Goal: Transaction & Acquisition: Purchase product/service

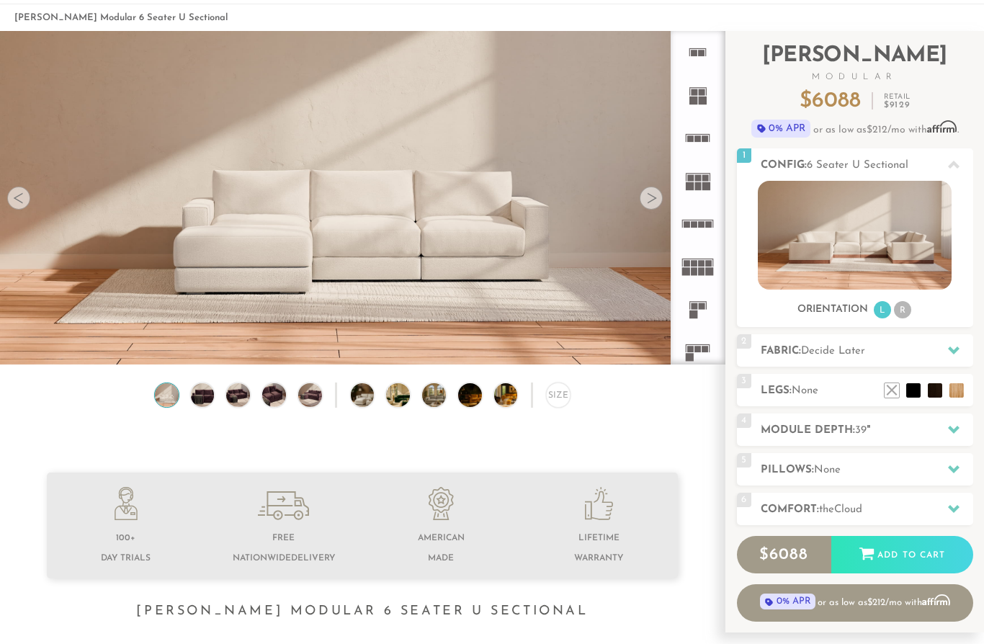
scroll to position [0, 1]
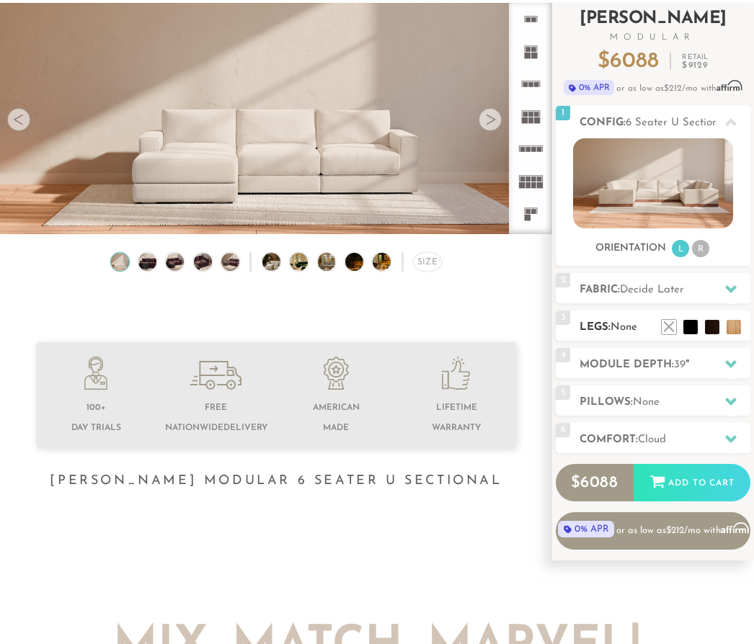
click at [633, 321] on h2 "Legs: None" at bounding box center [664, 327] width 171 height 17
click at [748, 312] on div "3 Legs: None $0 $199 Nailheads:" at bounding box center [652, 326] width 195 height 30
click at [687, 331] on li at bounding box center [669, 306] width 58 height 58
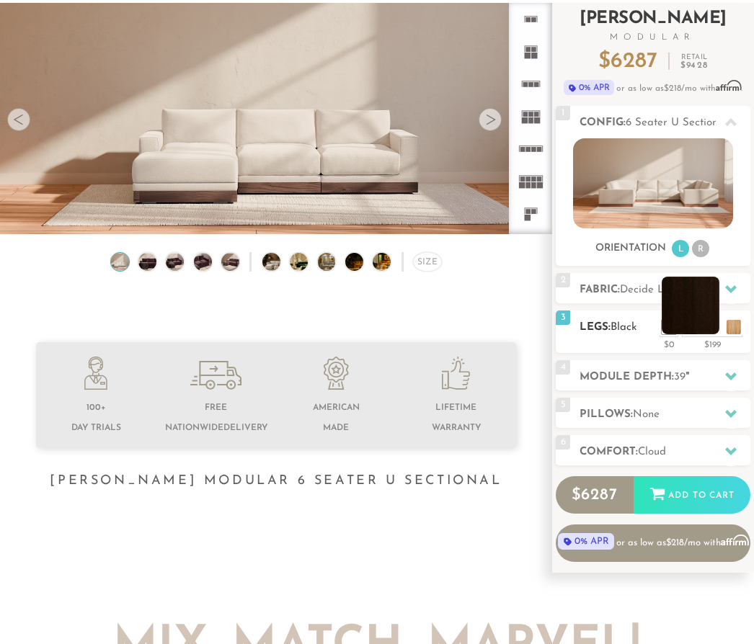
click at [713, 331] on li at bounding box center [690, 306] width 58 height 58
click at [671, 329] on li at bounding box center [690, 306] width 58 height 58
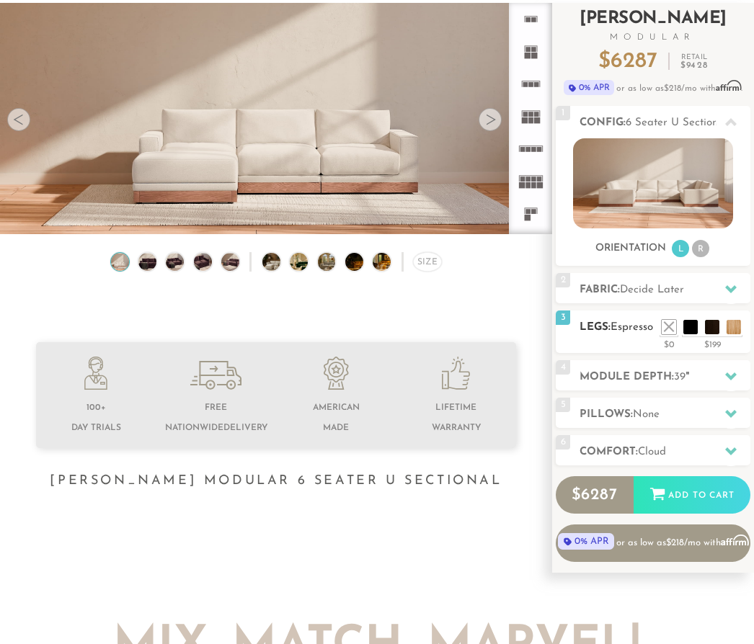
click at [644, 331] on span "Espresso" at bounding box center [631, 327] width 43 height 11
click at [687, 326] on li at bounding box center [669, 306] width 58 height 58
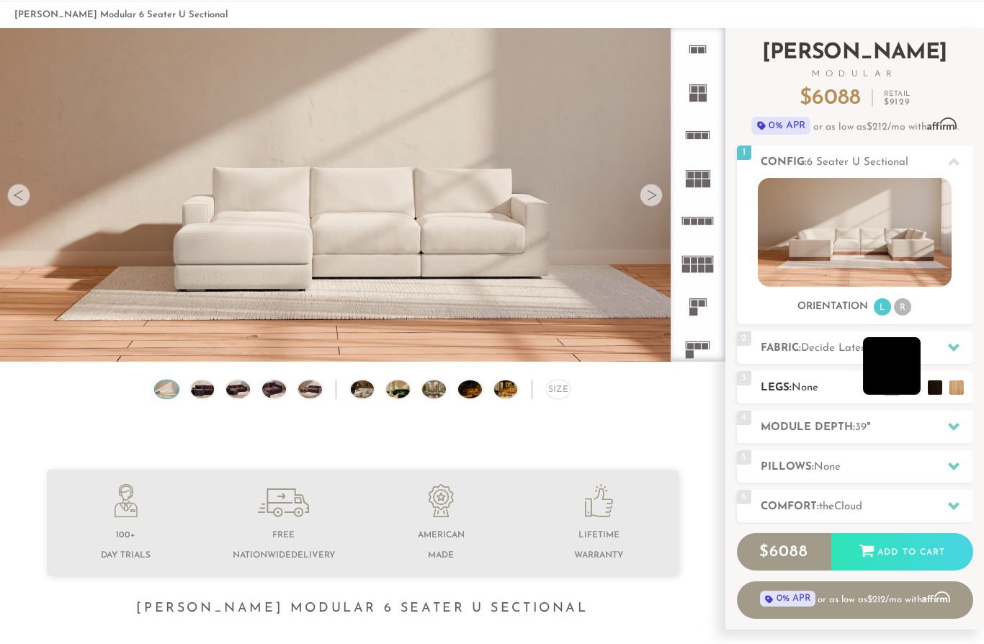
click at [913, 392] on li at bounding box center [892, 366] width 58 height 58
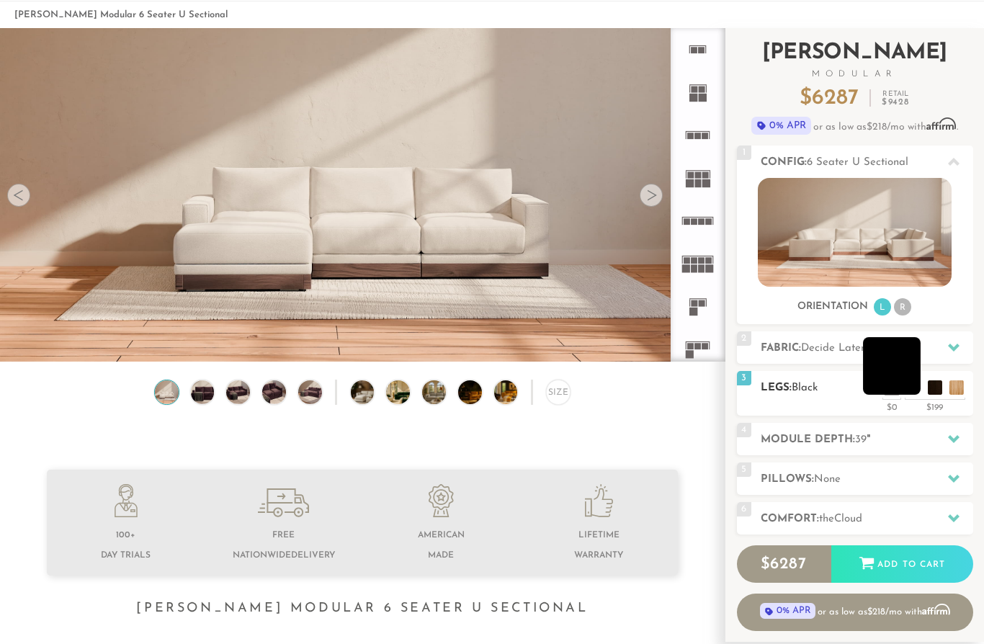
click at [898, 381] on li at bounding box center [892, 366] width 58 height 58
click at [828, 388] on h2 "Legs: Black" at bounding box center [867, 388] width 213 height 17
click at [200, 398] on img at bounding box center [202, 392] width 28 height 24
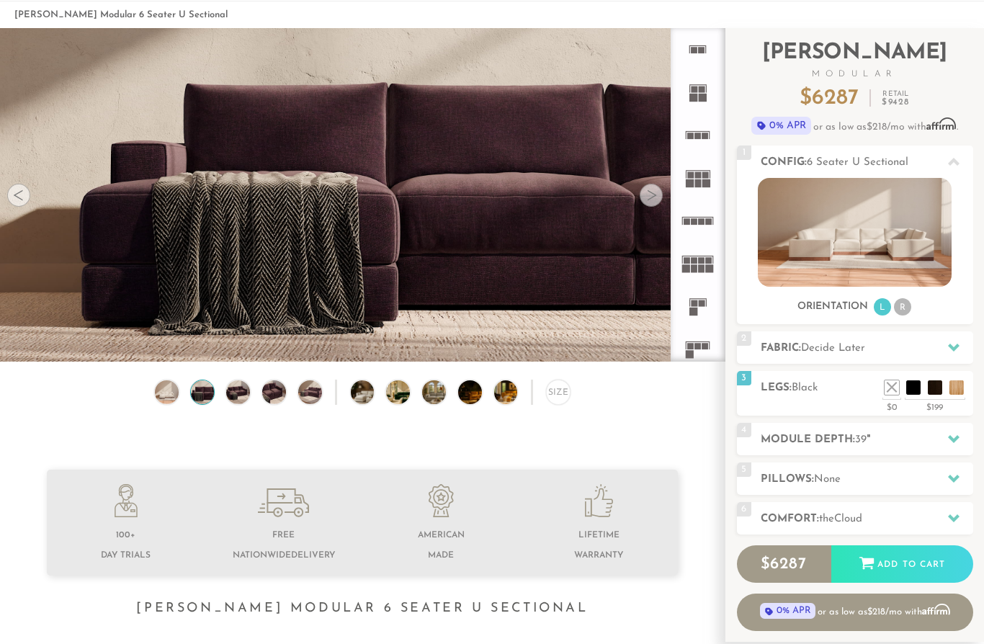
click at [150, 388] on div "Size" at bounding box center [362, 396] width 725 height 32
click at [160, 386] on img at bounding box center [167, 392] width 28 height 24
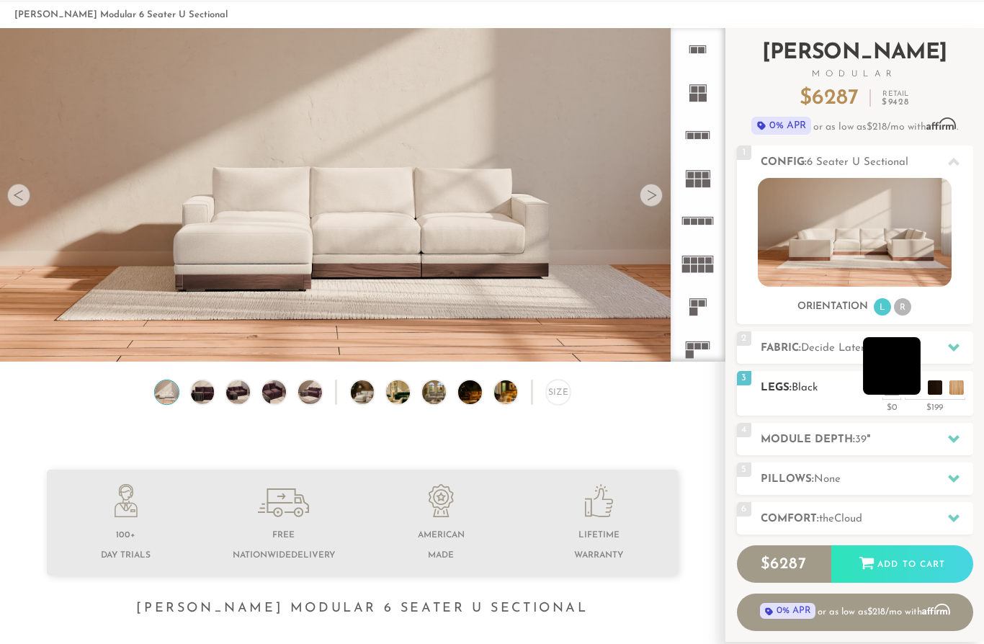
click at [909, 389] on li at bounding box center [892, 366] width 58 height 58
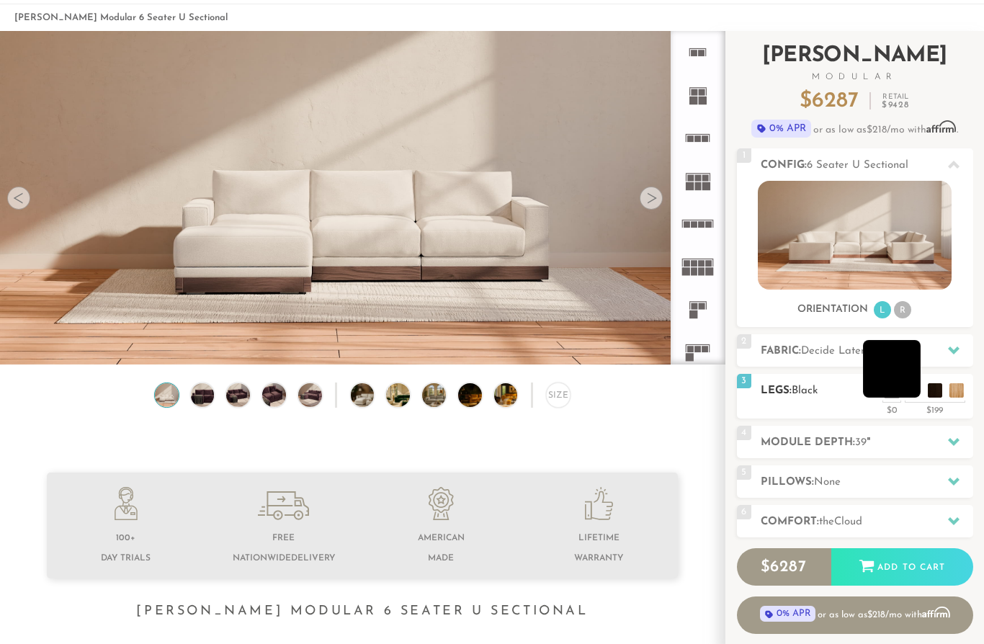
scroll to position [1, 1]
click at [919, 397] on li at bounding box center [892, 369] width 58 height 58
click at [906, 398] on li at bounding box center [892, 369] width 58 height 58
click at [827, 403] on div "3 Legs: Black $0 $199 Nailheads:" at bounding box center [855, 396] width 236 height 45
click at [901, 437] on h2 "Module Depth: 39 "" at bounding box center [867, 442] width 213 height 17
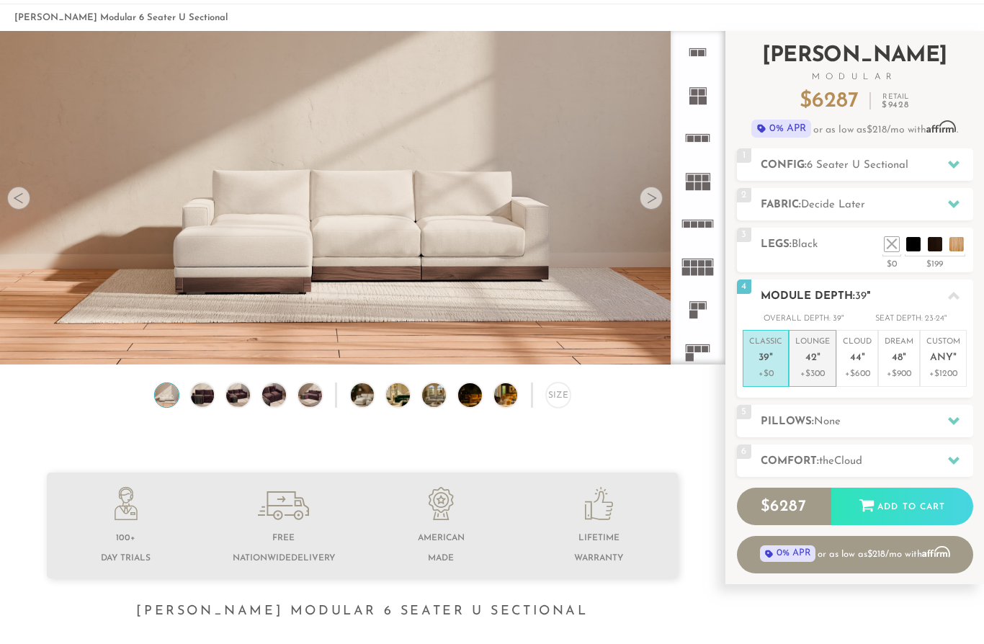
click at [818, 367] on p "+$300" at bounding box center [812, 373] width 35 height 13
click at [945, 414] on div at bounding box center [954, 421] width 30 height 30
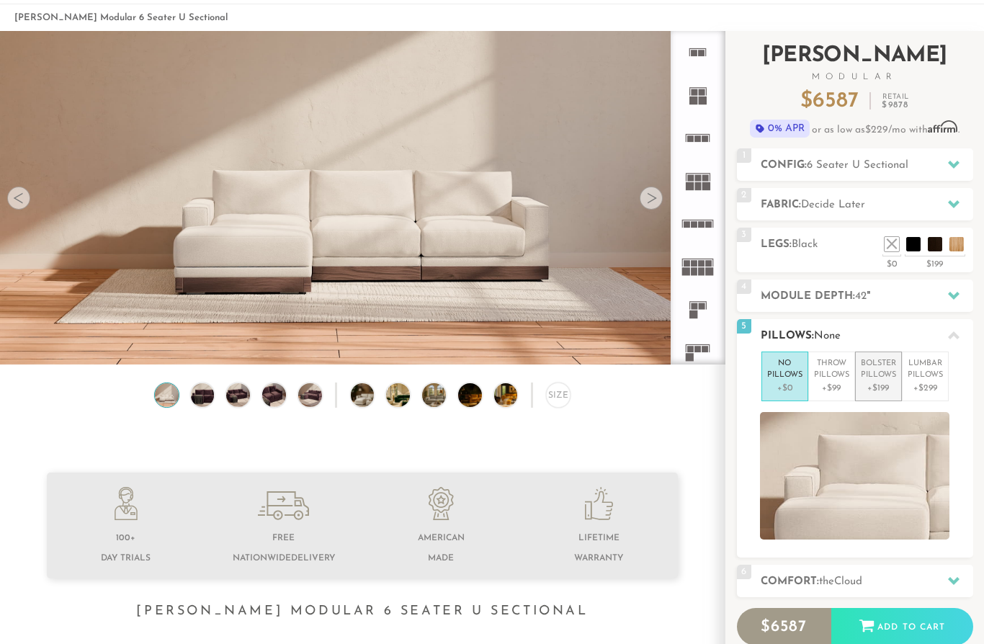
click at [882, 380] on p "Bolster Pillows" at bounding box center [878, 370] width 35 height 24
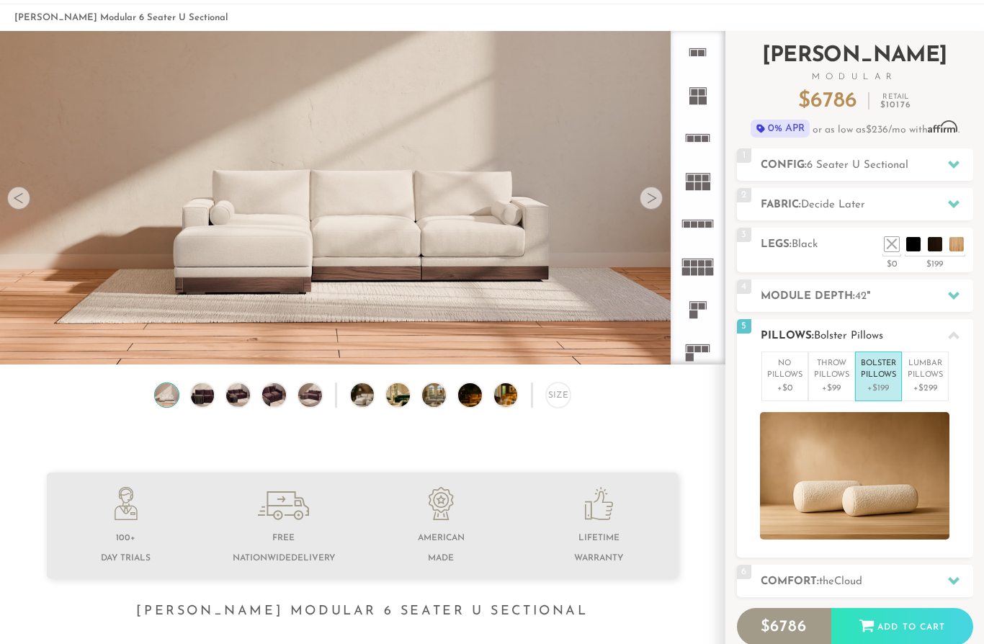
click at [966, 347] on div "5 Pillows: Bolster Pillows" at bounding box center [855, 335] width 236 height 32
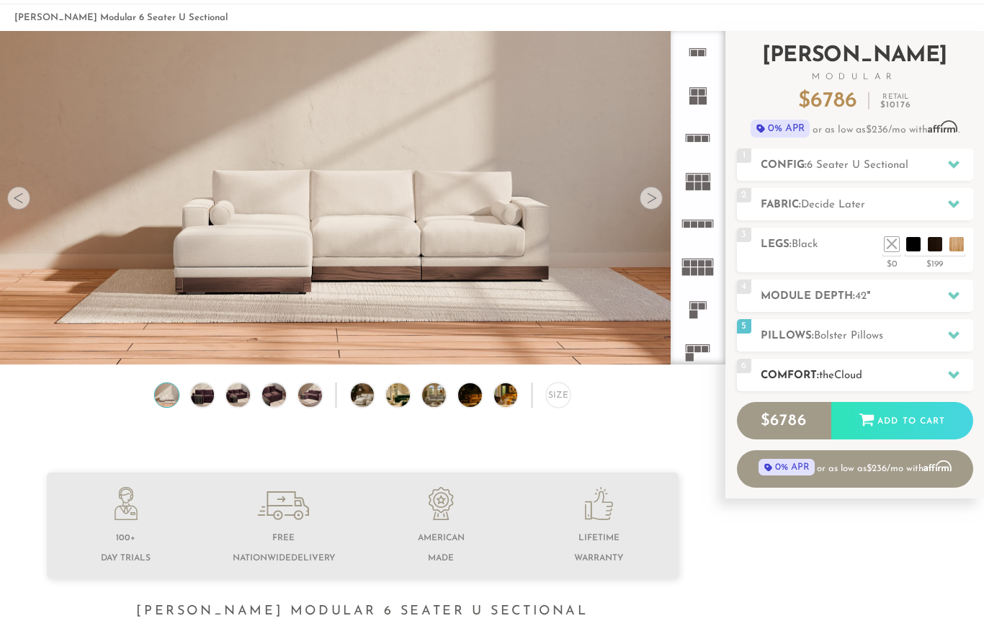
click at [963, 369] on div at bounding box center [954, 375] width 30 height 30
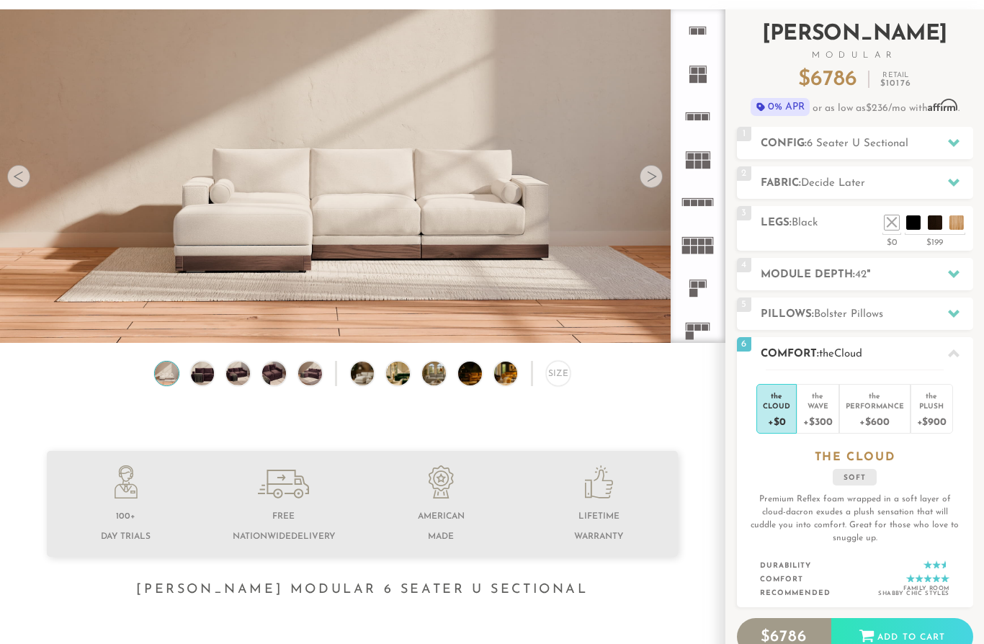
scroll to position [84, 0]
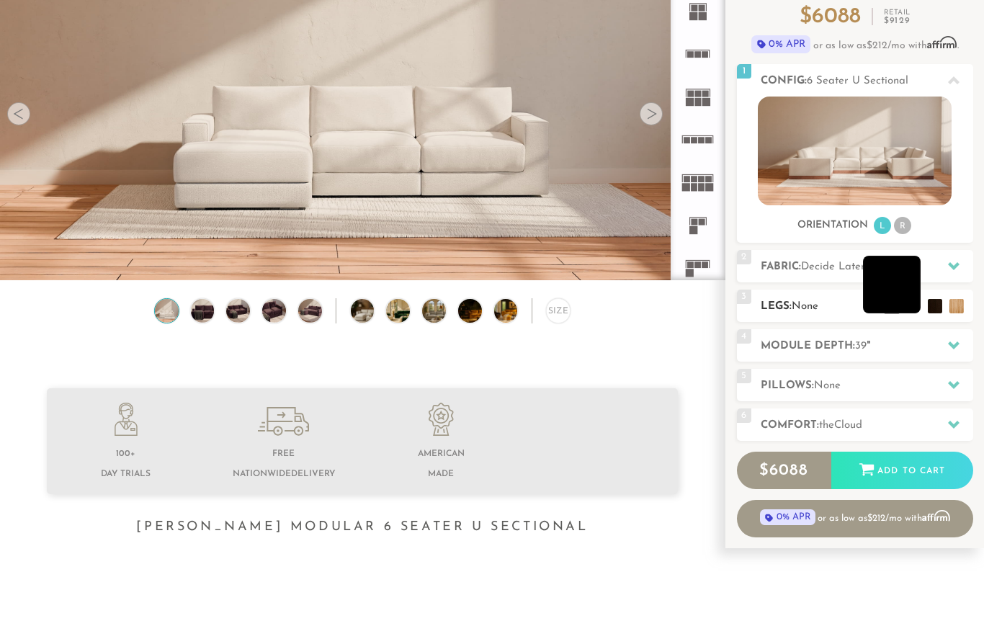
click at [915, 308] on li at bounding box center [892, 285] width 58 height 58
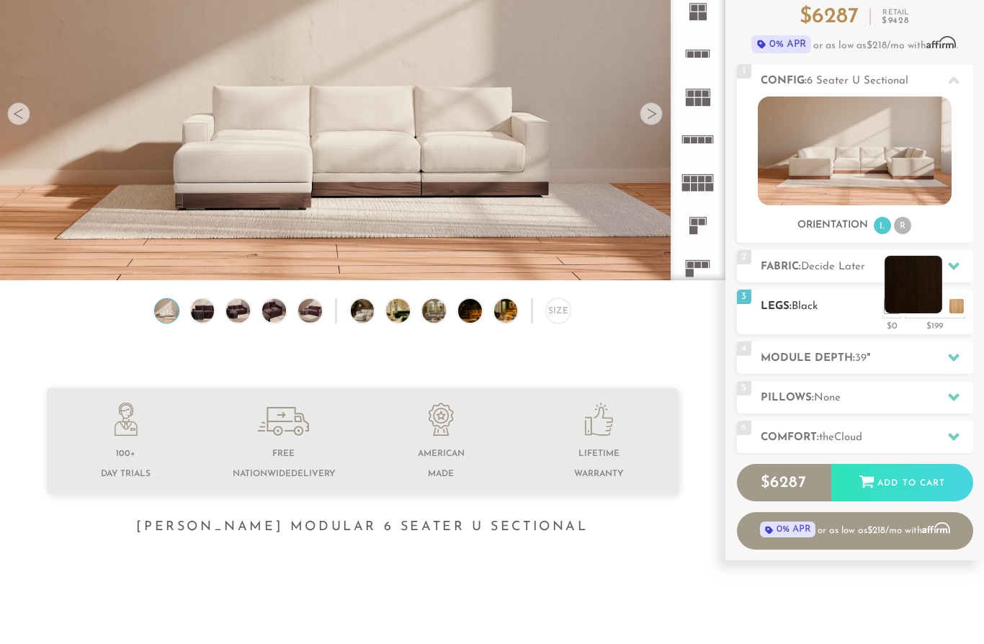
click at [929, 309] on li at bounding box center [914, 285] width 58 height 58
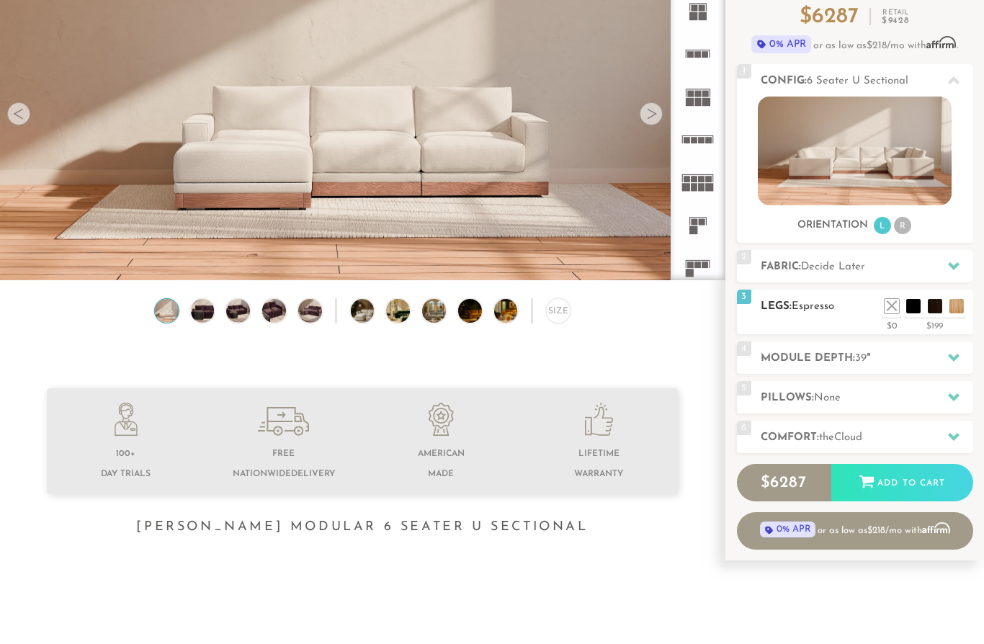
click at [968, 303] on h2 "Legs: Espresso" at bounding box center [867, 306] width 213 height 17
click at [957, 306] on li at bounding box center [935, 285] width 58 height 58
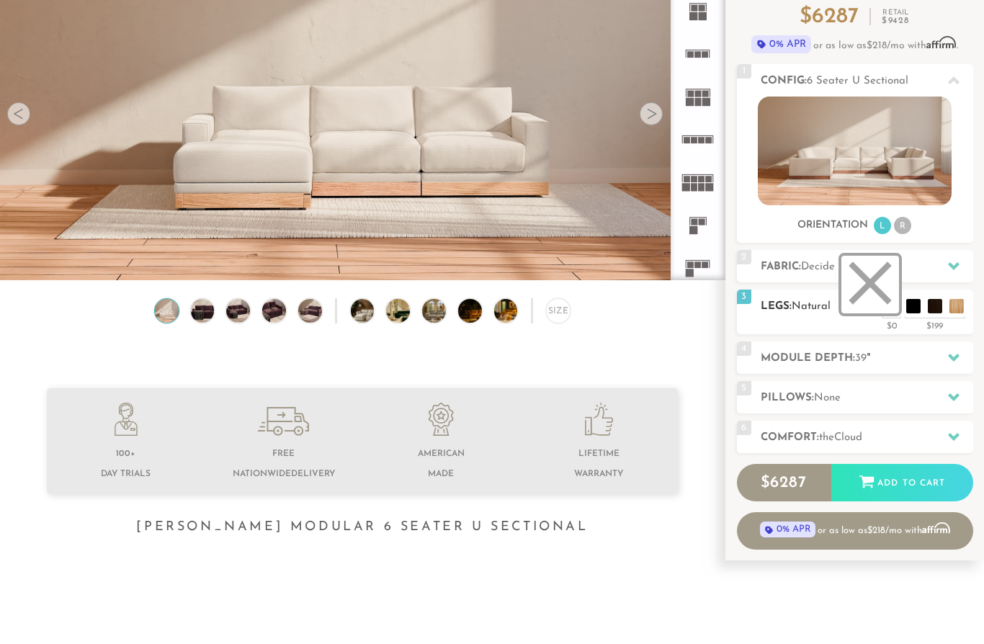
click at [888, 305] on li at bounding box center [870, 285] width 58 height 58
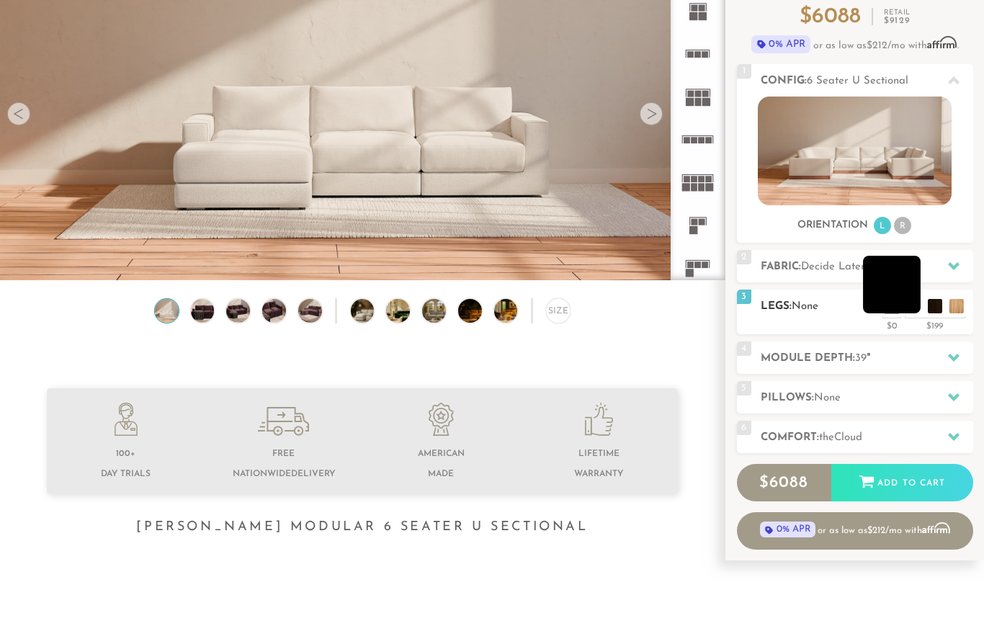
click at [913, 307] on li at bounding box center [892, 285] width 58 height 58
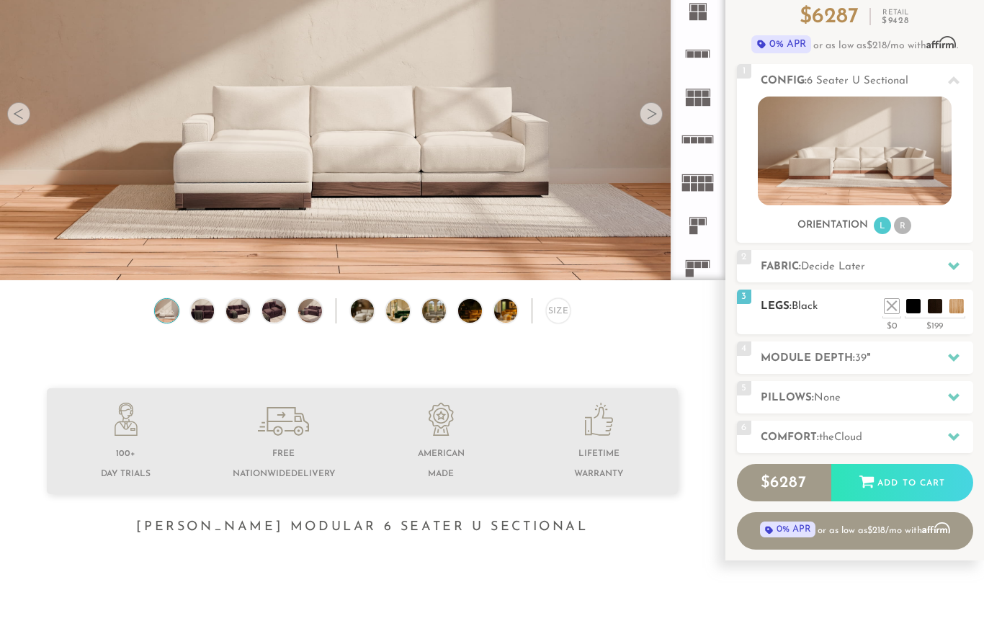
click at [821, 323] on div "3 Legs: Black $0 $199 Nailheads:" at bounding box center [855, 312] width 236 height 45
click at [888, 307] on li at bounding box center [870, 285] width 58 height 58
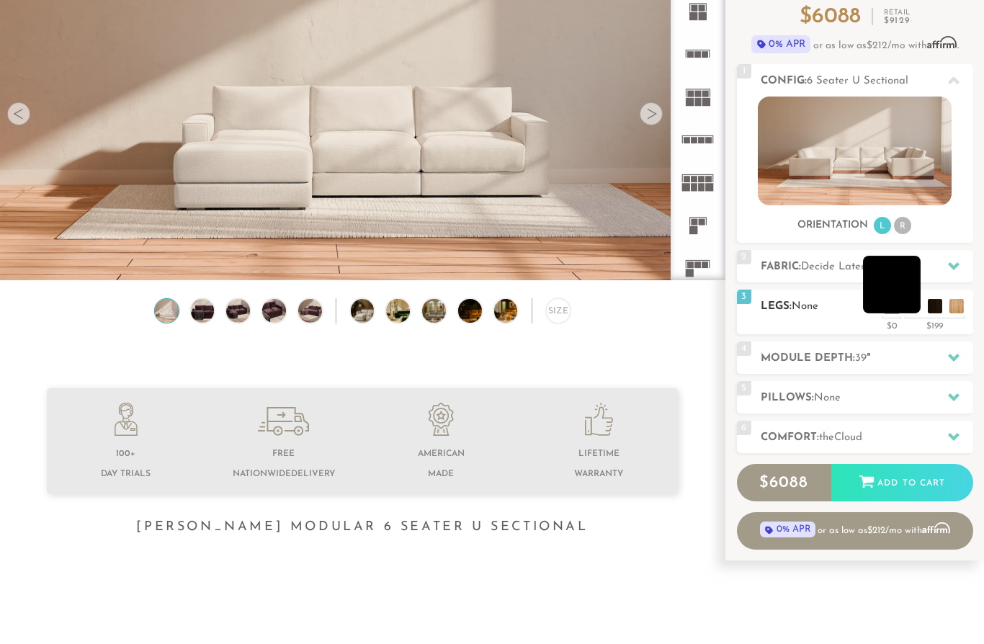
click at [916, 309] on li at bounding box center [892, 285] width 58 height 58
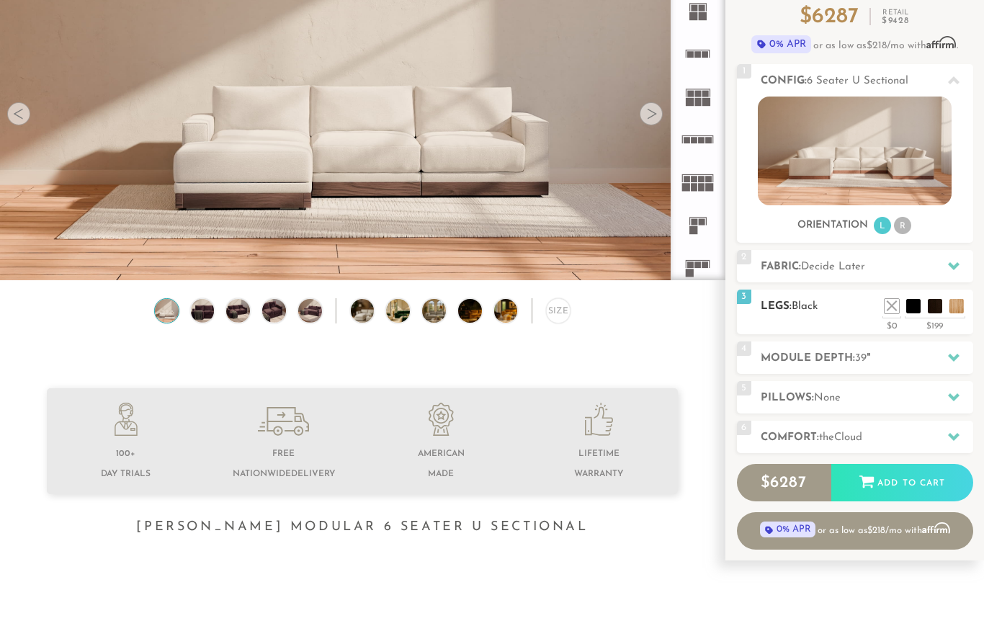
click at [821, 319] on div "3 Legs: Black $0 $199 Nailheads:" at bounding box center [855, 312] width 236 height 45
click at [890, 308] on li at bounding box center [870, 285] width 58 height 58
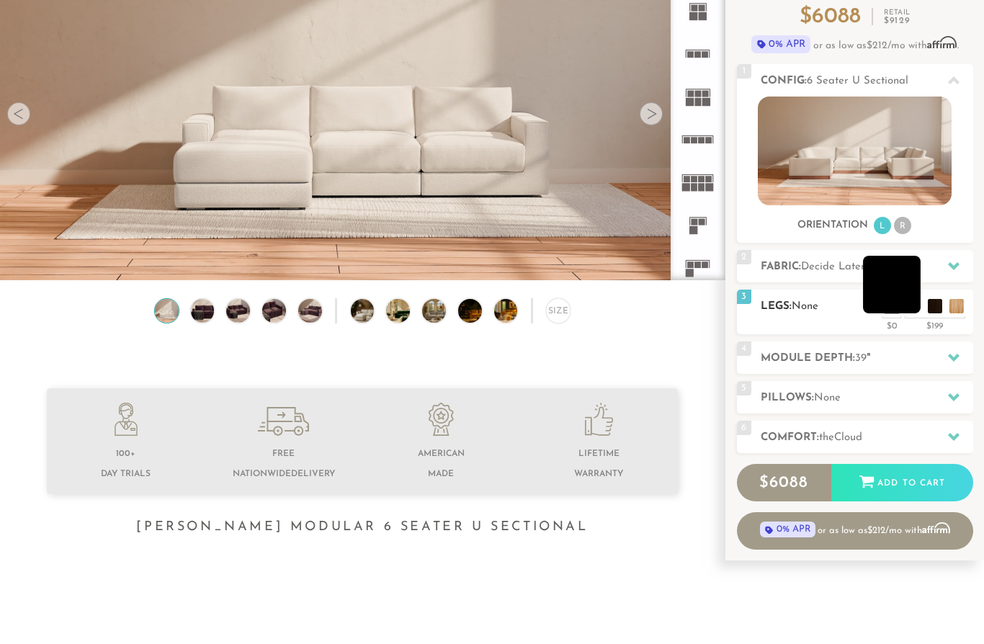
click at [912, 309] on li at bounding box center [892, 285] width 58 height 58
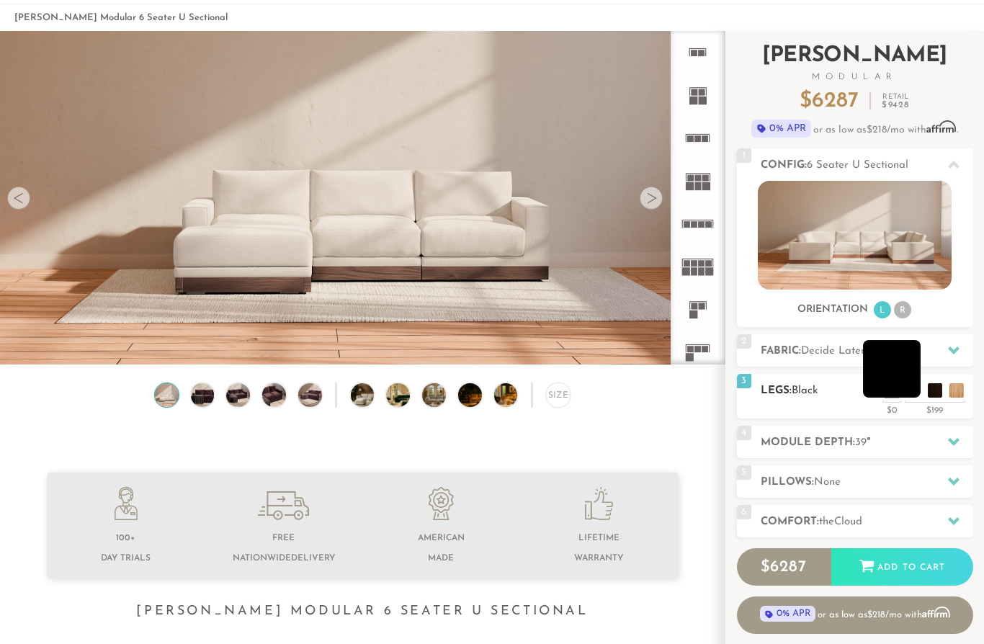
scroll to position [1, 1]
click at [753, 456] on div "4 Module Depth: 39 "" at bounding box center [855, 442] width 236 height 32
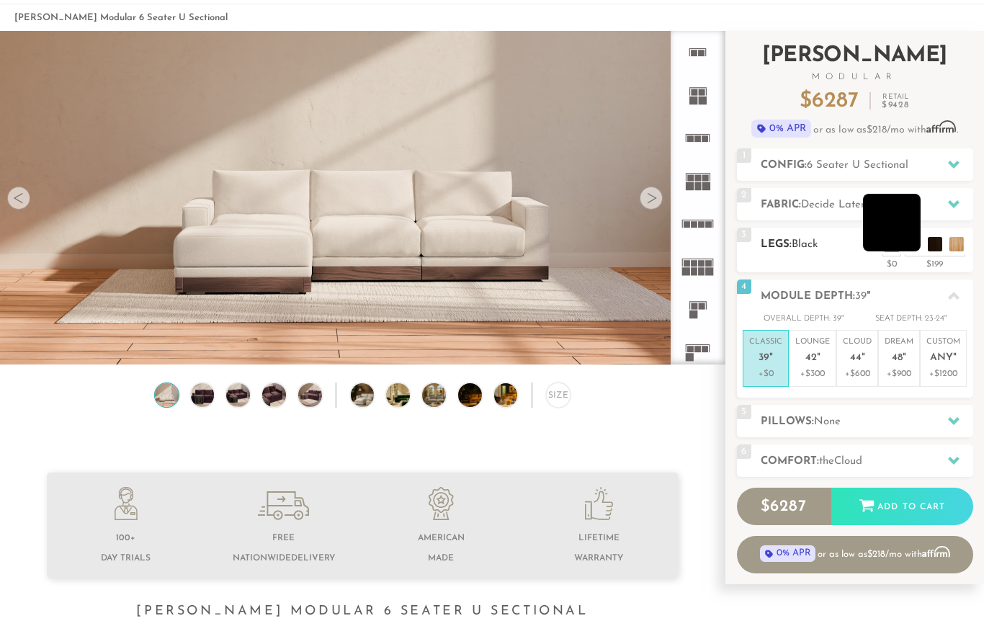
click at [913, 248] on li at bounding box center [892, 223] width 58 height 58
click at [937, 247] on li at bounding box center [914, 223] width 58 height 58
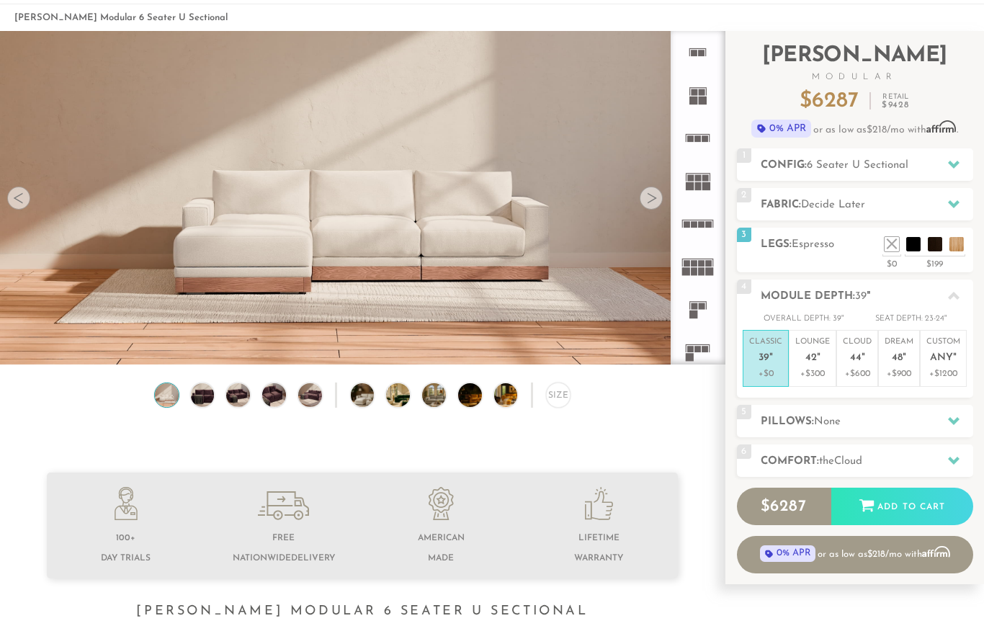
click at [819, 360] on em """ at bounding box center [819, 358] width 4 height 12
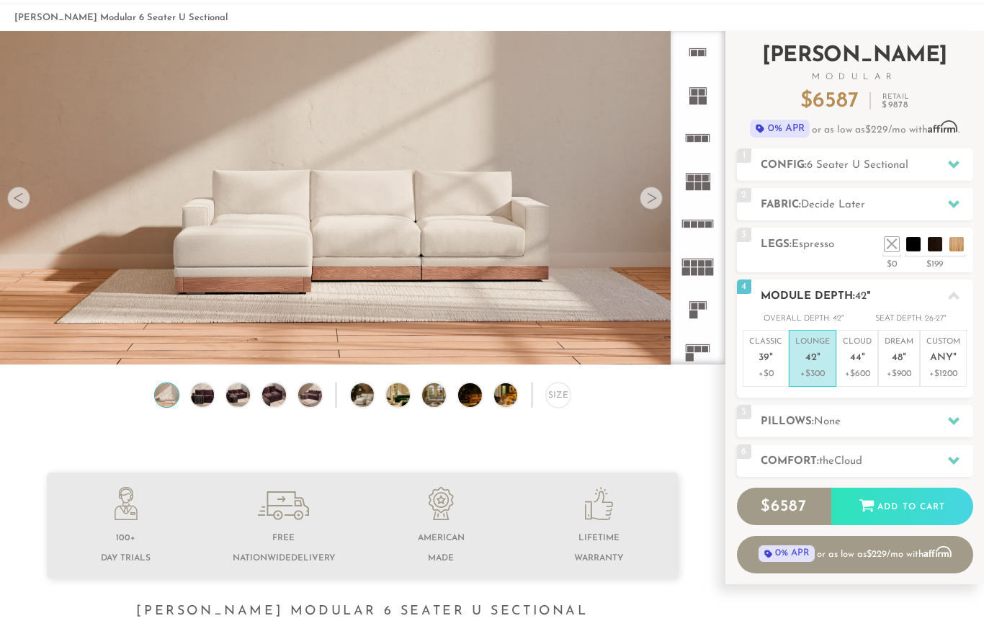
click at [965, 296] on div at bounding box center [954, 296] width 30 height 30
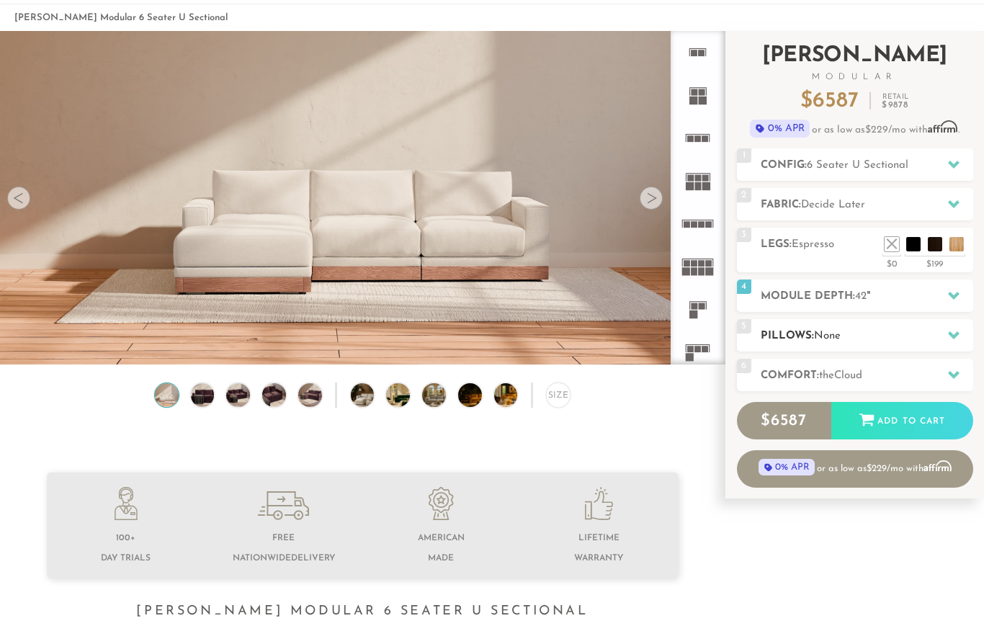
click at [971, 331] on h2 "Pillows: None" at bounding box center [867, 336] width 213 height 17
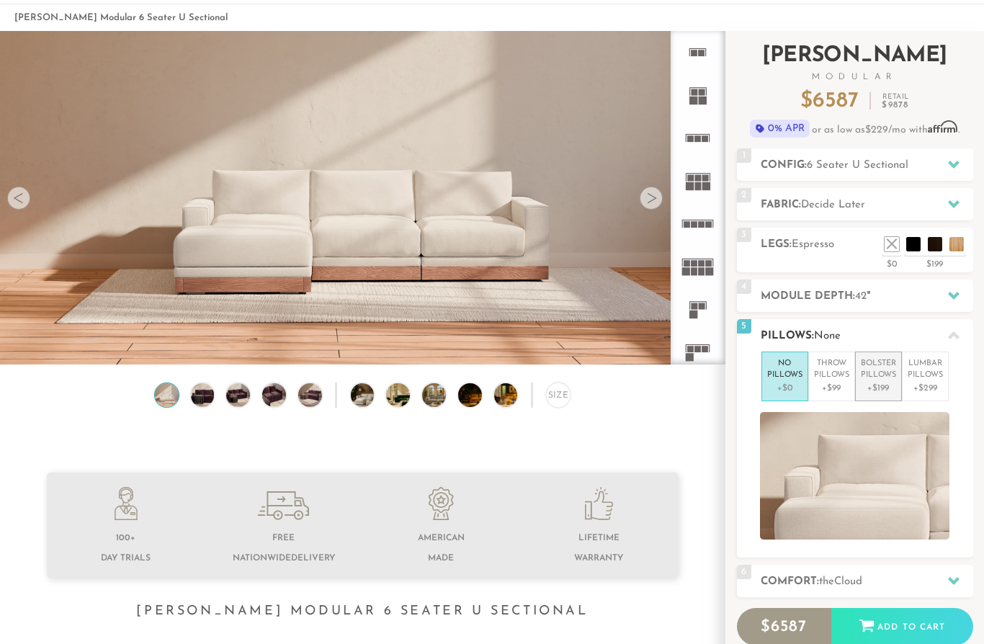
click at [874, 385] on p "+$199" at bounding box center [878, 388] width 35 height 13
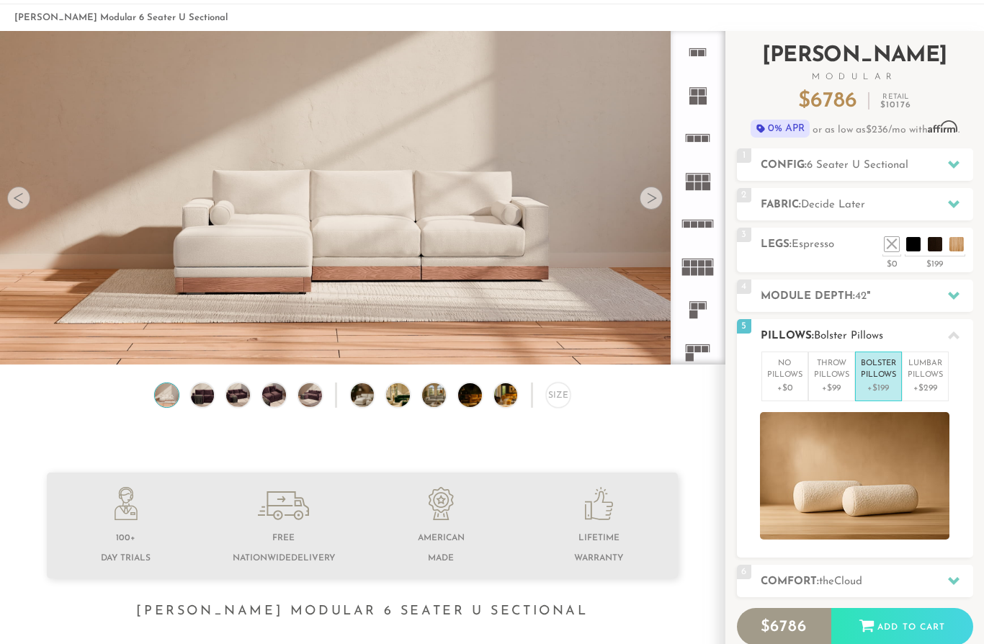
click at [965, 328] on div at bounding box center [954, 336] width 30 height 30
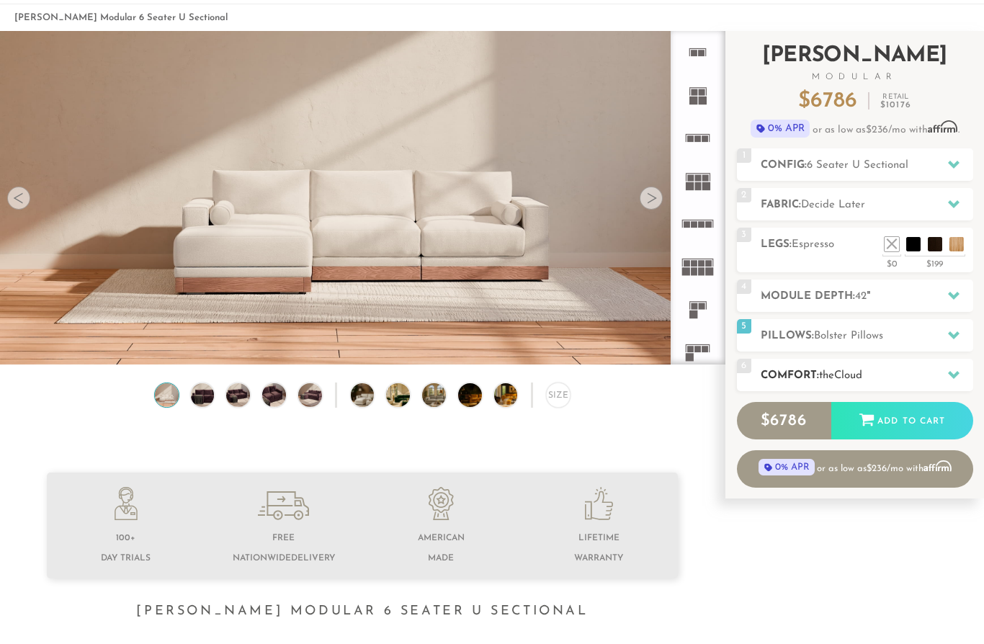
click at [960, 373] on div at bounding box center [954, 375] width 30 height 30
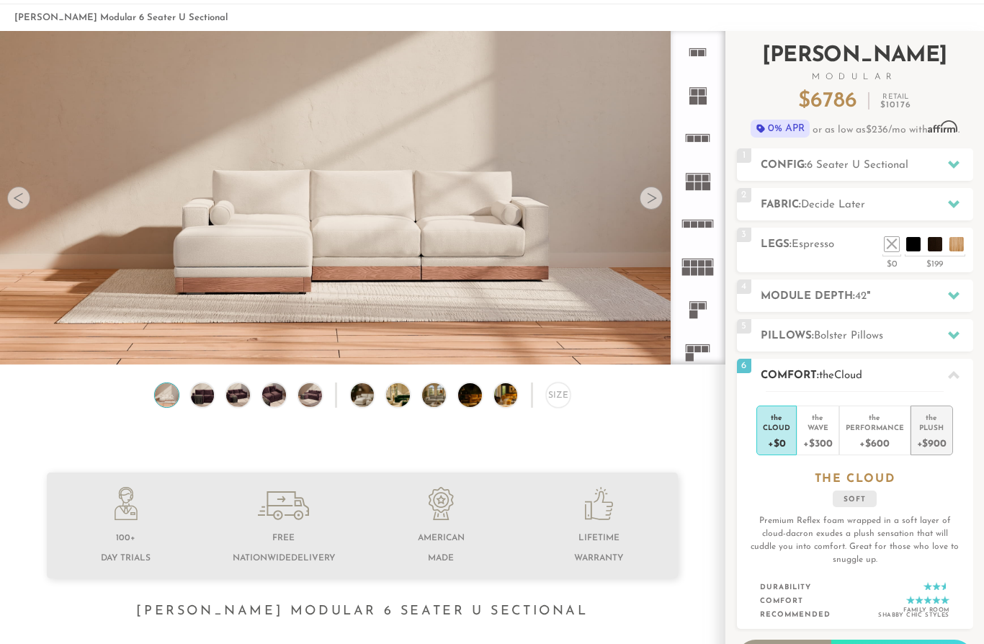
click at [951, 429] on li "the Plush +$900" at bounding box center [932, 431] width 43 height 50
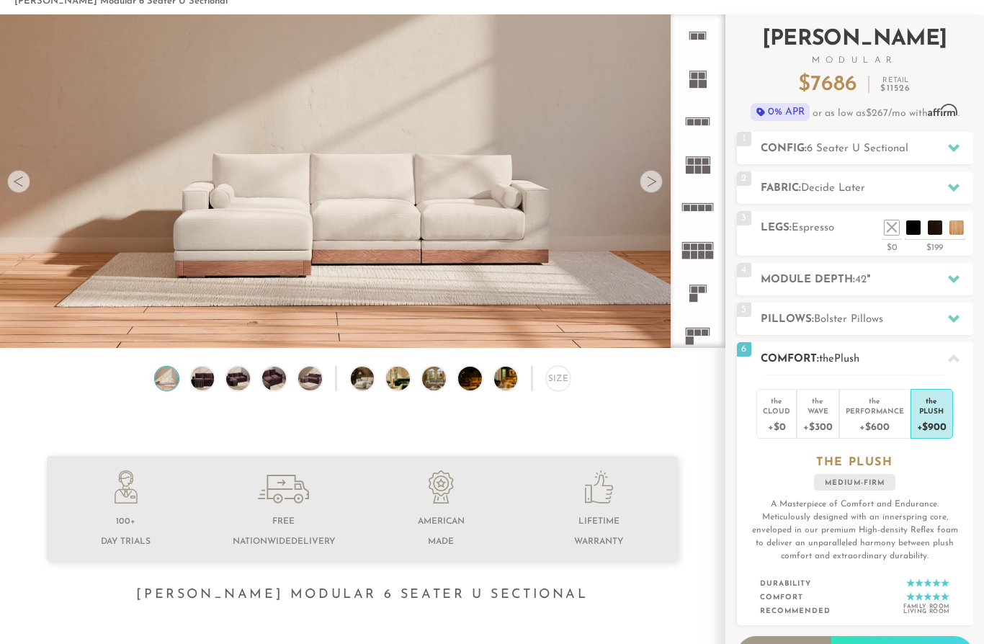
scroll to position [80, 0]
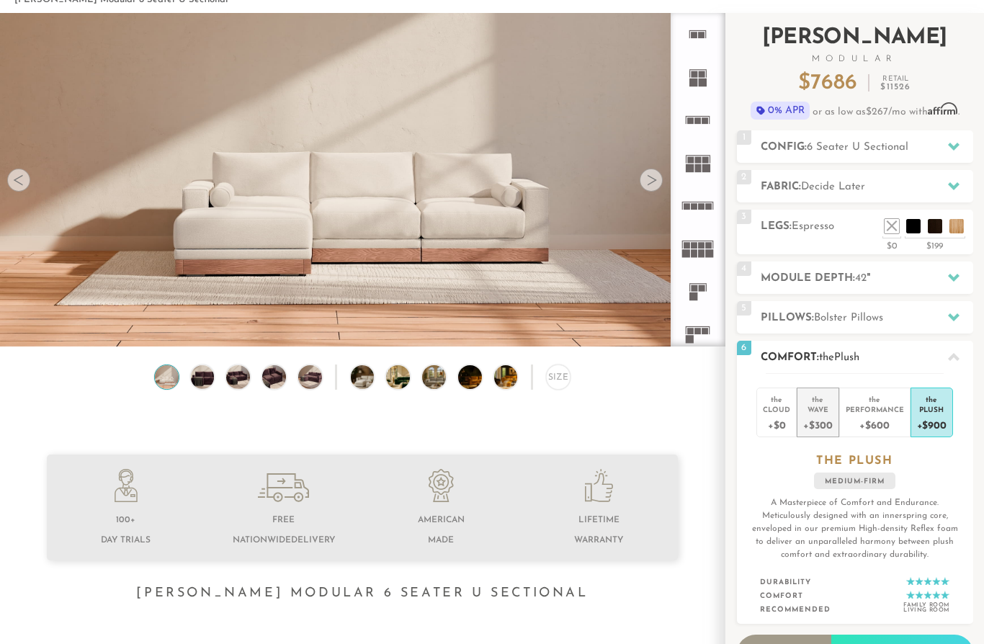
click at [821, 416] on div "+$300" at bounding box center [817, 424] width 29 height 21
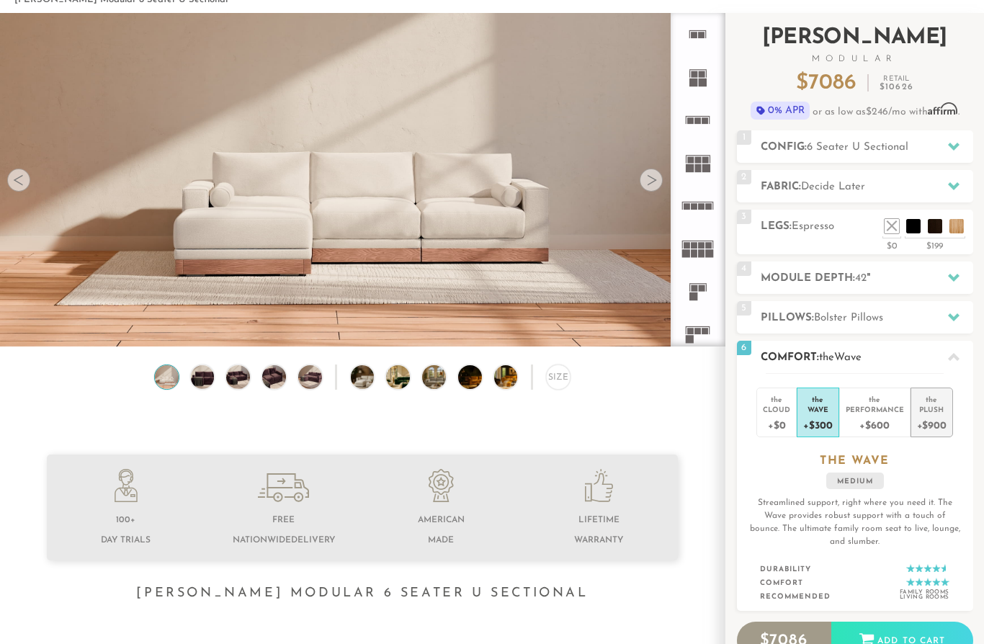
click at [940, 424] on div "+$900" at bounding box center [932, 424] width 30 height 21
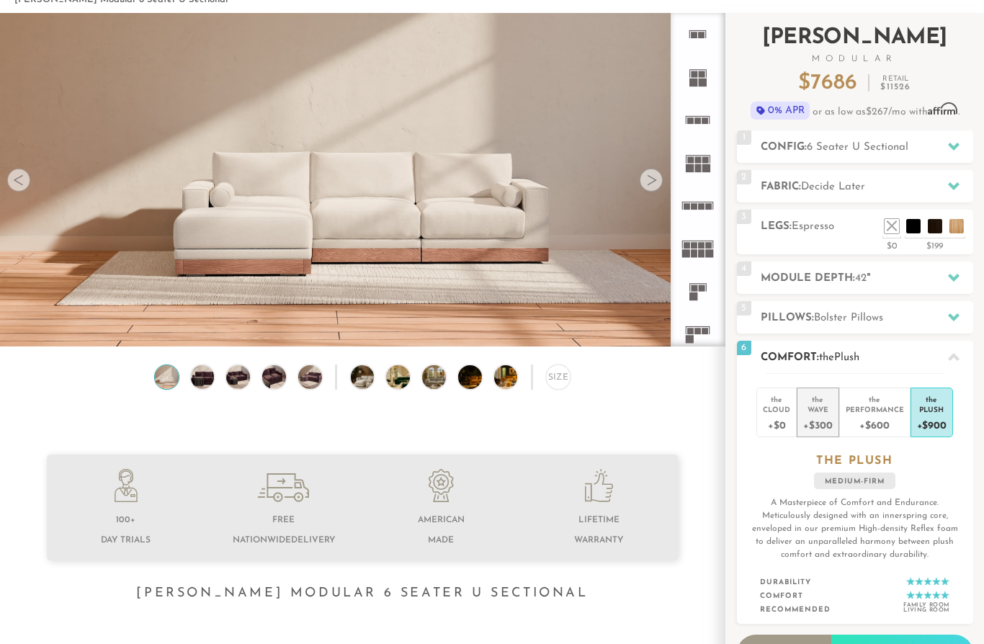
click at [815, 416] on div "+$300" at bounding box center [817, 424] width 29 height 21
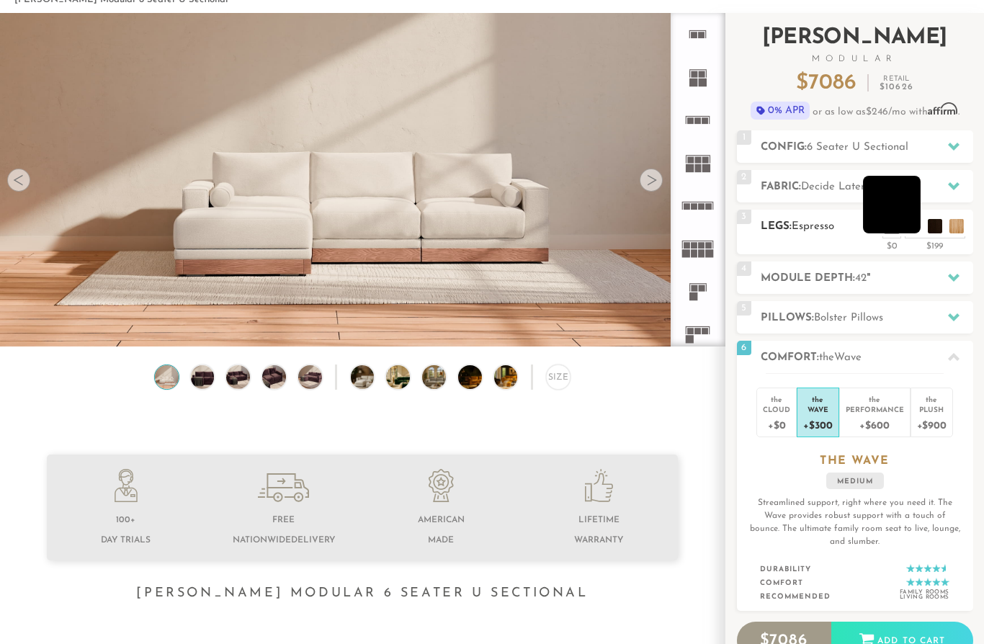
click at [918, 222] on li at bounding box center [892, 205] width 58 height 58
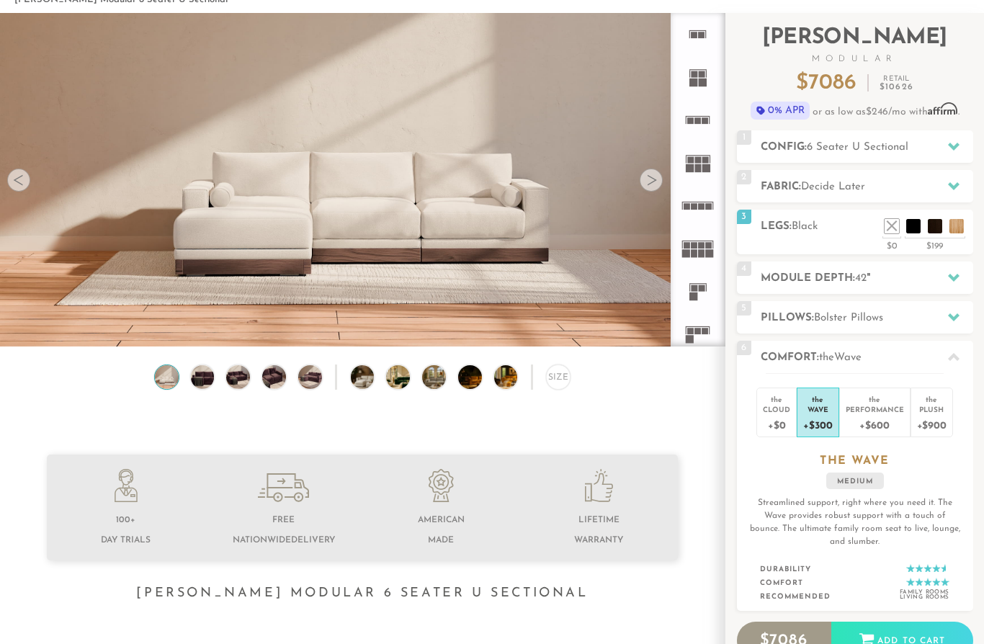
click at [898, 227] on li at bounding box center [870, 205] width 58 height 58
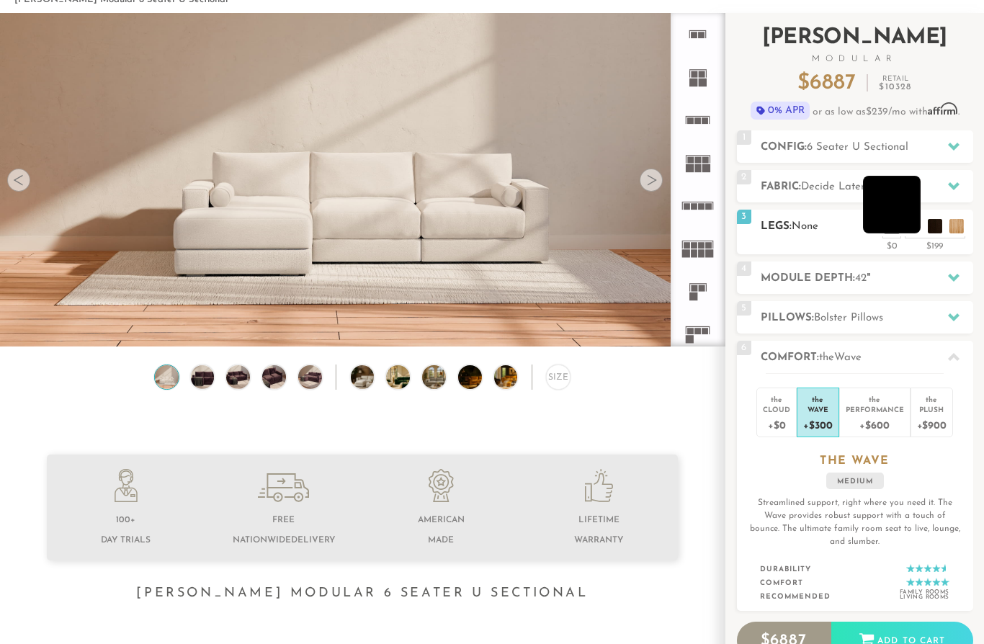
click at [918, 226] on li at bounding box center [892, 205] width 58 height 58
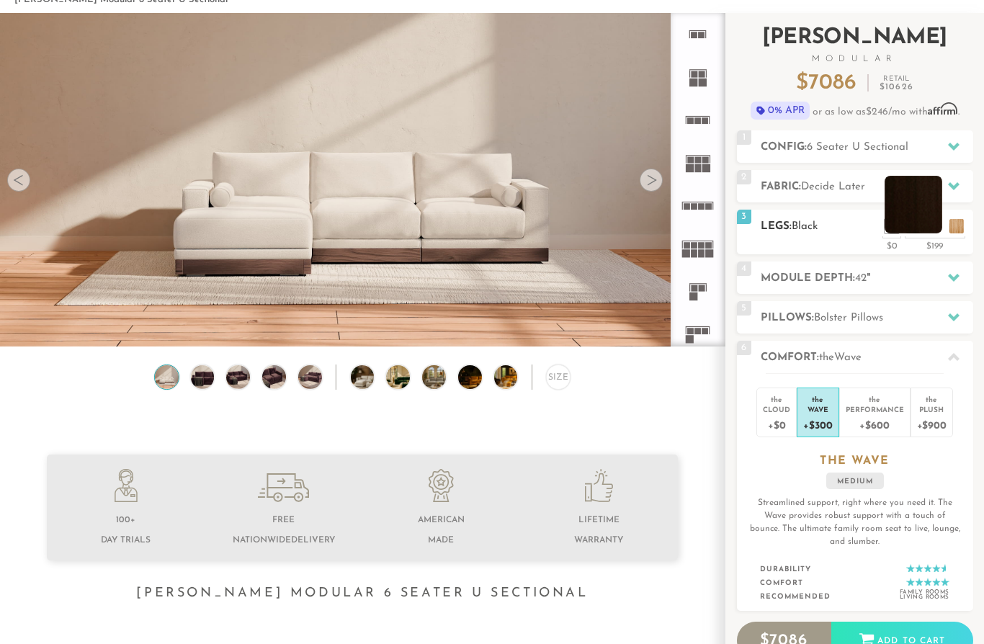
click at [936, 229] on li at bounding box center [914, 205] width 58 height 58
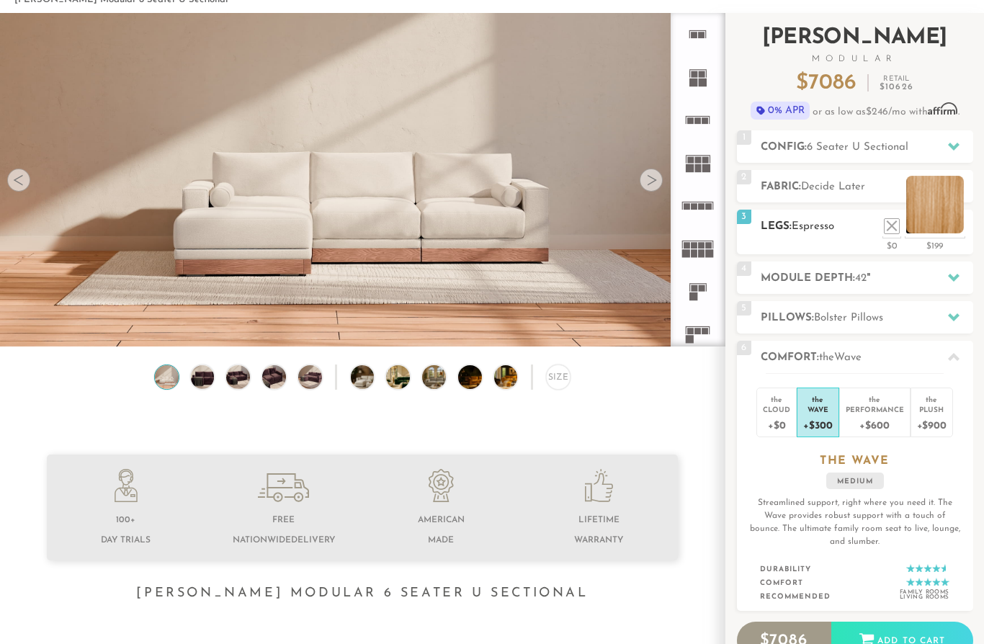
click at [963, 228] on li at bounding box center [935, 205] width 58 height 58
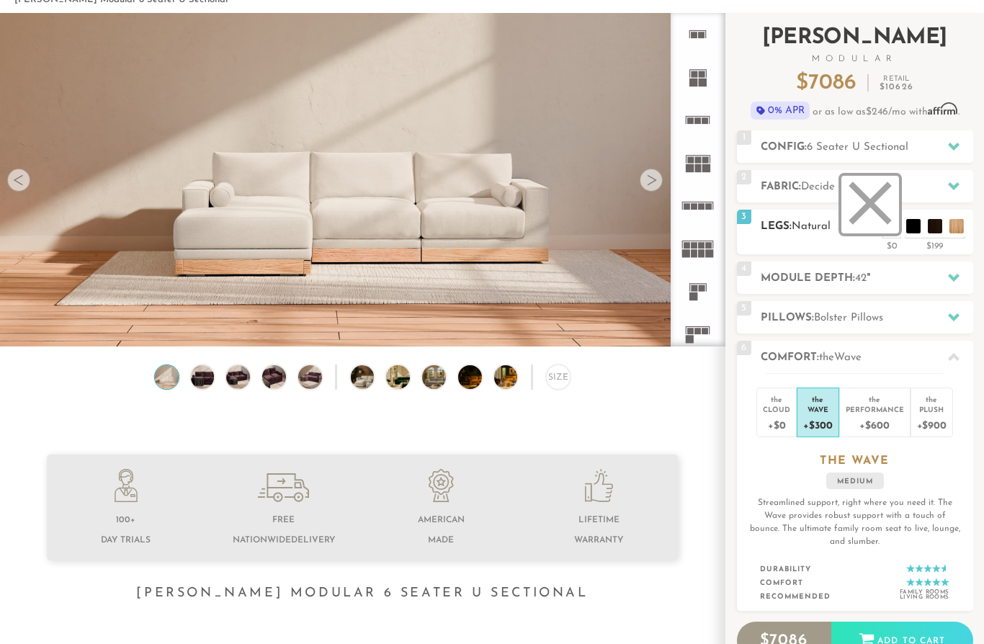
click at [891, 233] on li at bounding box center [870, 205] width 58 height 58
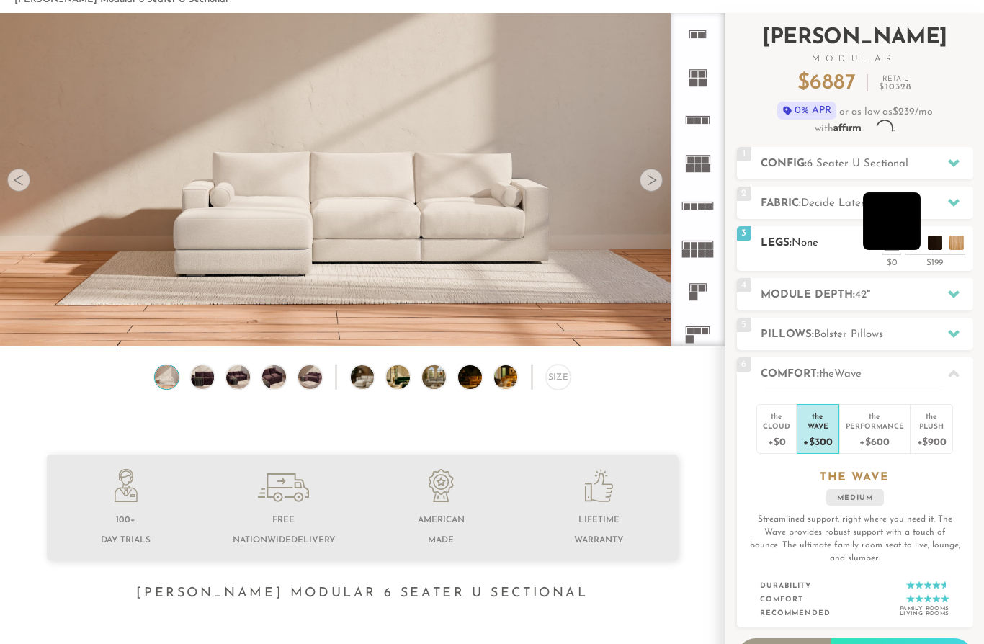
click at [916, 226] on li at bounding box center [892, 221] width 58 height 58
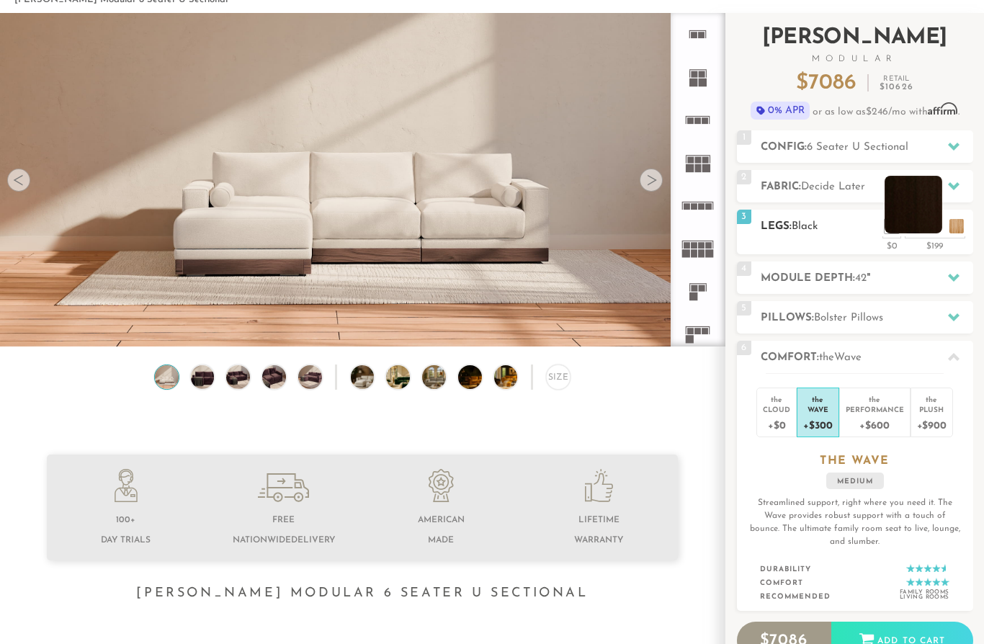
click at [934, 233] on li at bounding box center [914, 205] width 58 height 58
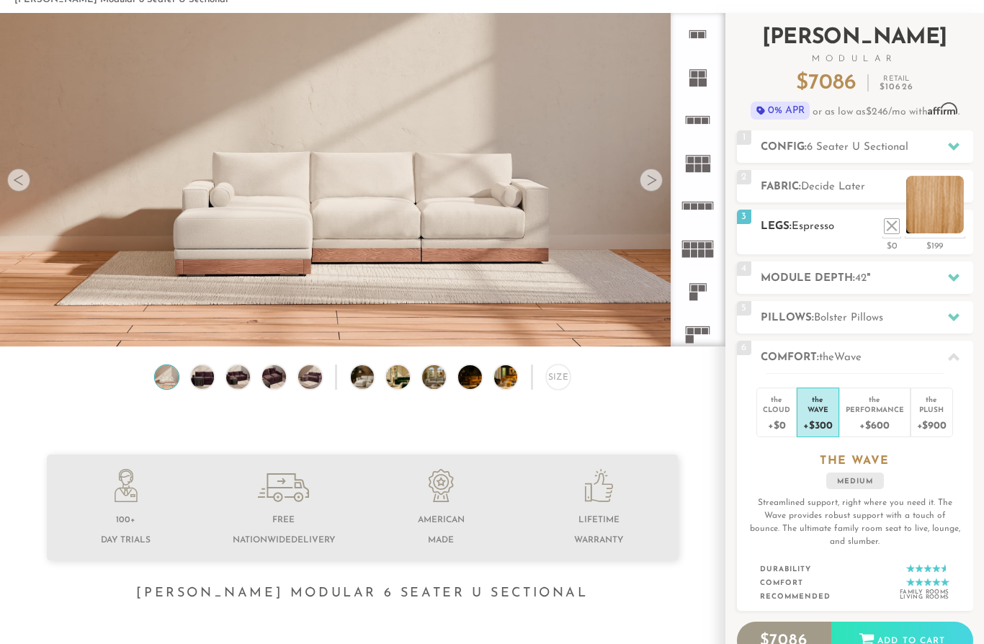
click at [961, 226] on li at bounding box center [935, 205] width 58 height 58
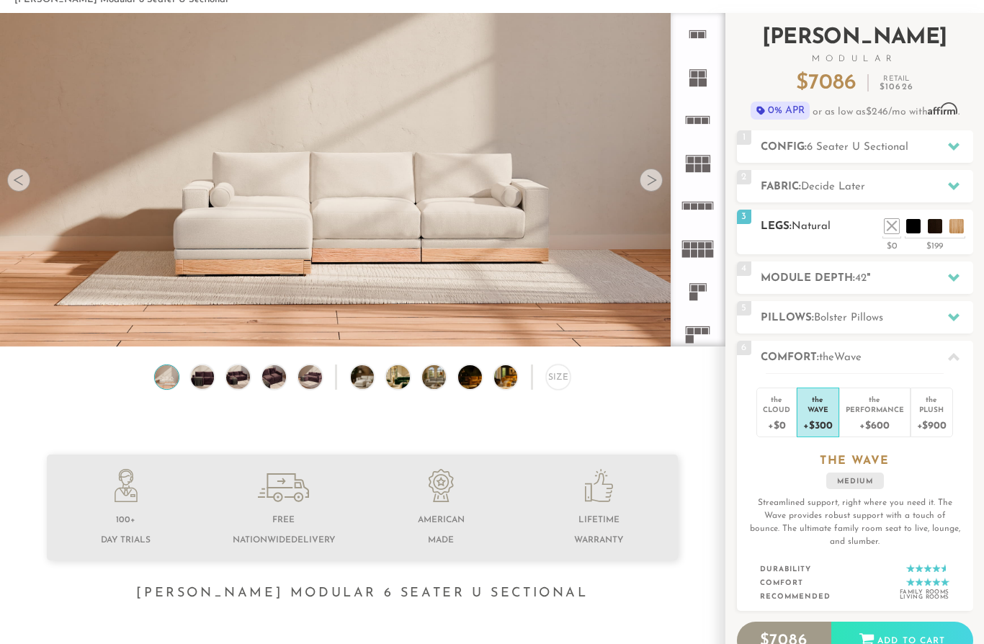
click at [893, 243] on div "$0" at bounding box center [892, 244] width 19 height 13
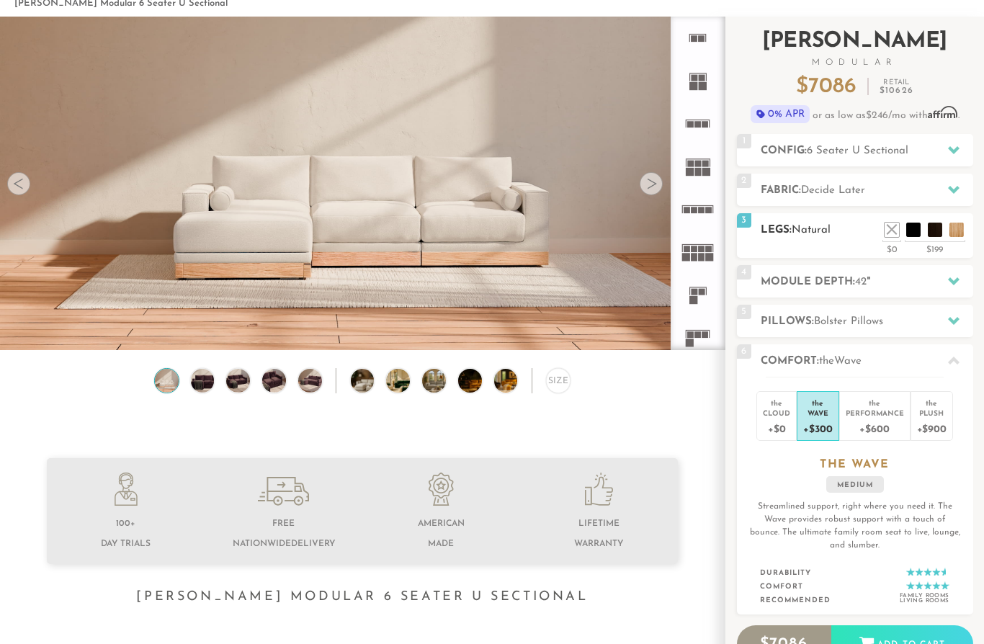
scroll to position [1, 1]
click at [919, 229] on li at bounding box center [892, 208] width 58 height 58
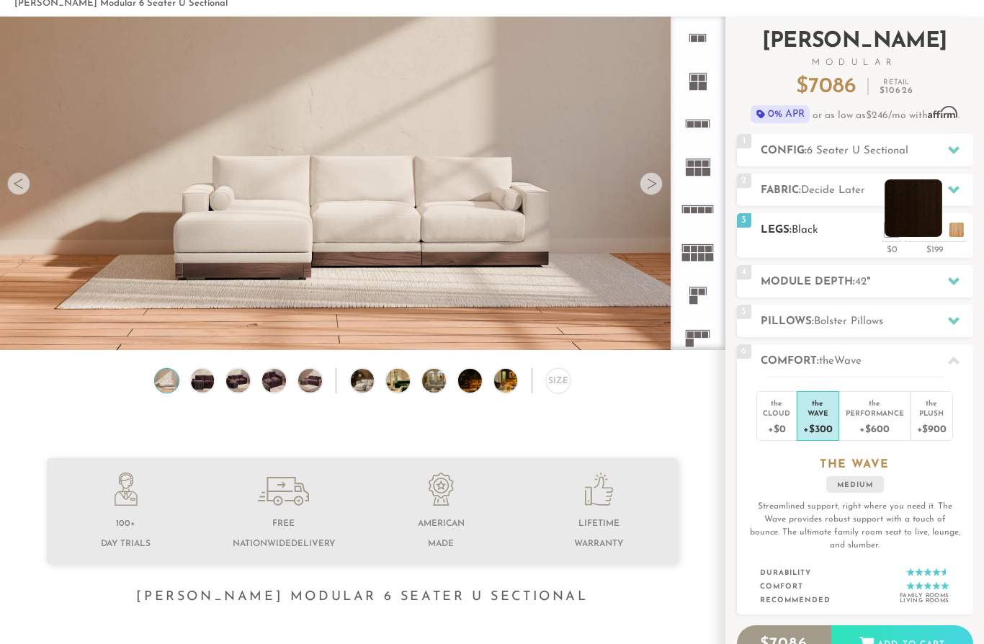
click at [940, 228] on li at bounding box center [914, 208] width 58 height 58
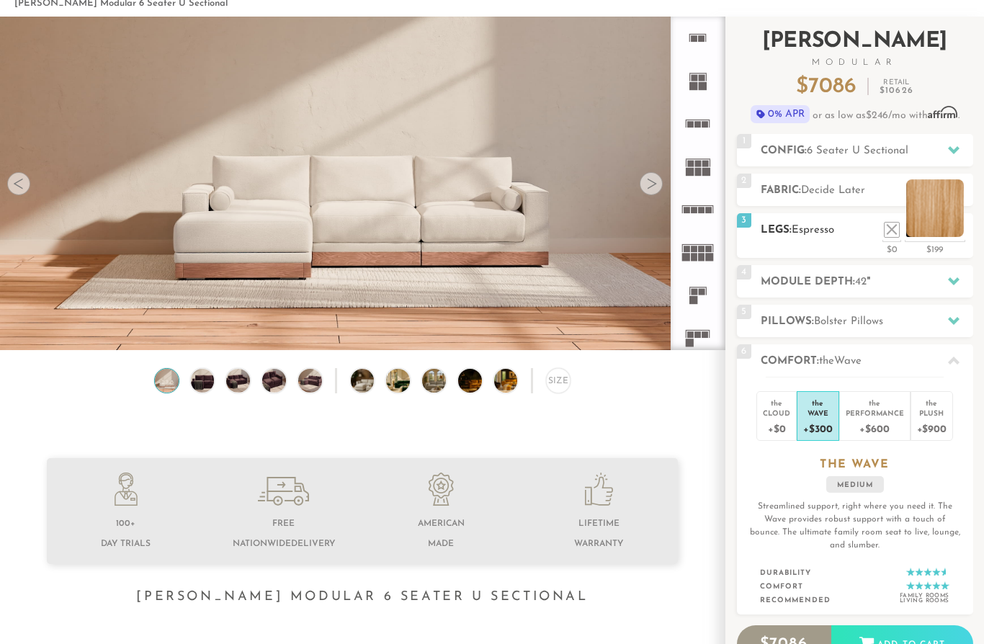
click at [963, 232] on li at bounding box center [935, 208] width 58 height 58
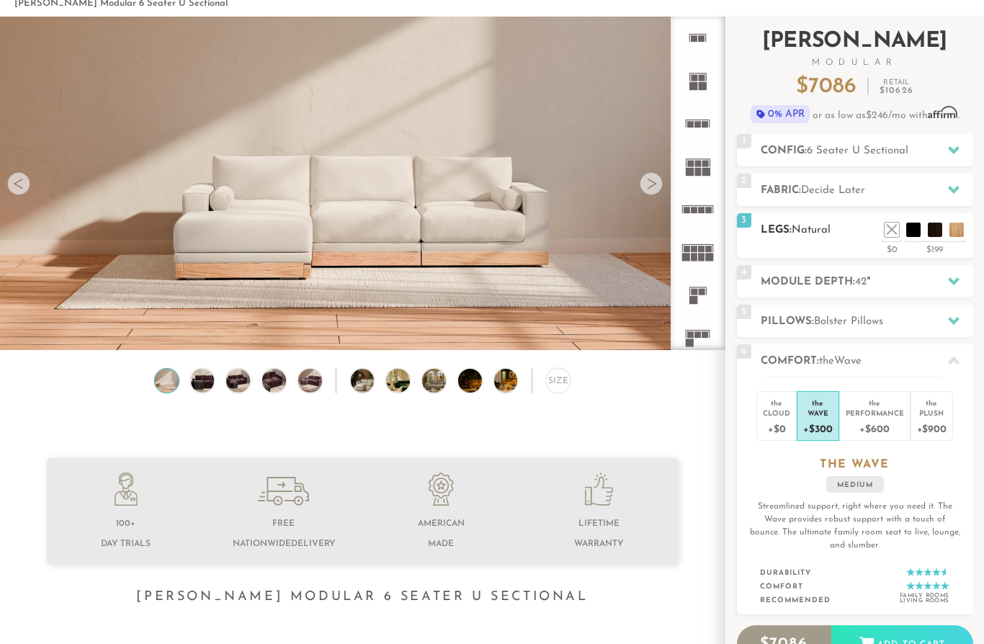
click at [851, 228] on h2 "Legs: Natural" at bounding box center [867, 230] width 213 height 17
click at [920, 228] on li at bounding box center [892, 208] width 58 height 58
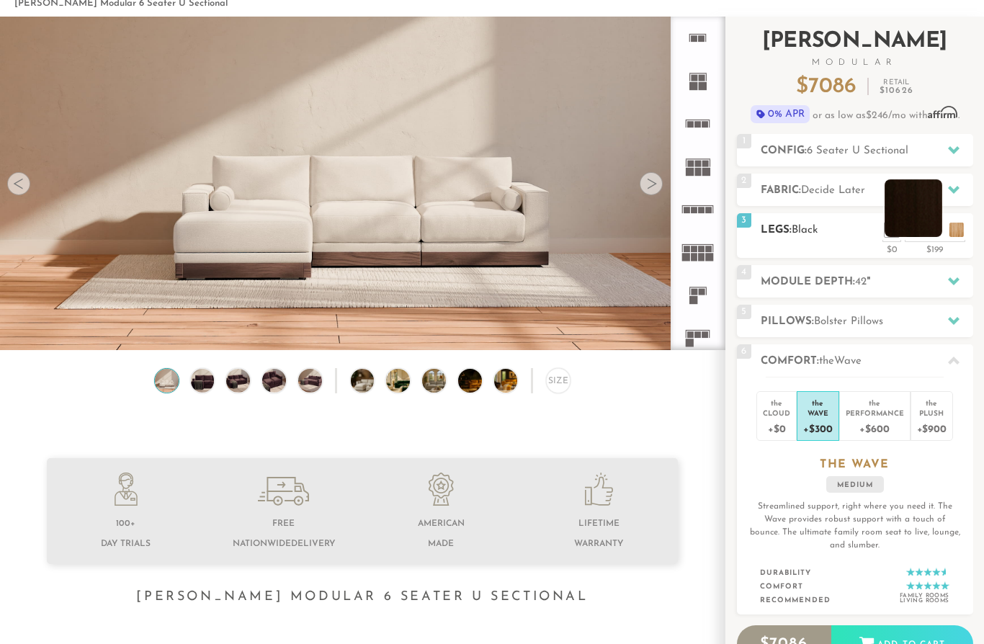
click at [938, 234] on li at bounding box center [914, 208] width 58 height 58
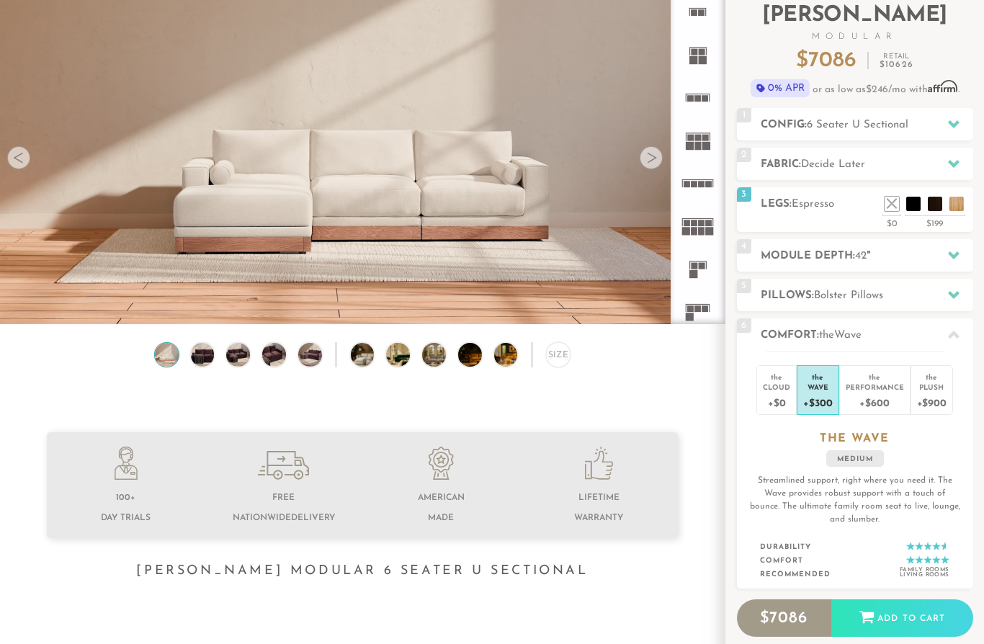
scroll to position [105, 0]
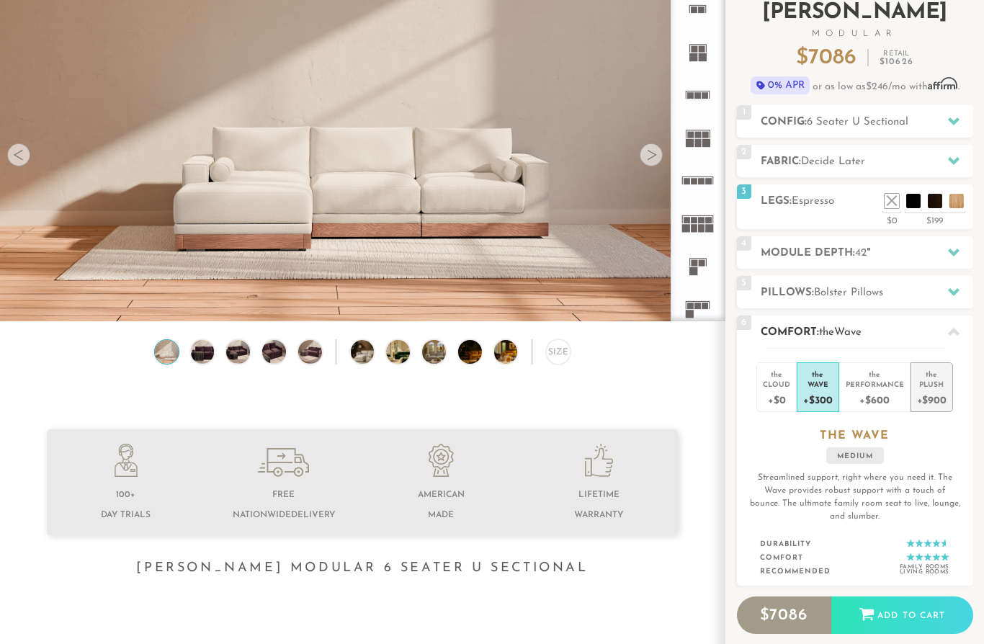
click at [952, 397] on li "the Plush +$900" at bounding box center [932, 387] width 43 height 50
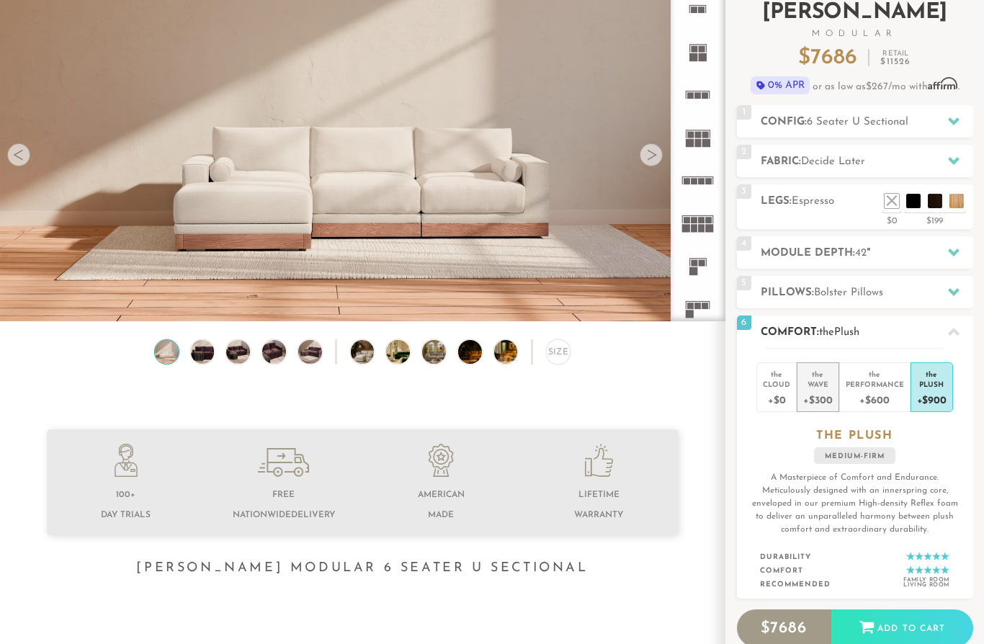
click at [822, 378] on div "the" at bounding box center [817, 372] width 29 height 14
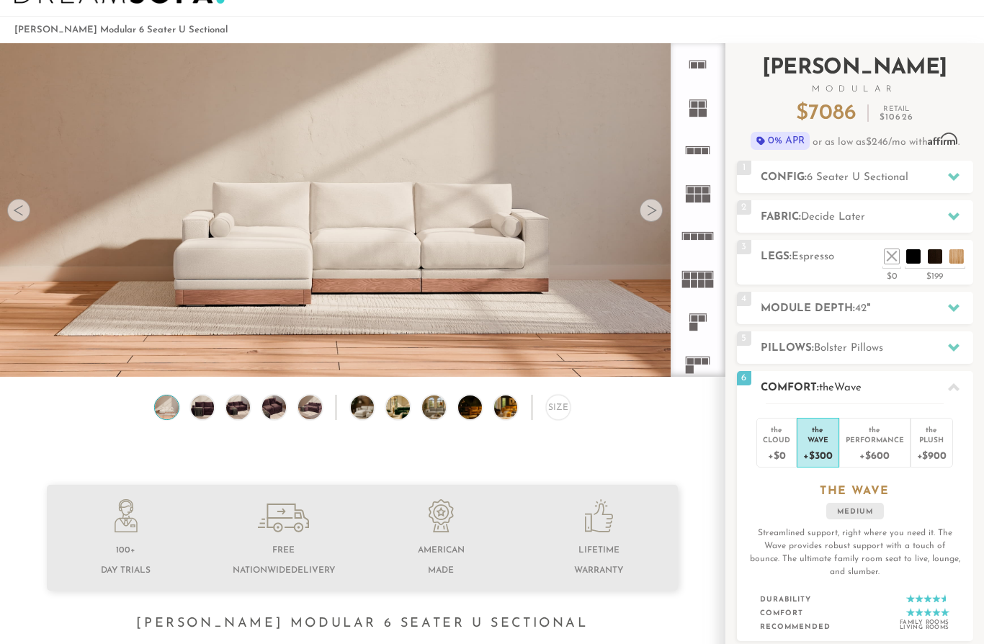
scroll to position [18, 0]
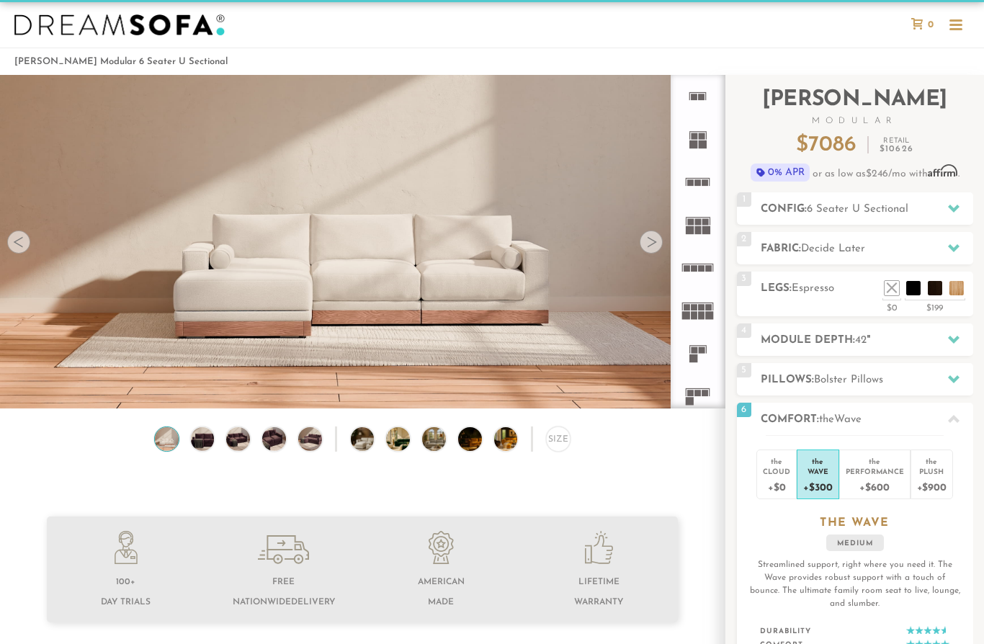
click at [668, 240] on video at bounding box center [362, 198] width 725 height 362
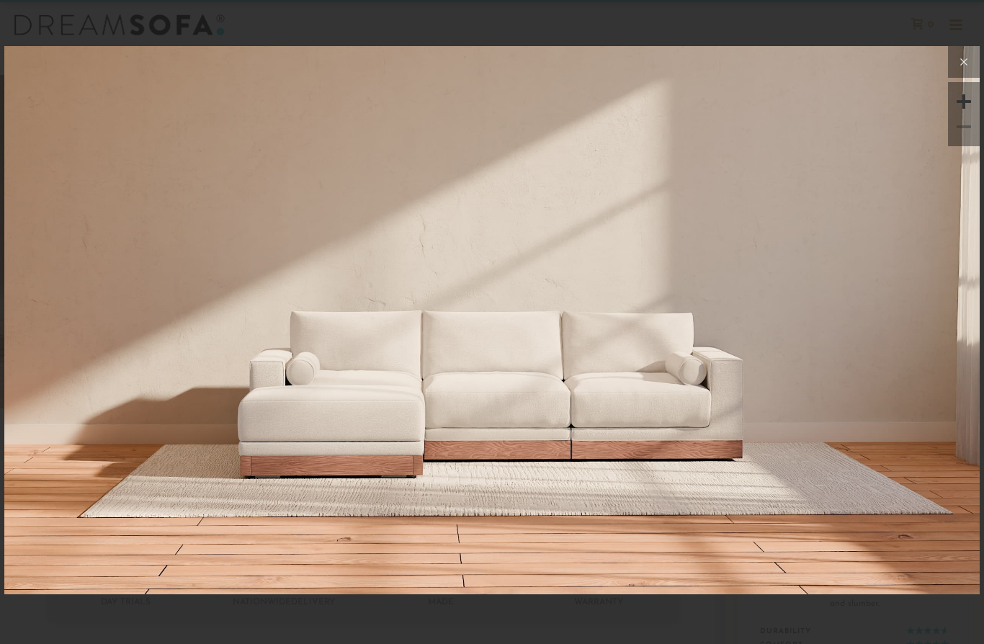
click at [978, 51] on button at bounding box center [964, 62] width 32 height 32
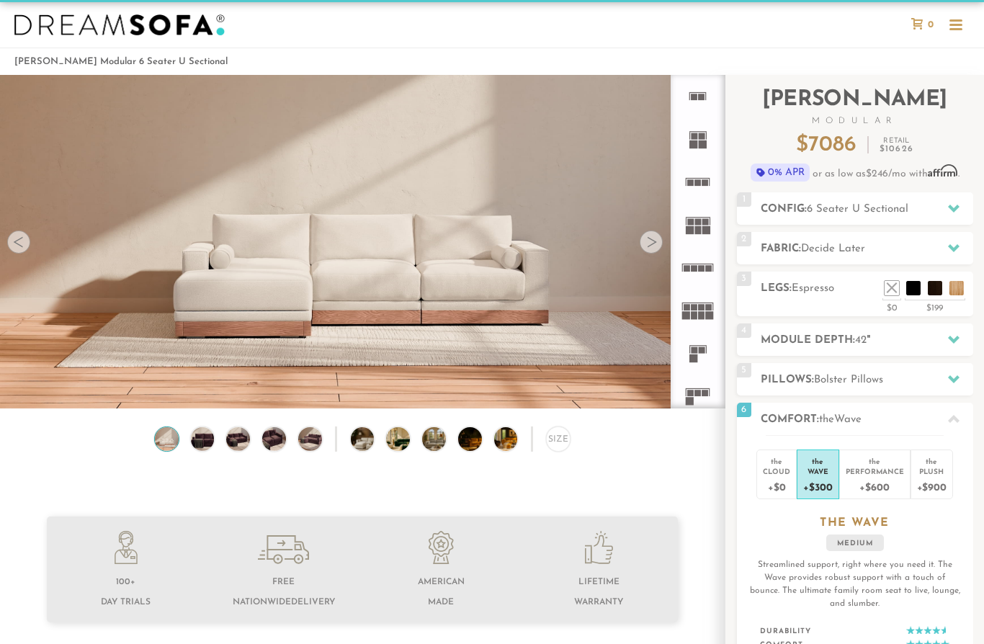
click at [661, 245] on div at bounding box center [651, 242] width 23 height 23
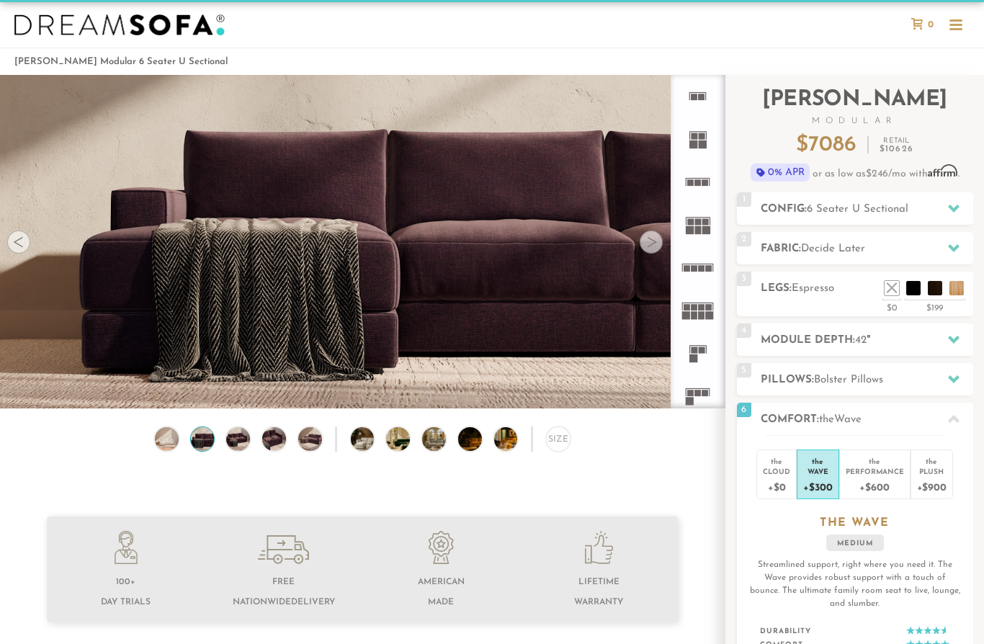
click at [646, 249] on div at bounding box center [651, 242] width 23 height 23
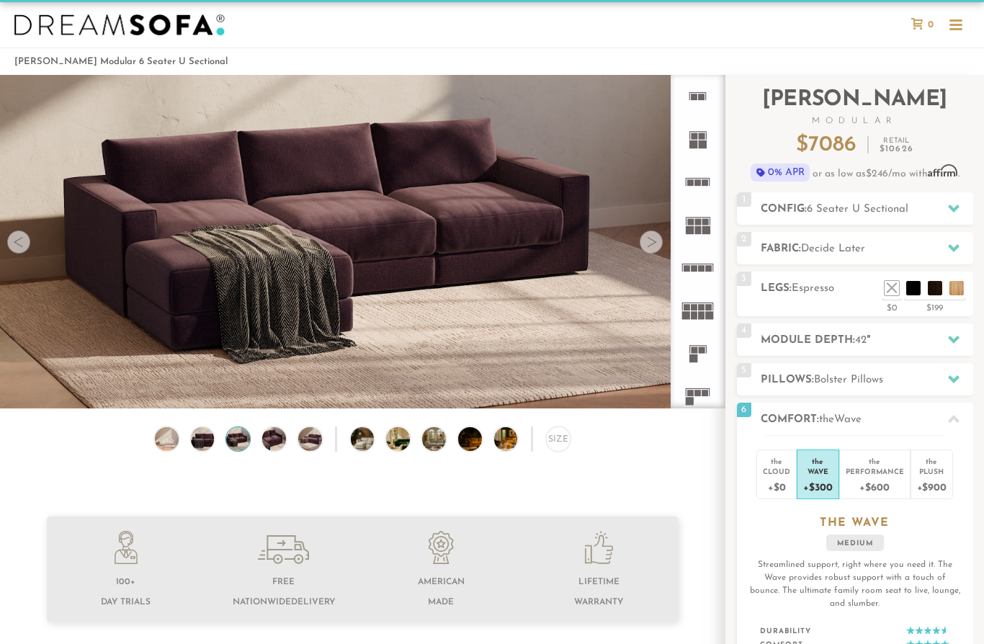
click at [648, 249] on div at bounding box center [651, 242] width 23 height 23
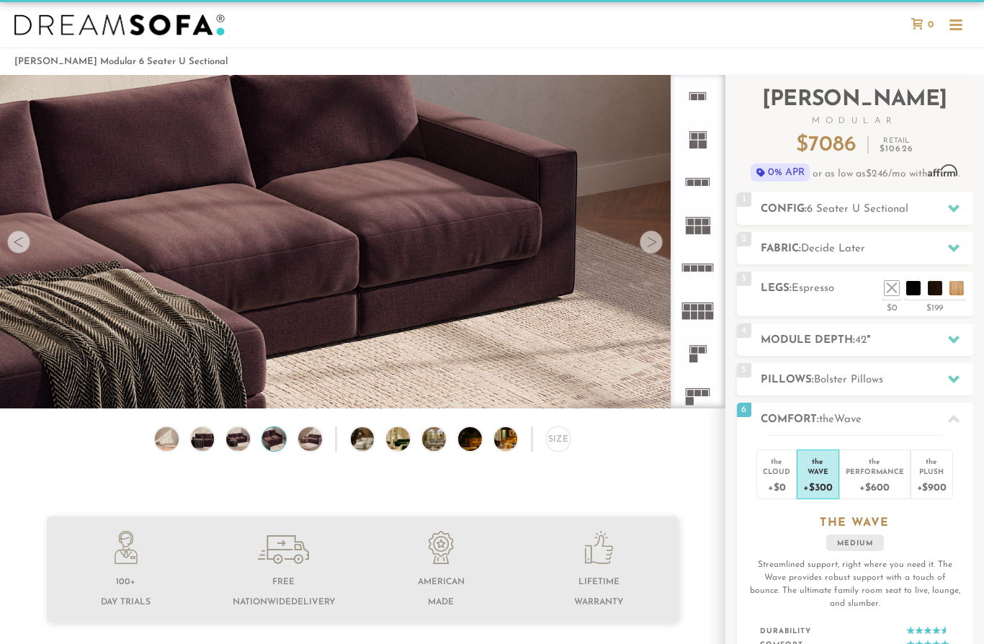
click at [643, 249] on div at bounding box center [651, 242] width 23 height 23
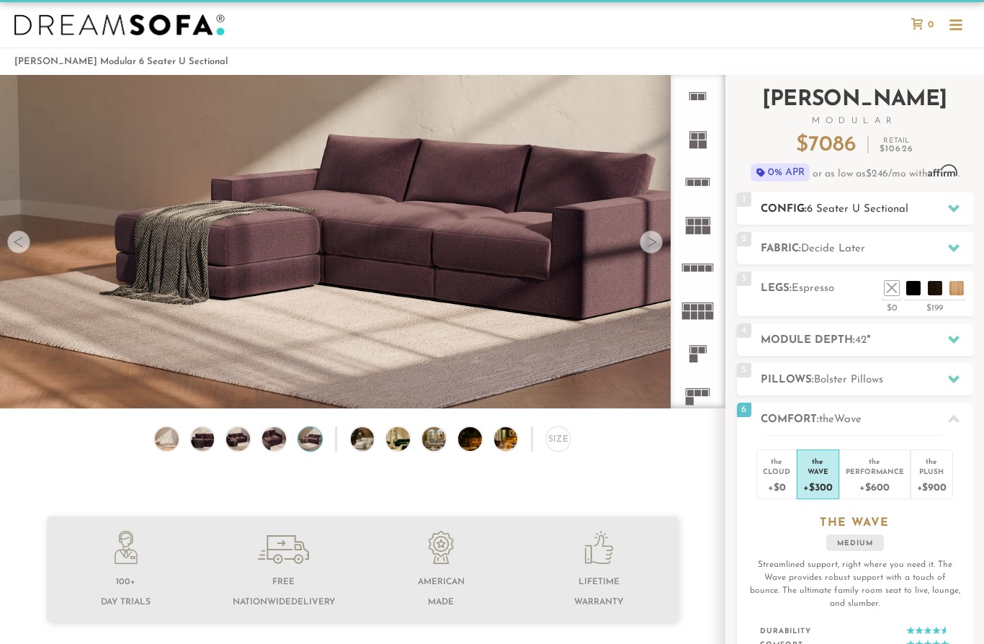
click at [867, 210] on span "6 Seater U Sectional" at bounding box center [858, 209] width 102 height 11
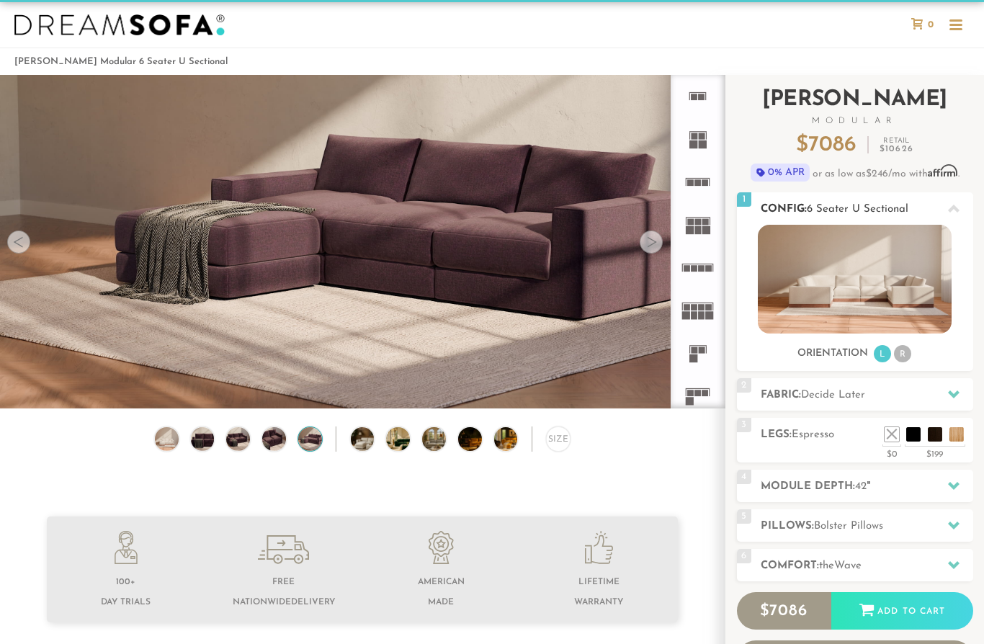
click at [904, 349] on li "R" at bounding box center [902, 353] width 17 height 17
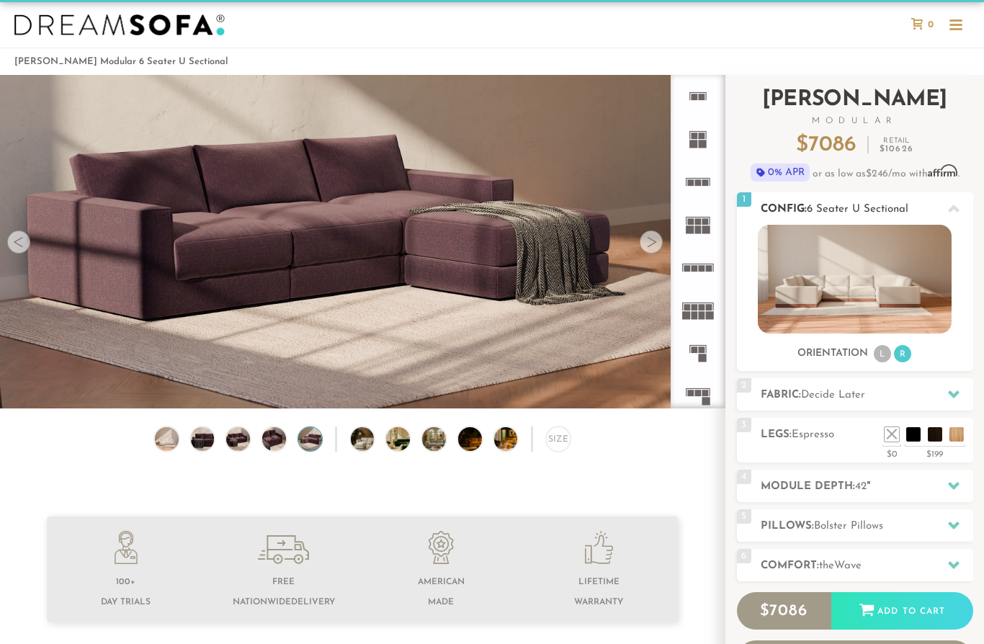
click at [869, 356] on div "Orientation L R" at bounding box center [855, 353] width 236 height 19
click at [887, 357] on li "L" at bounding box center [882, 353] width 17 height 17
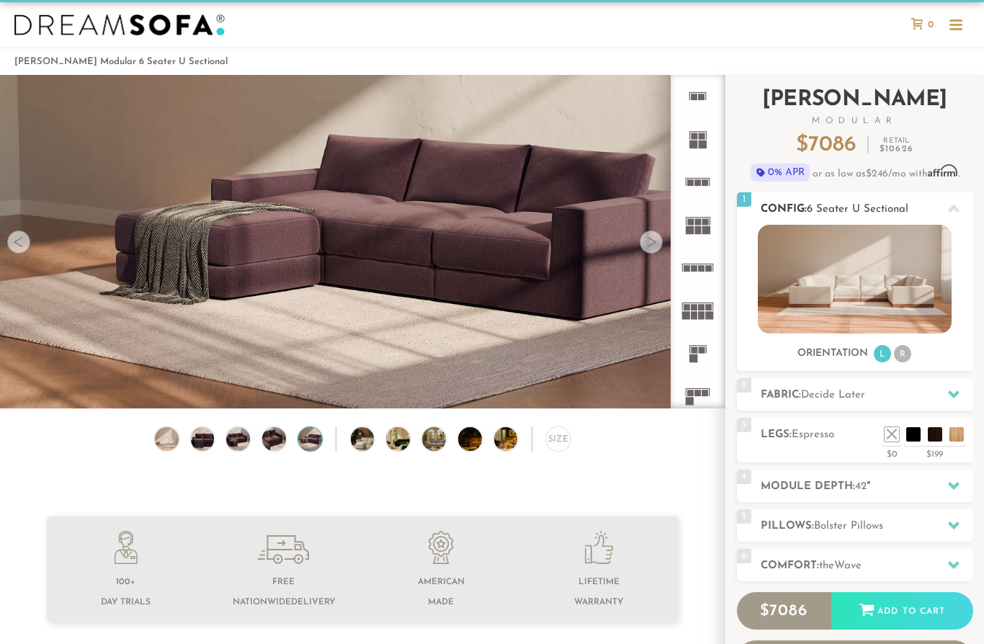
click at [896, 357] on li "R" at bounding box center [902, 353] width 17 height 17
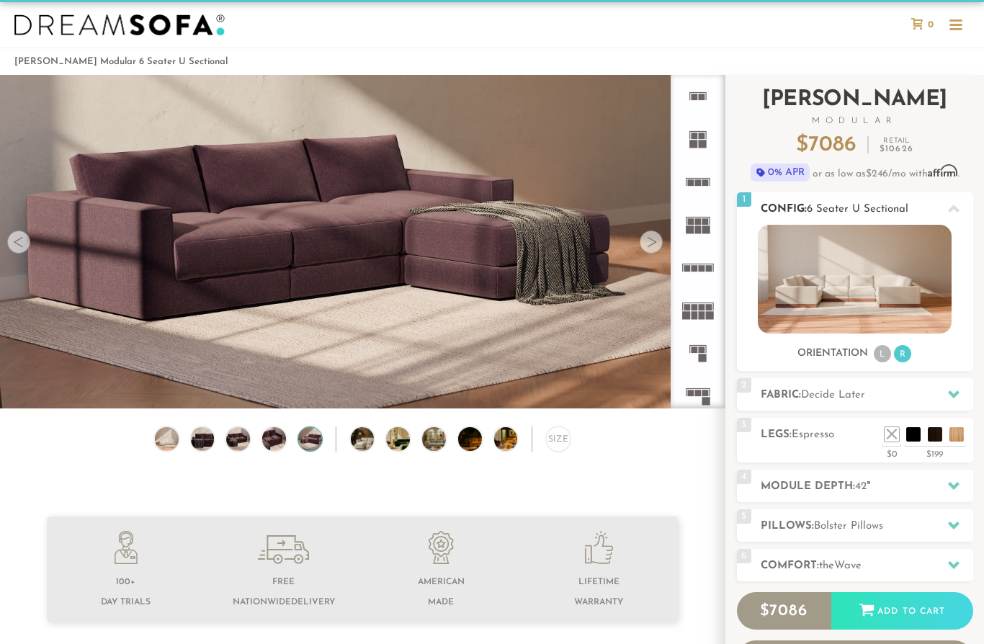
click at [870, 357] on div "Orientation L R" at bounding box center [855, 353] width 236 height 19
click at [878, 357] on li "L" at bounding box center [882, 353] width 17 height 17
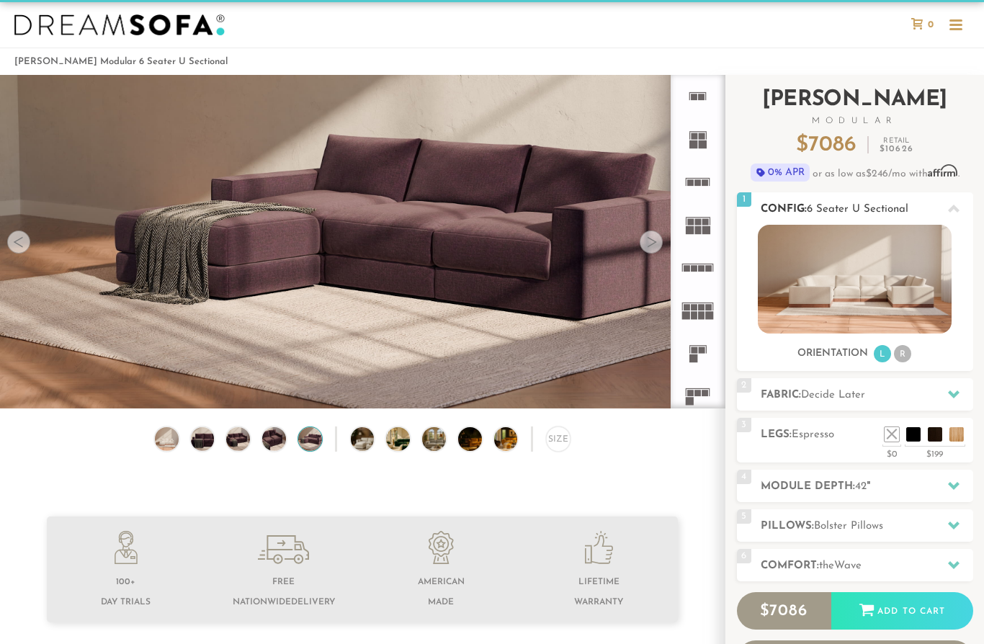
click at [954, 211] on icon at bounding box center [954, 209] width 12 height 12
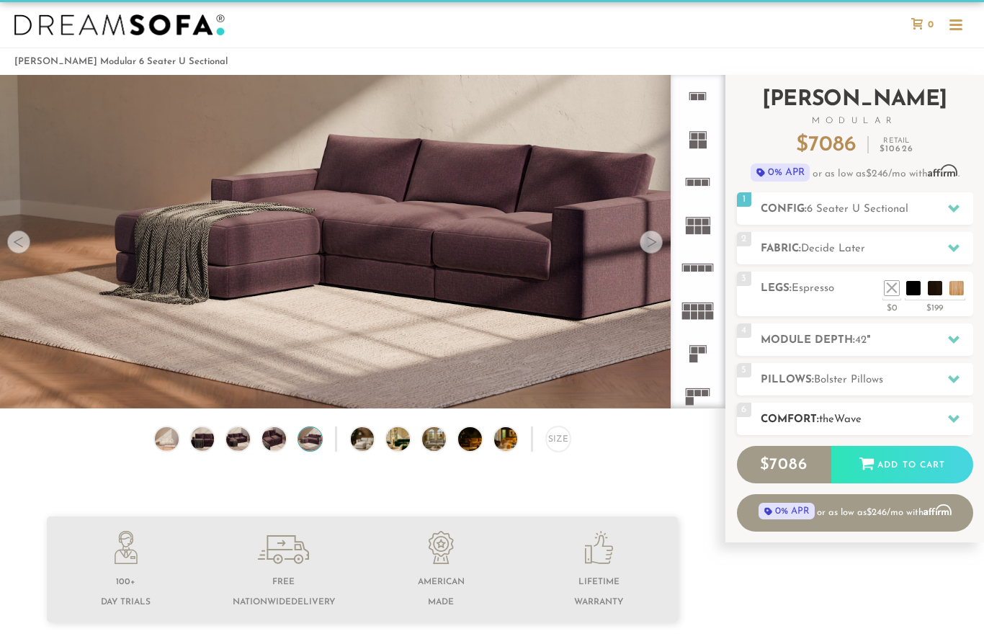
click at [956, 420] on icon at bounding box center [954, 419] width 12 height 12
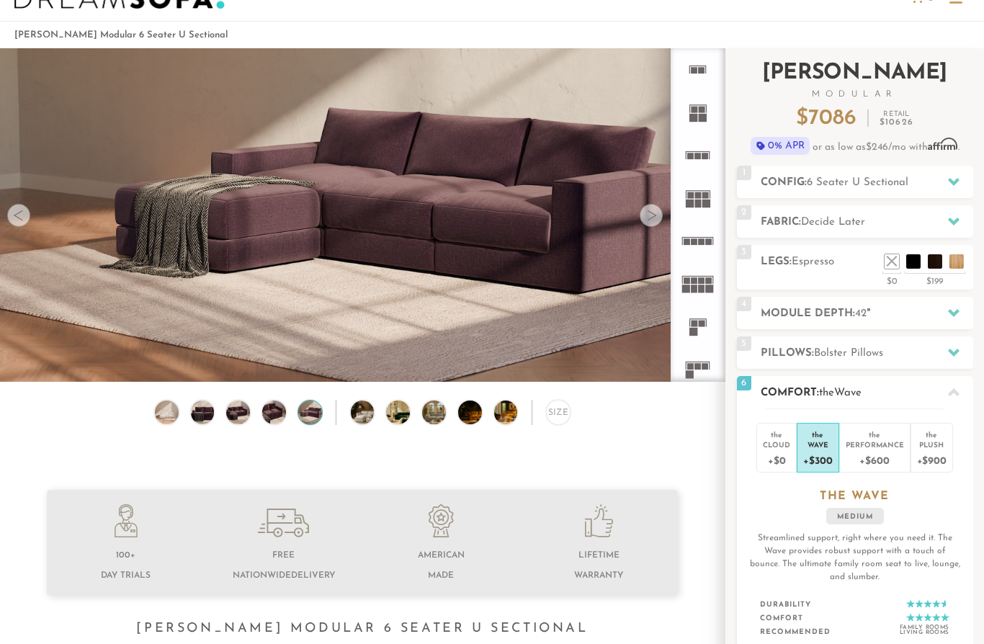
scroll to position [53, 0]
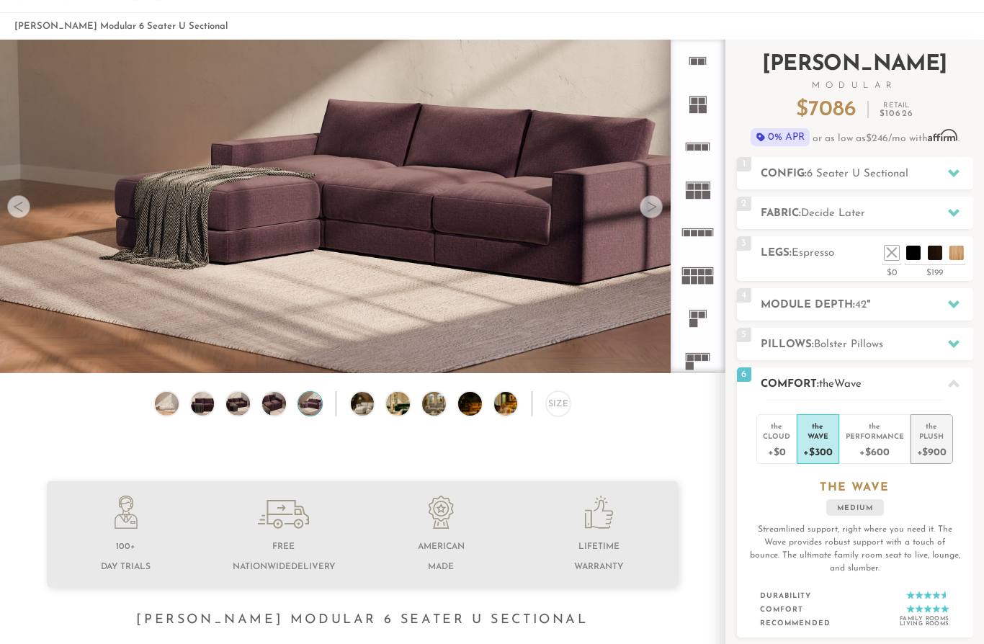
click at [946, 455] on li "the Plush +$900" at bounding box center [932, 439] width 43 height 50
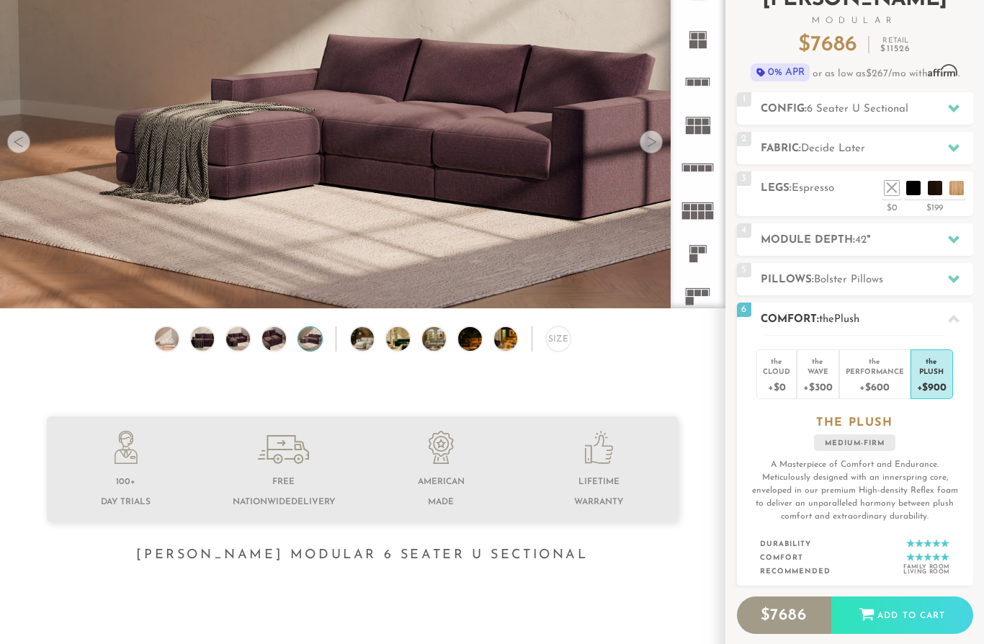
scroll to position [109, 0]
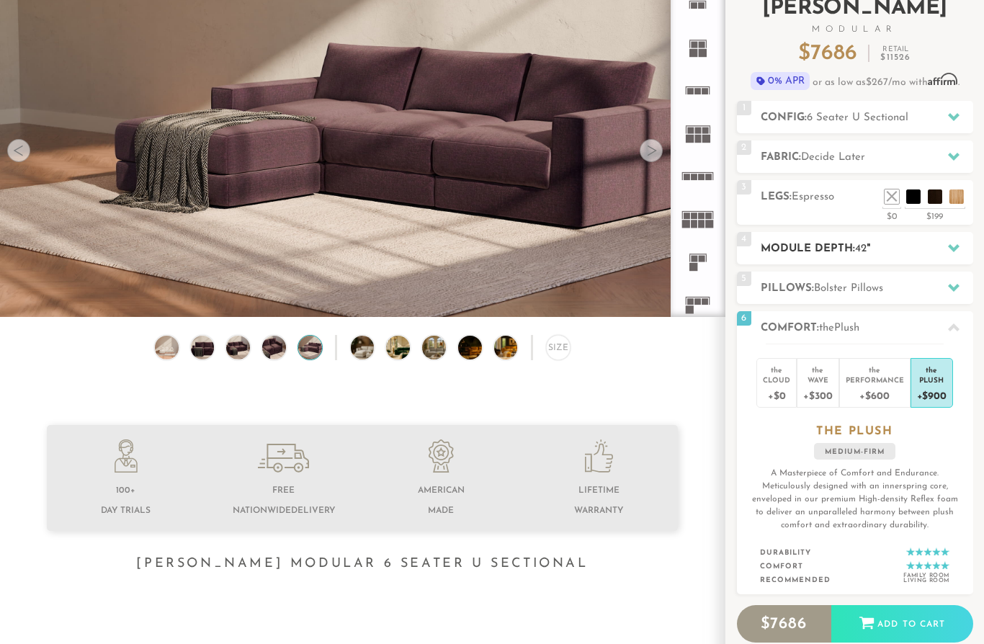
click at [960, 244] on div at bounding box center [954, 249] width 30 height 30
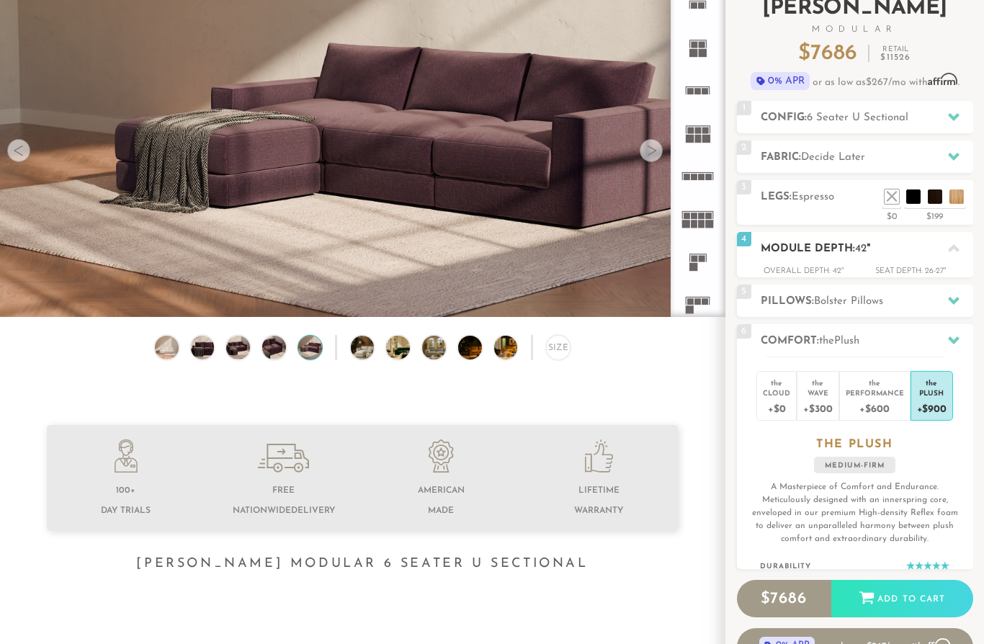
scroll to position [110, 0]
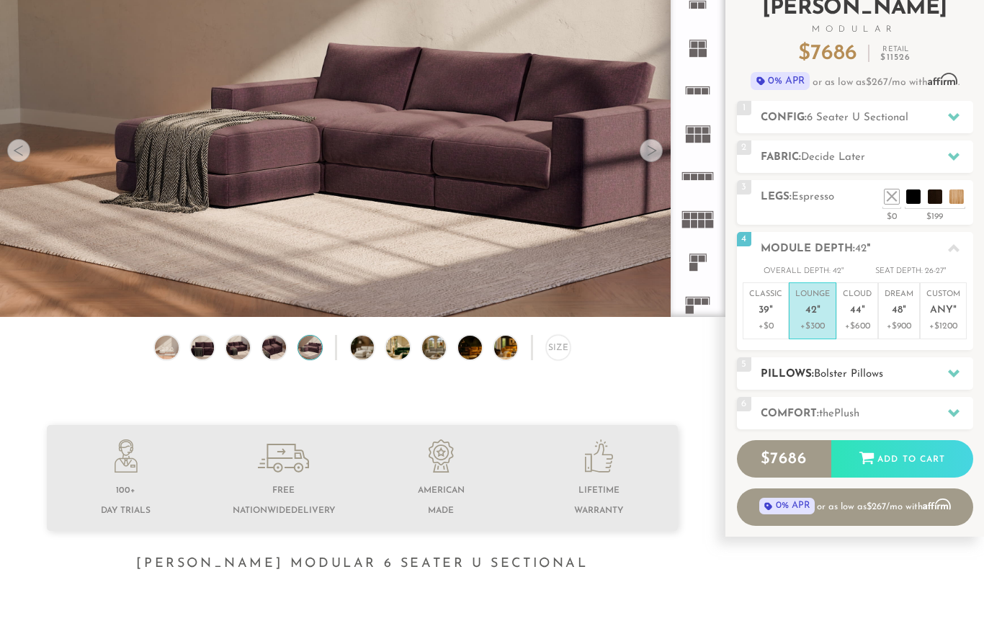
click at [967, 370] on div at bounding box center [954, 374] width 30 height 30
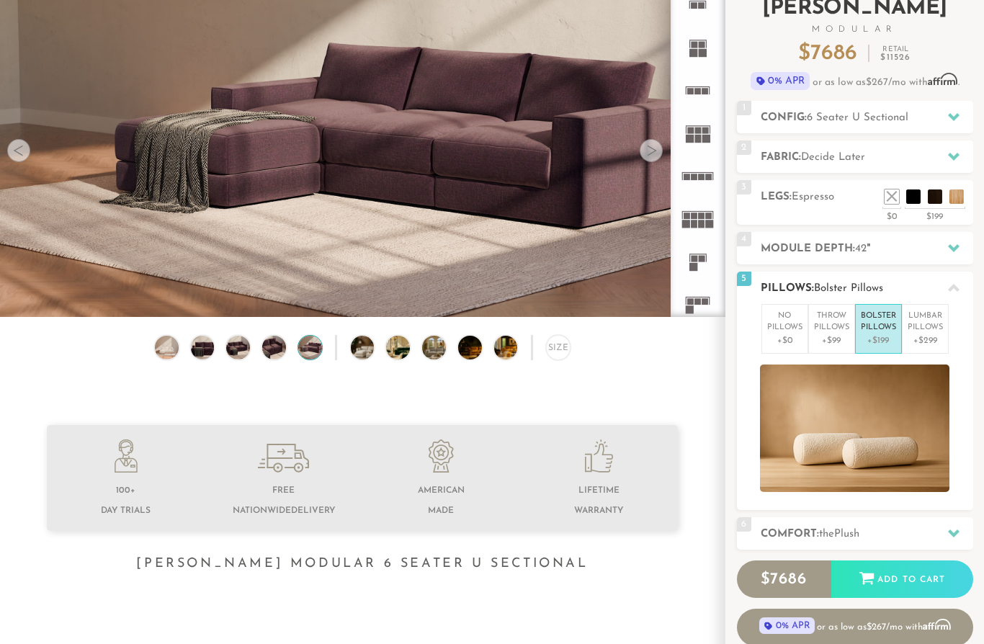
click at [968, 295] on h2 "Pillows: Bolster Pillows" at bounding box center [867, 288] width 213 height 17
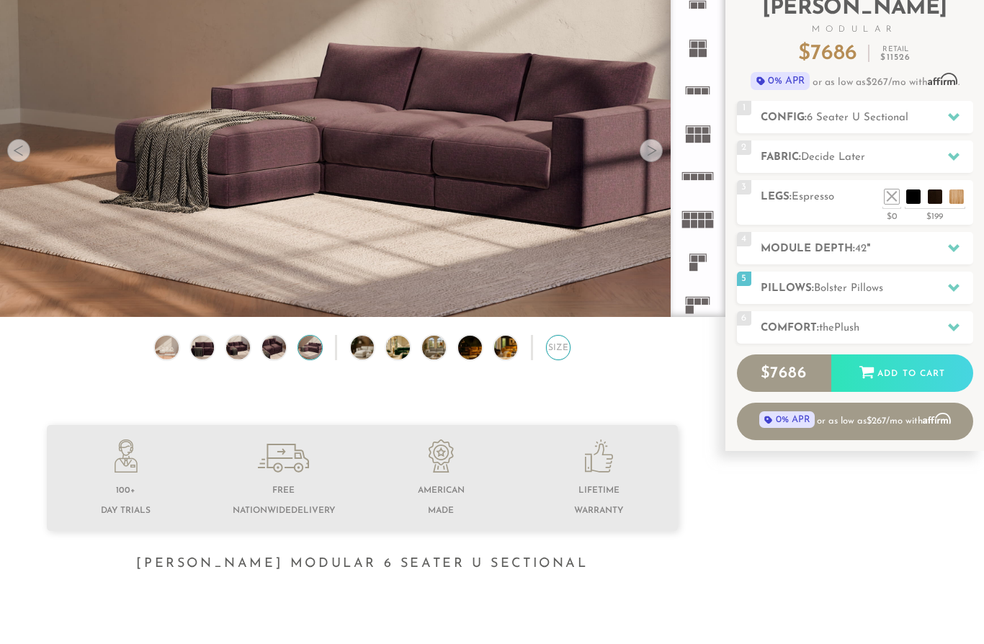
click at [558, 343] on div "Size" at bounding box center [558, 347] width 25 height 25
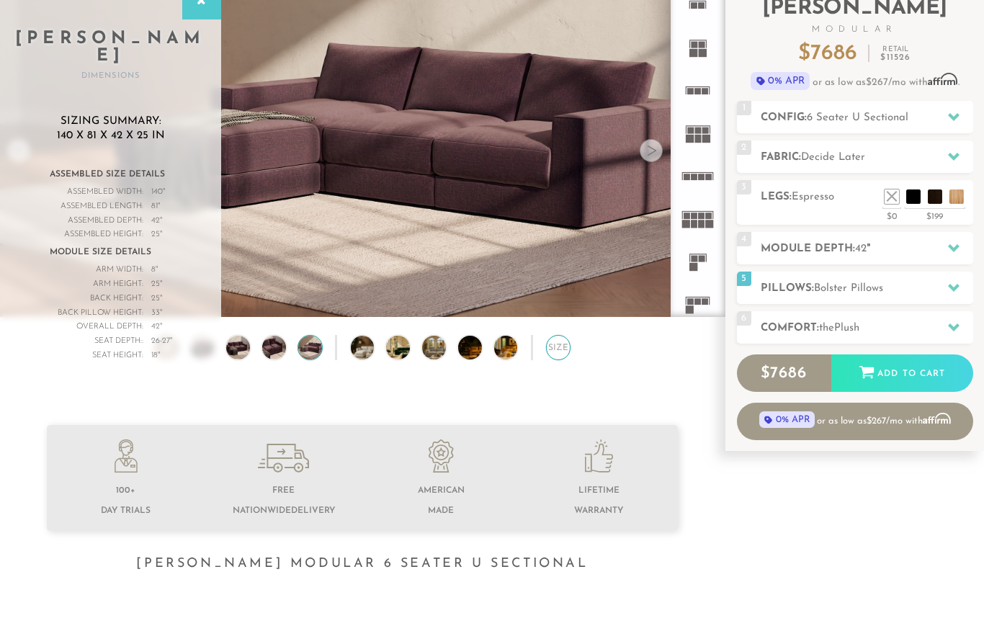
click at [559, 352] on div "Size" at bounding box center [558, 347] width 25 height 25
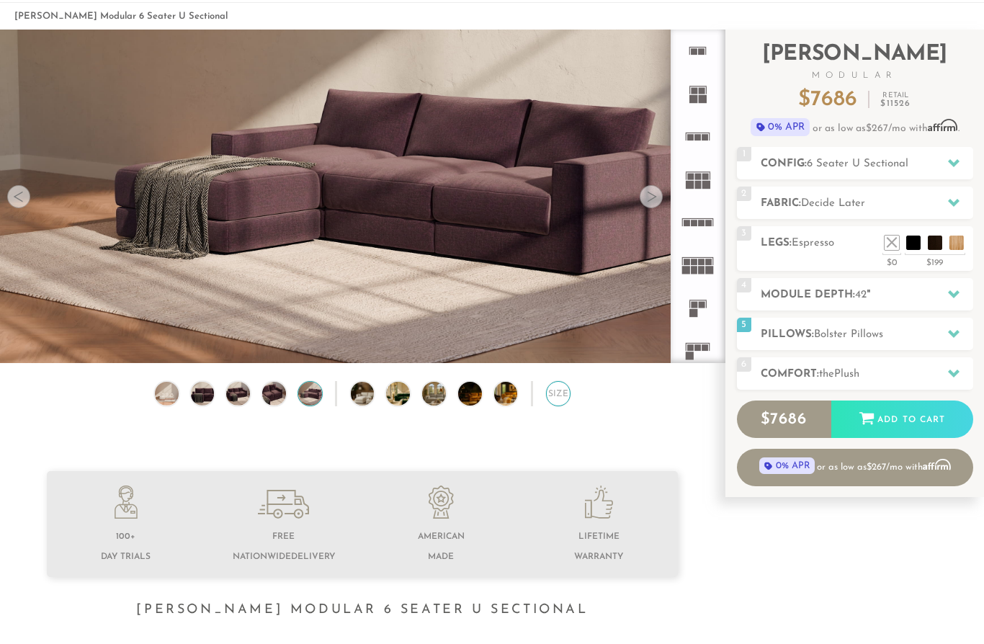
scroll to position [41, 0]
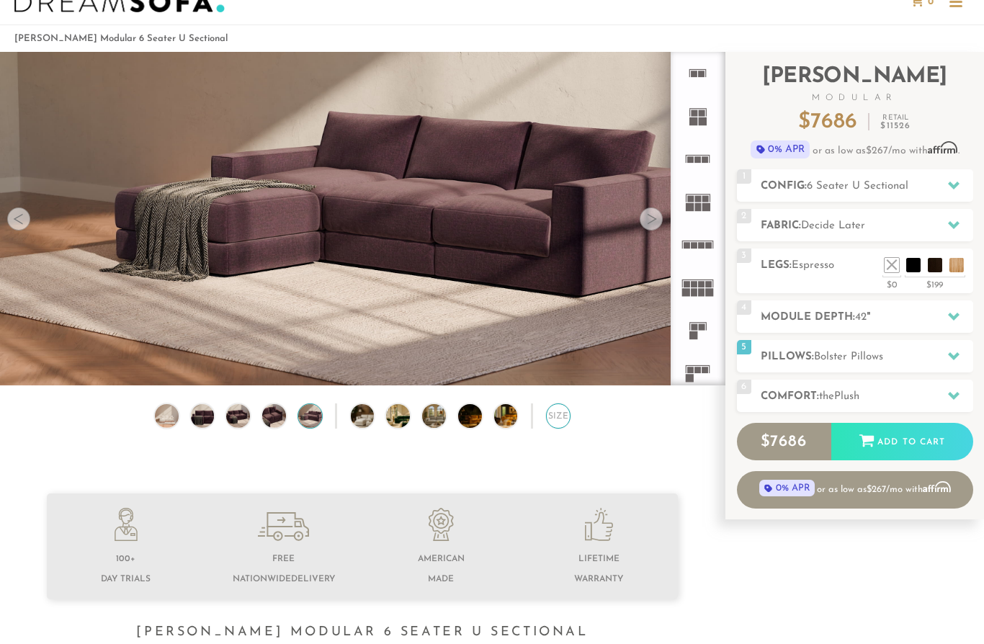
click at [570, 416] on div "Size" at bounding box center [558, 415] width 25 height 25
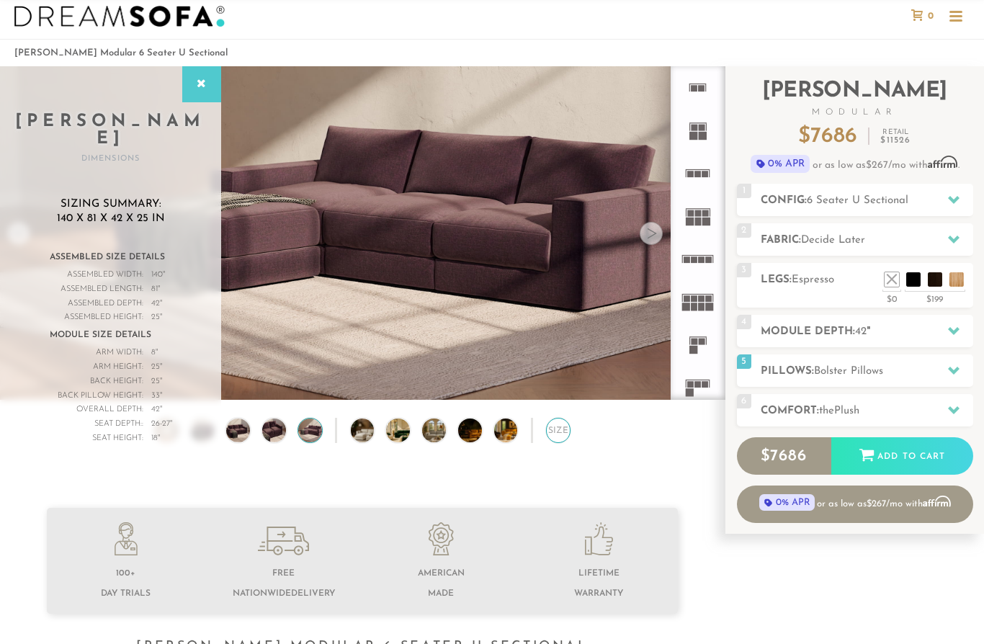
scroll to position [0, 0]
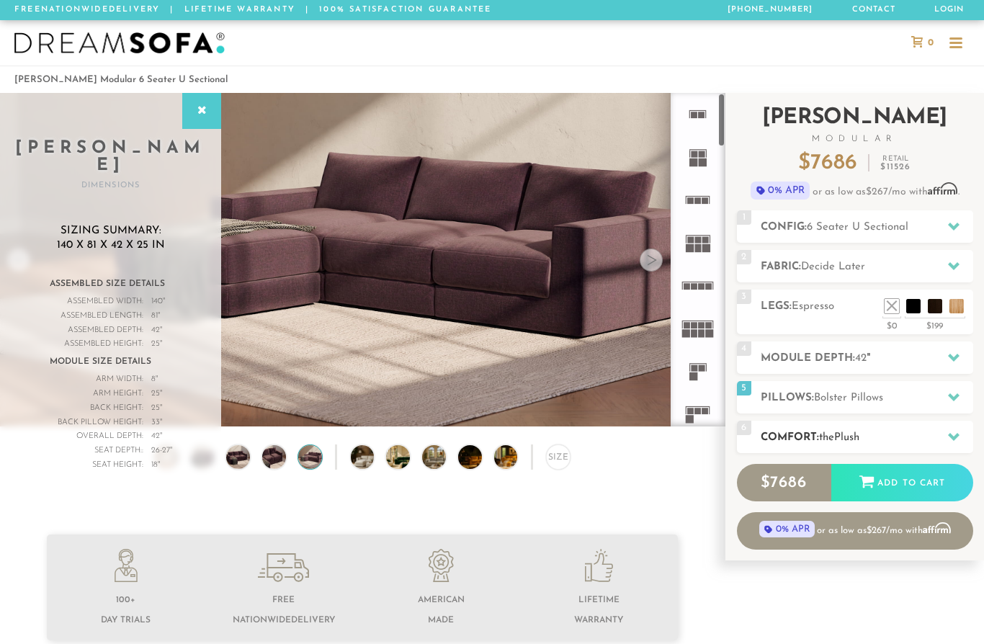
click at [901, 430] on h2 "Comfort: the Plush" at bounding box center [867, 437] width 213 height 17
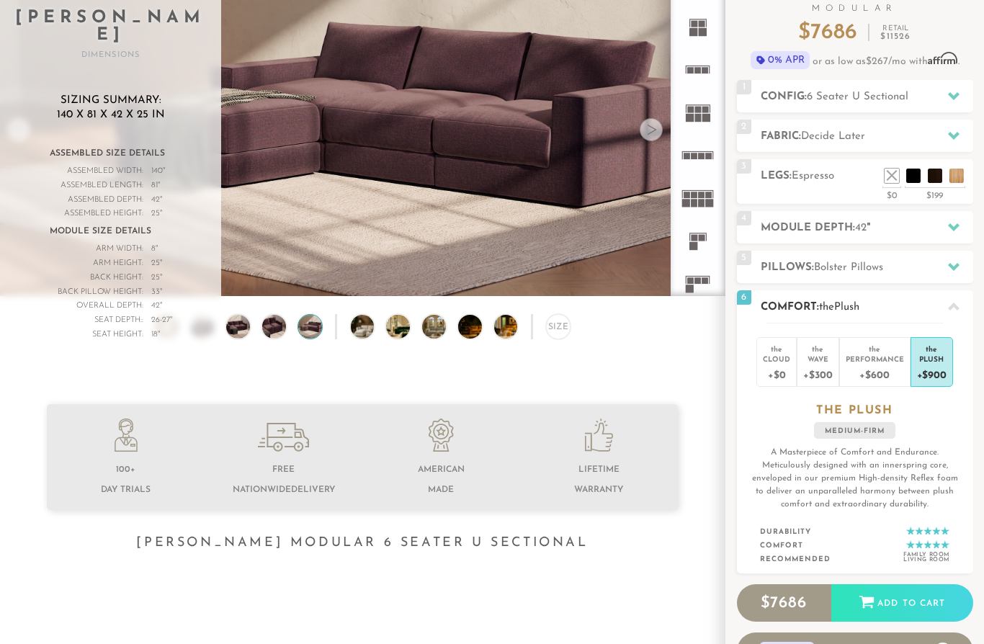
scroll to position [133, 0]
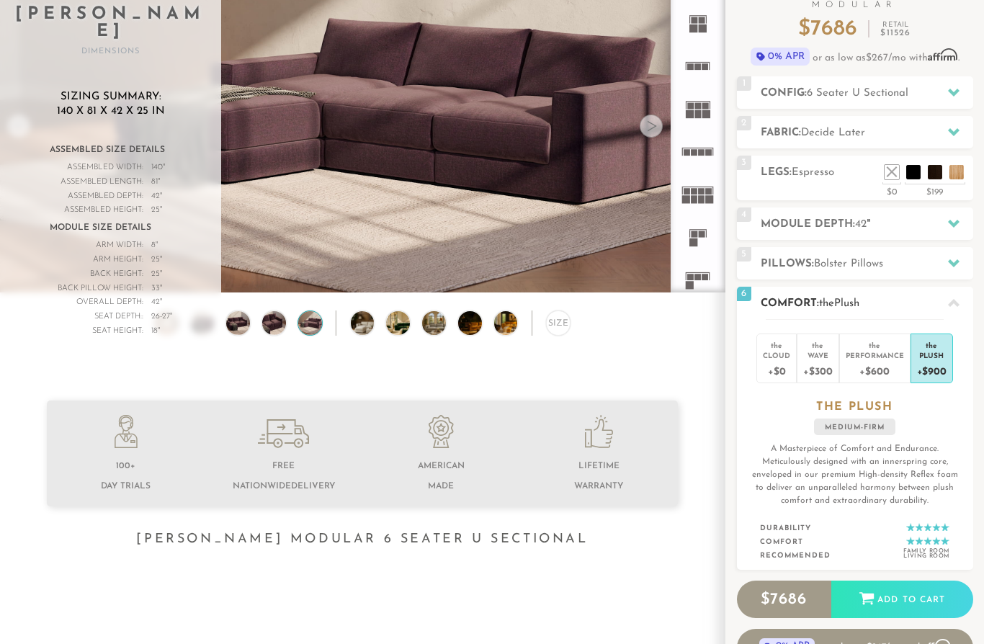
click at [841, 320] on div at bounding box center [855, 320] width 178 height 1
click at [841, 303] on span "Plush" at bounding box center [846, 304] width 25 height 11
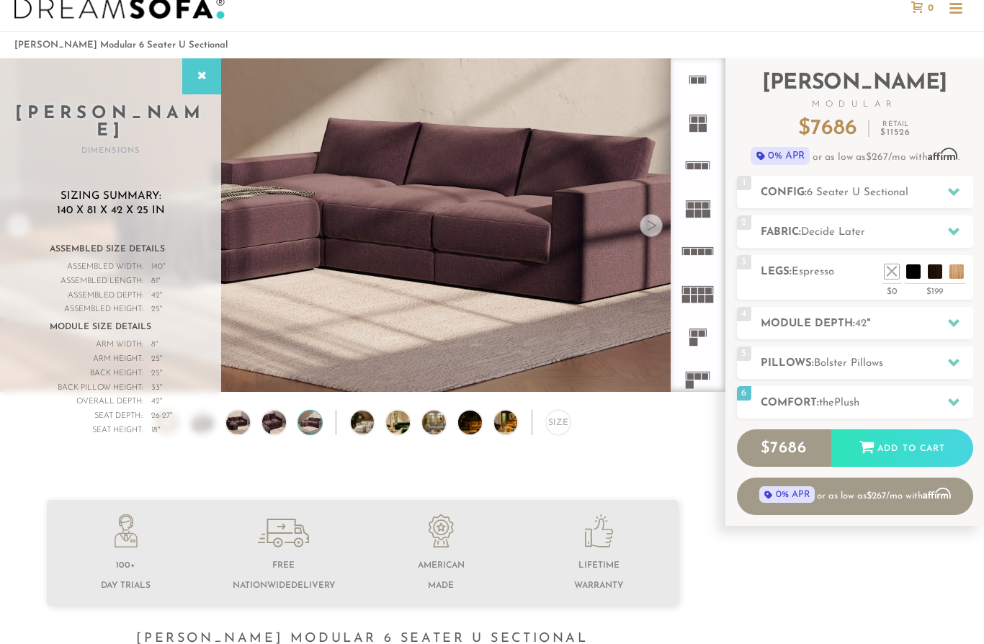
scroll to position [34, 0]
click at [852, 313] on div "4 Module Depth: 42 "" at bounding box center [855, 324] width 236 height 32
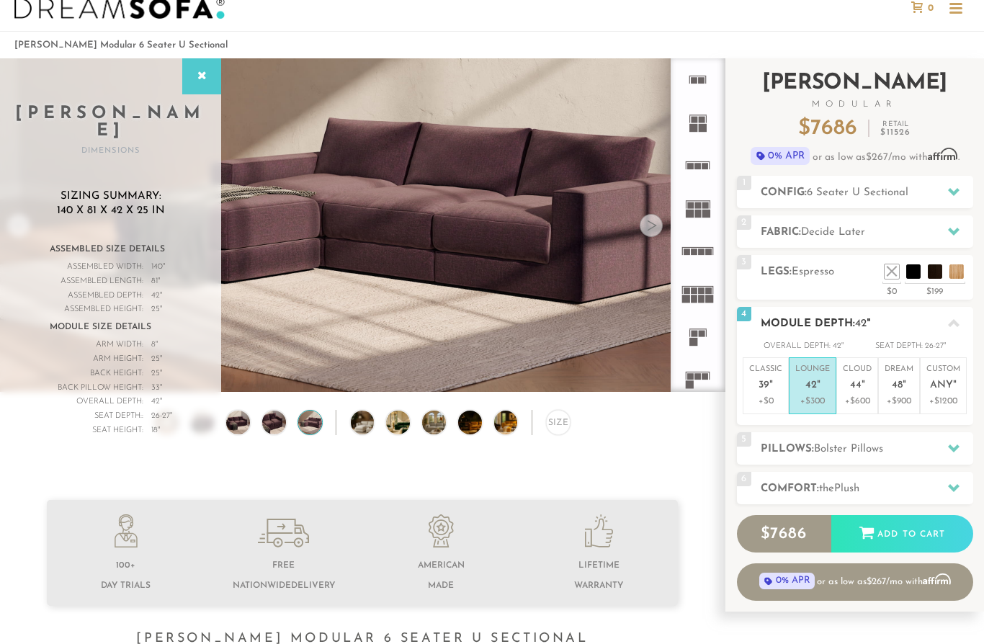
click at [848, 316] on h2 "Module Depth: 42 "" at bounding box center [867, 324] width 213 height 17
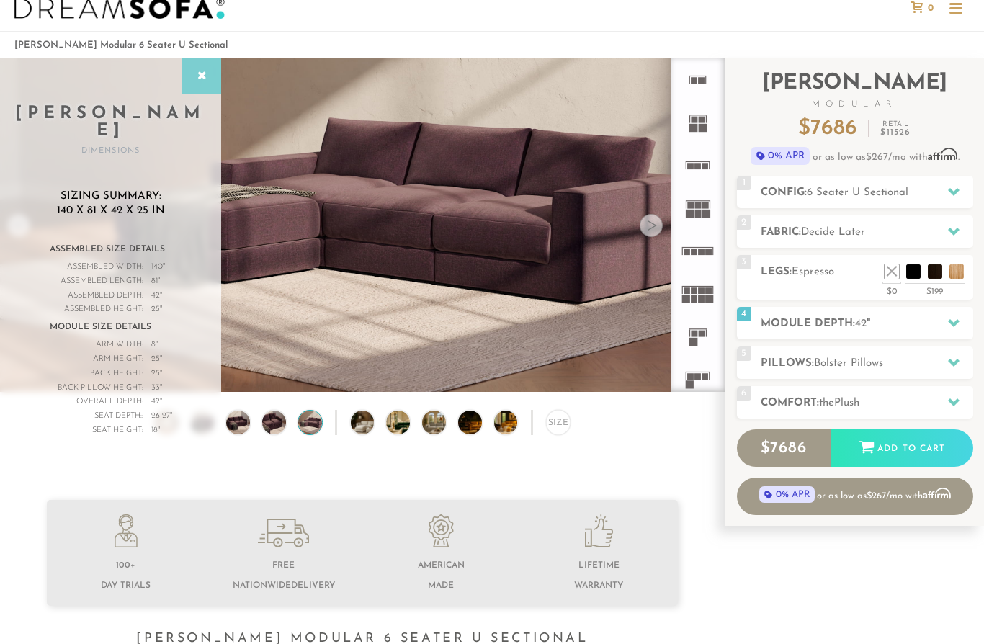
click at [204, 88] on div at bounding box center [201, 76] width 39 height 36
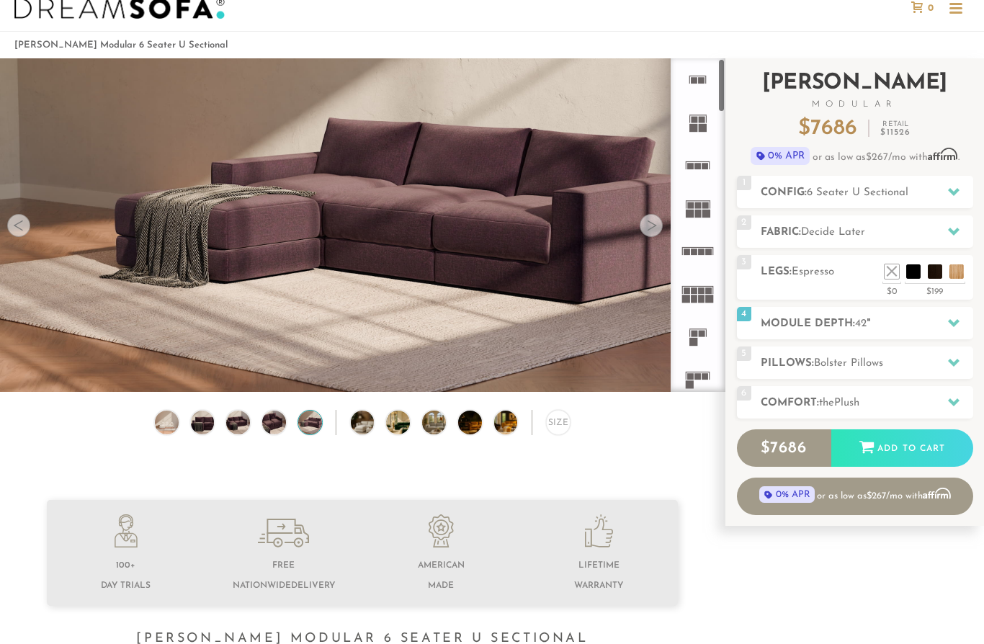
click at [861, 345] on div "Introducing Landon Modular $ 7686 Retail $ 11526 $ 7686 Retail $ 11526 0% APR o…" at bounding box center [855, 286] width 236 height 457
click at [859, 358] on span "Bolster Pillows" at bounding box center [848, 363] width 69 height 11
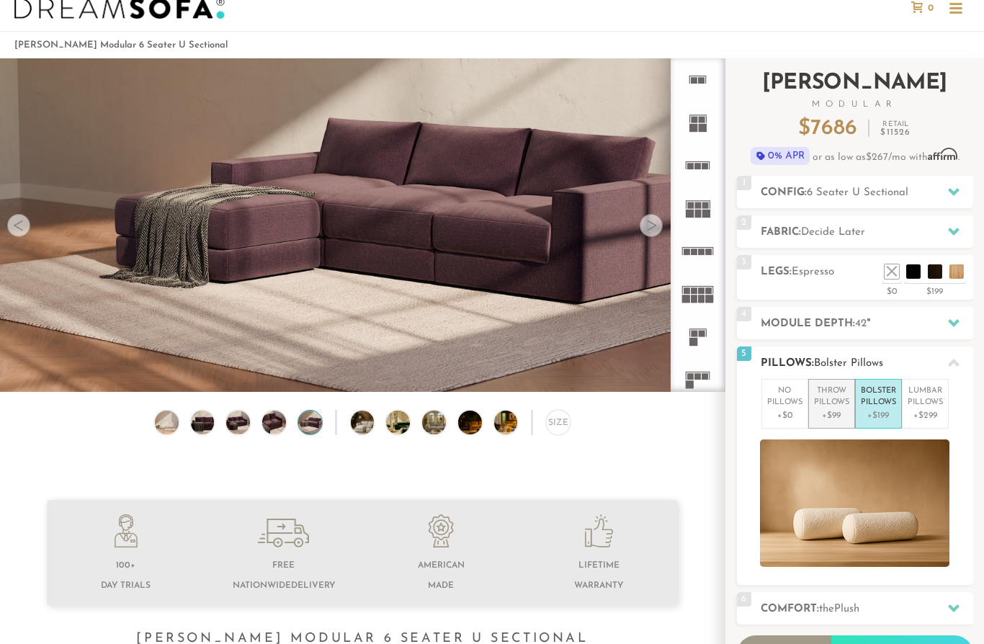
click at [850, 414] on li "Throw Pillows +$99" at bounding box center [831, 404] width 47 height 50
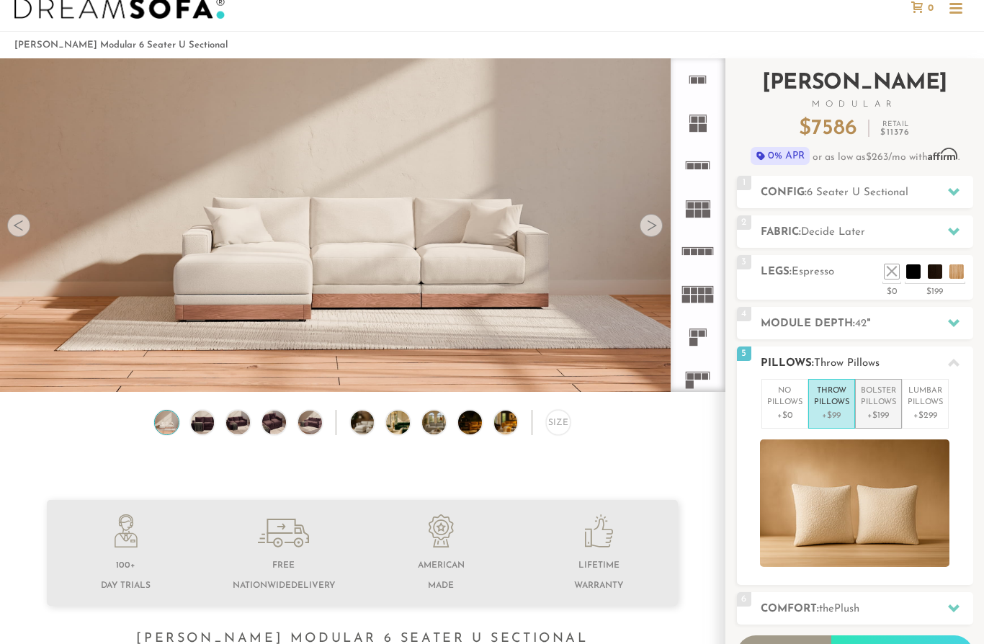
drag, startPoint x: 873, startPoint y: 414, endPoint x: 865, endPoint y: 414, distance: 7.9
click at [873, 414] on p "+$199" at bounding box center [878, 415] width 35 height 13
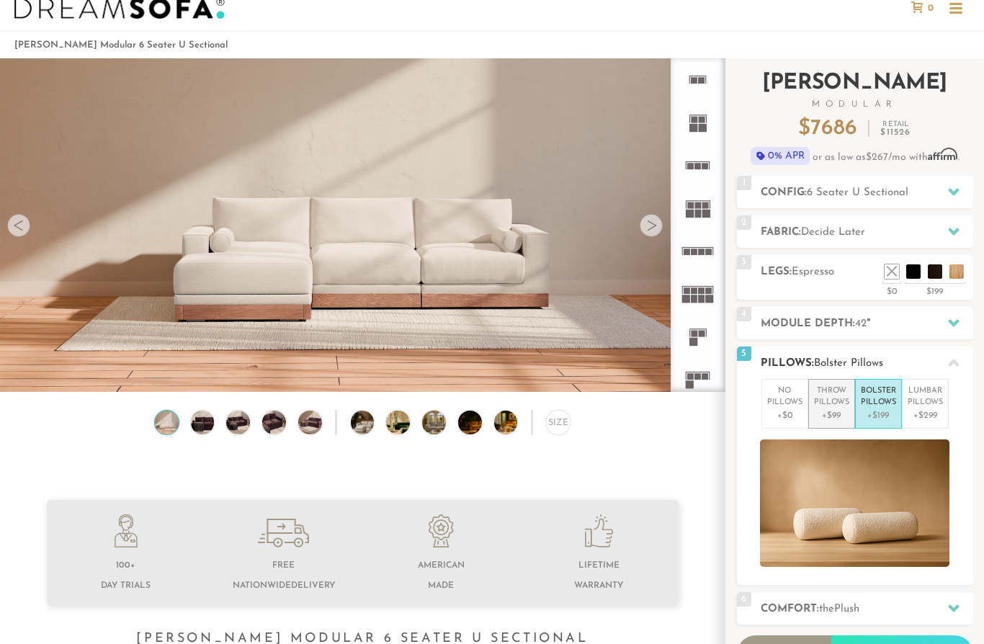
click at [822, 407] on p "Throw Pillows" at bounding box center [831, 397] width 35 height 24
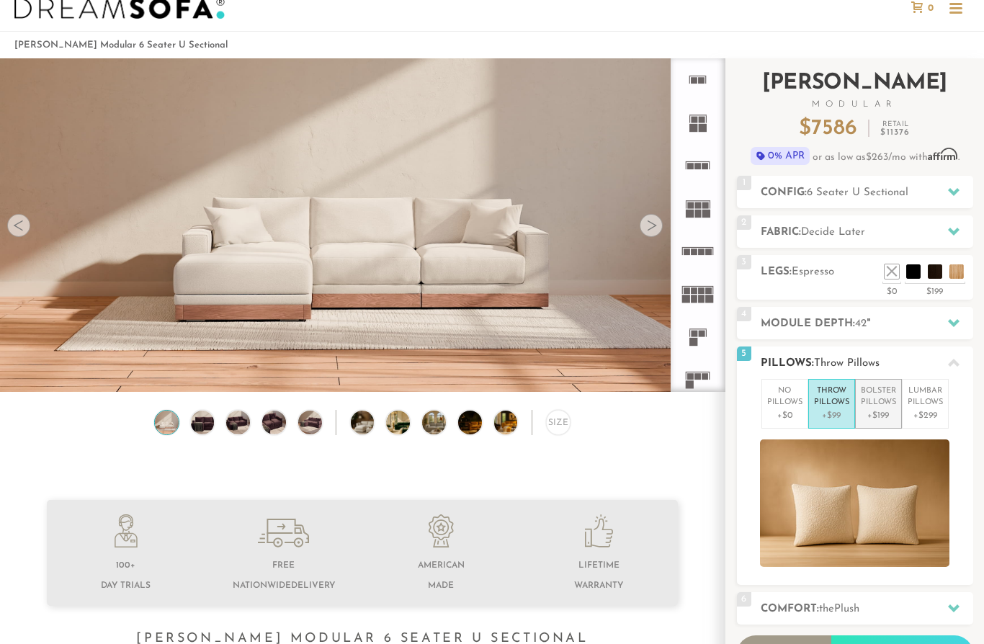
click at [864, 413] on p "+$199" at bounding box center [878, 415] width 35 height 13
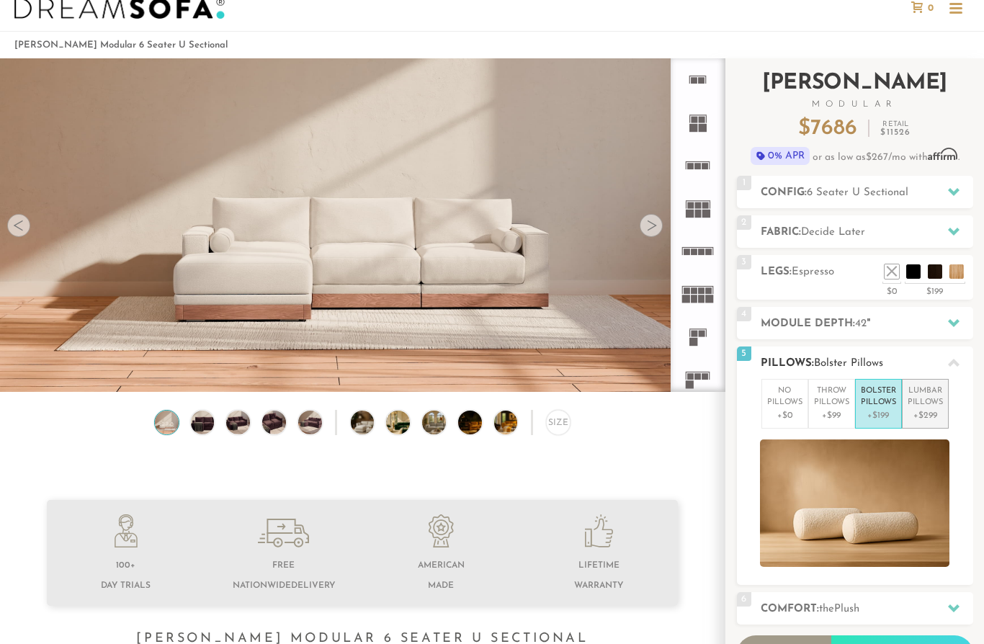
click at [949, 406] on li "Lumbar Pillows +$299" at bounding box center [925, 404] width 47 height 50
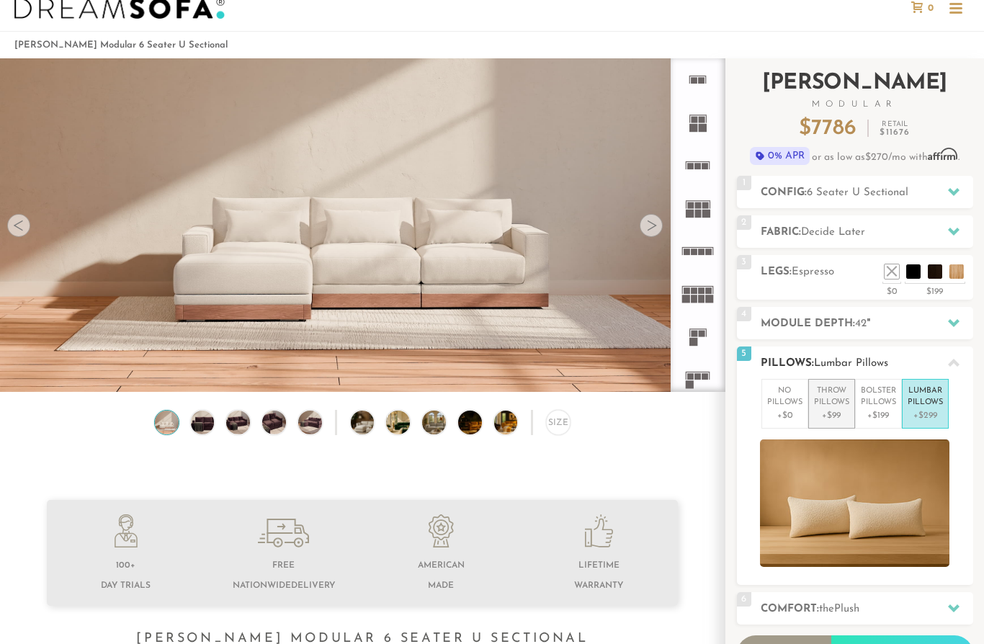
click at [831, 411] on p "+$99" at bounding box center [831, 415] width 35 height 13
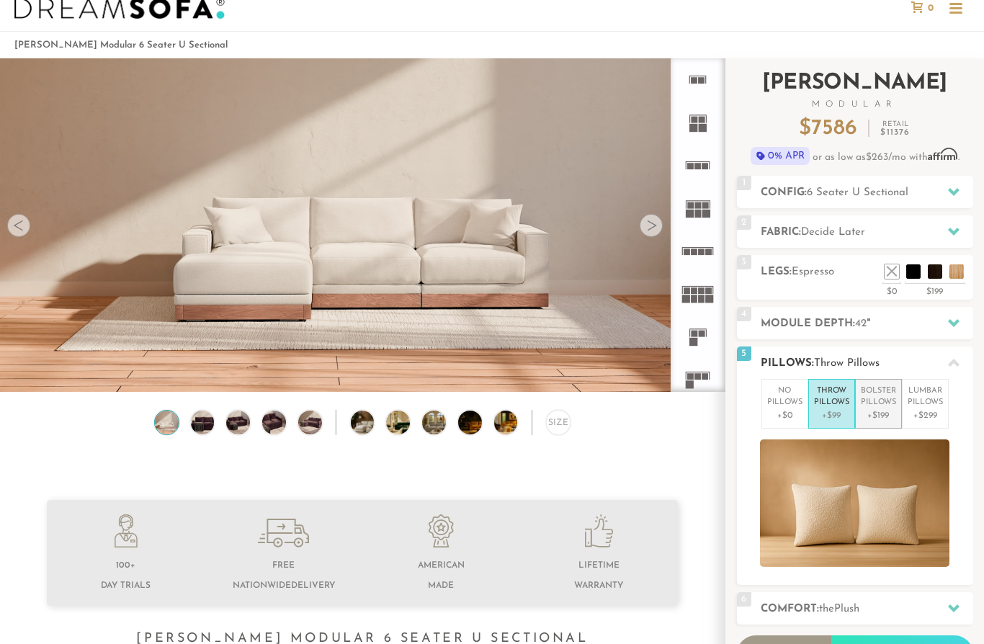
click at [892, 403] on p "Bolster Pillows" at bounding box center [878, 397] width 35 height 24
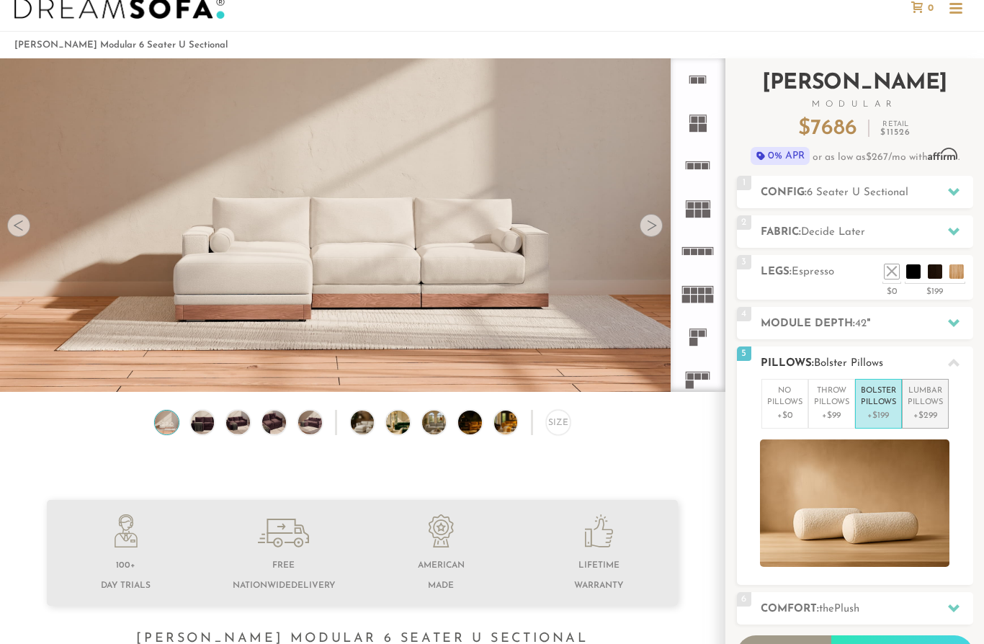
click at [935, 399] on p "Lumbar Pillows" at bounding box center [925, 397] width 35 height 24
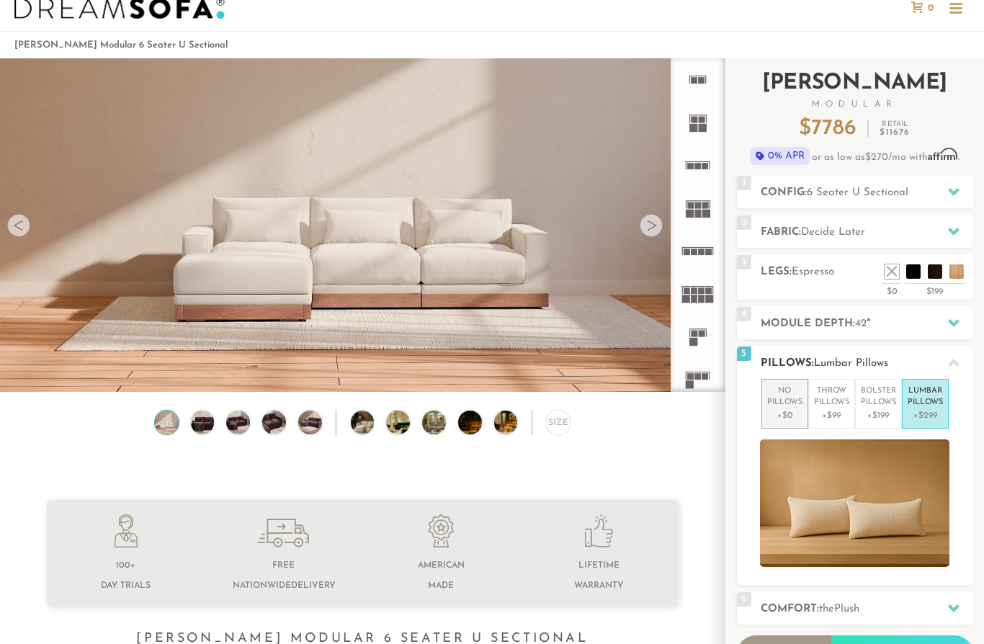
click at [775, 395] on p "No Pillows" at bounding box center [784, 397] width 35 height 24
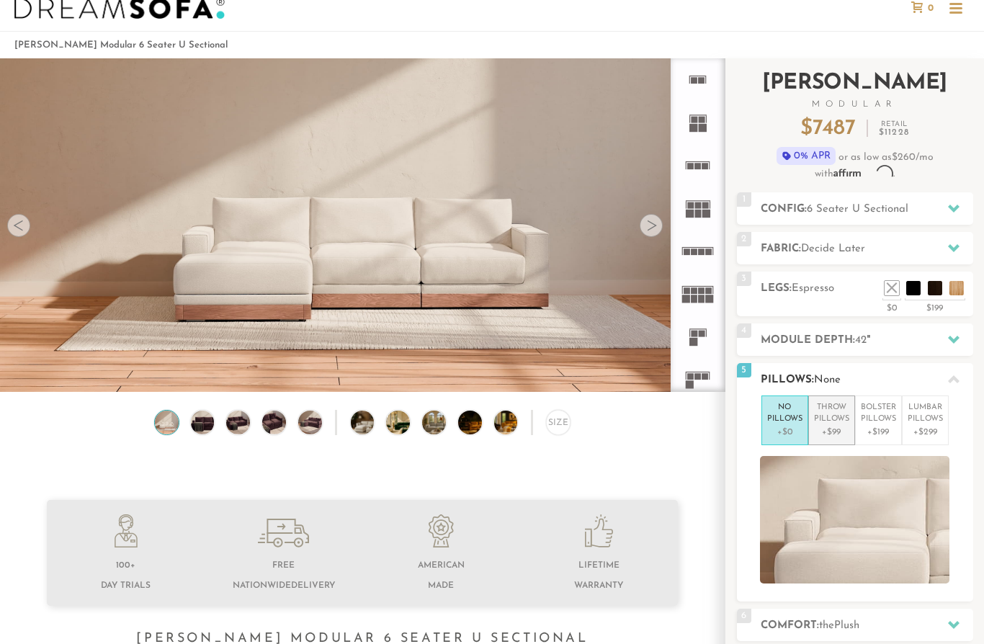
click at [834, 402] on p "Throw Pillows" at bounding box center [831, 414] width 35 height 24
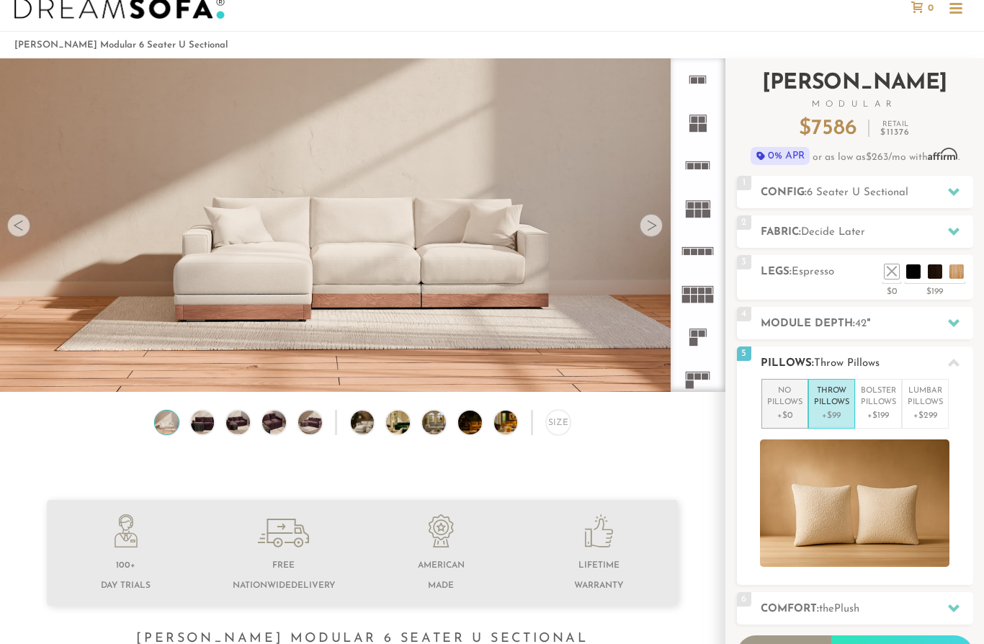
click at [787, 402] on p "No Pillows" at bounding box center [784, 397] width 35 height 24
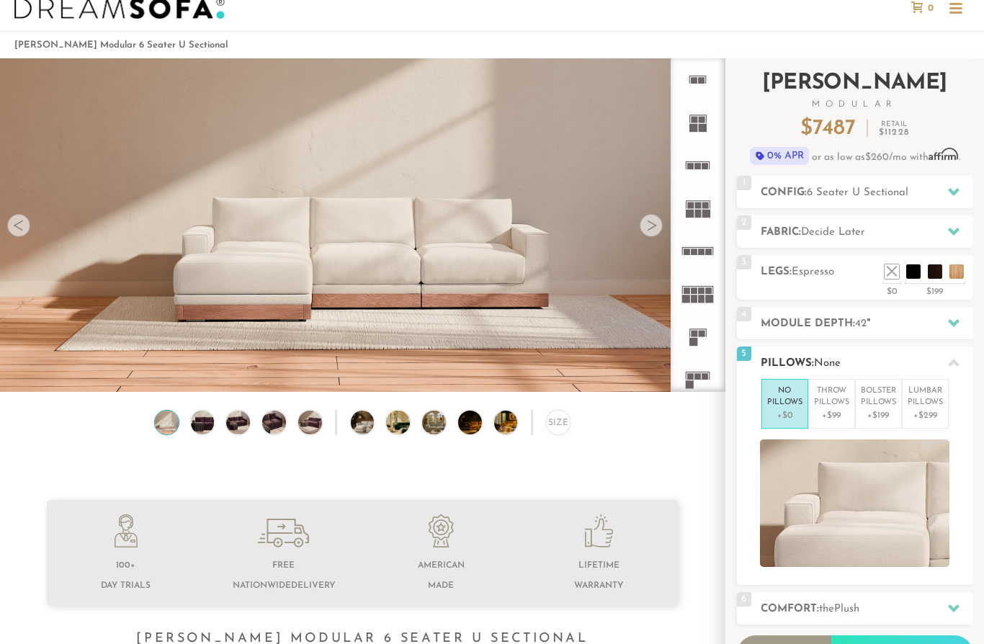
click at [960, 367] on div at bounding box center [954, 363] width 30 height 30
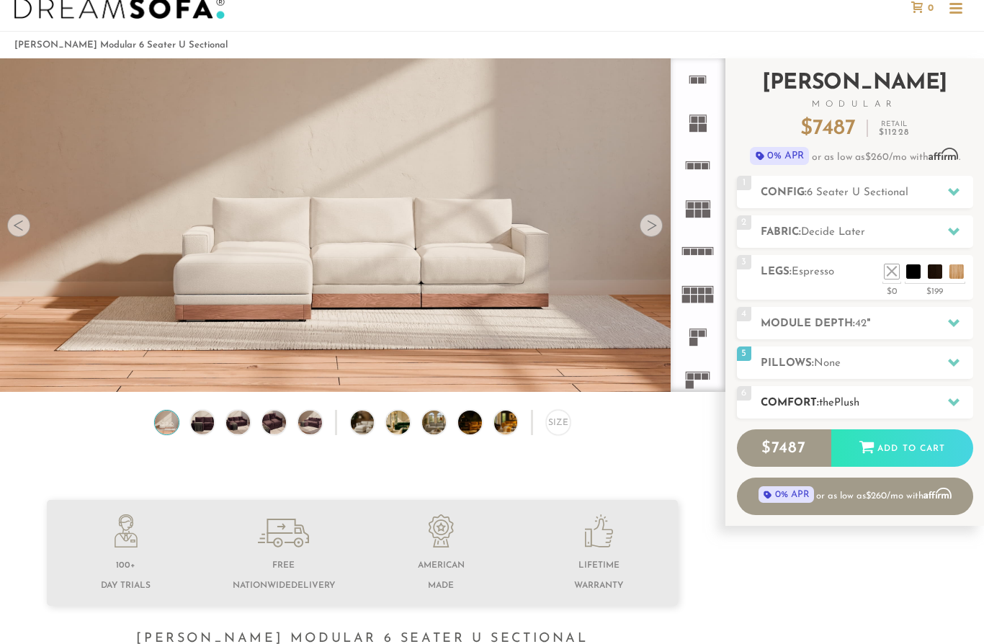
click at [940, 391] on div "6 Comfort: the Plush medium firm" at bounding box center [855, 402] width 236 height 32
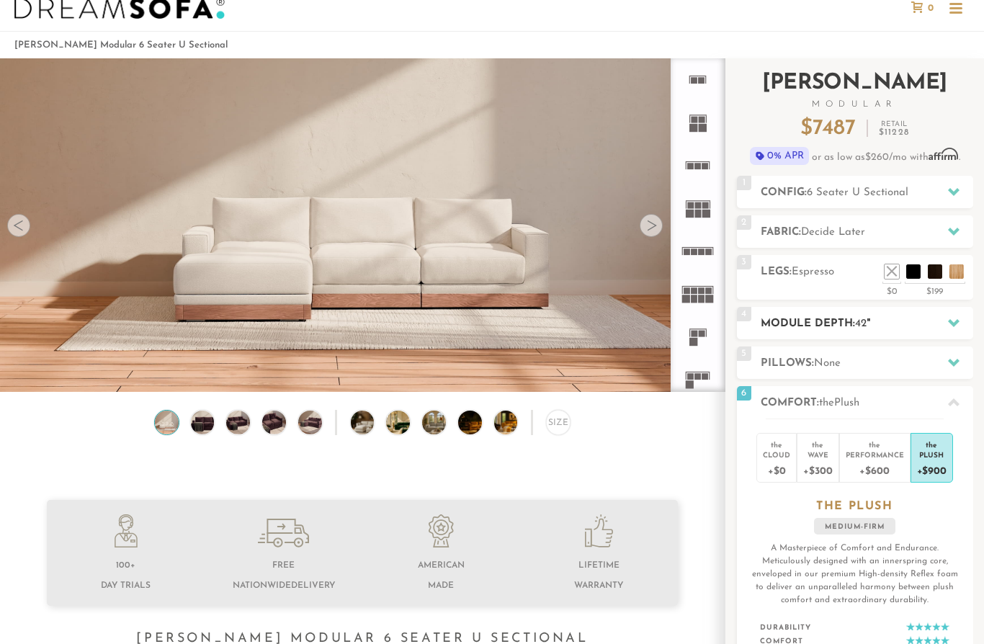
click at [957, 329] on div at bounding box center [954, 323] width 30 height 30
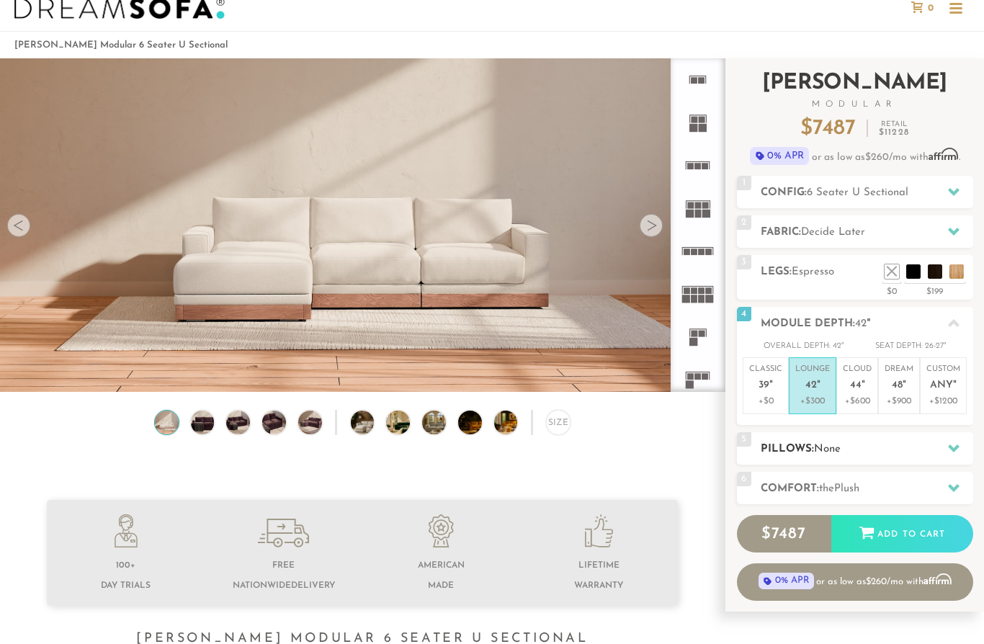
click at [968, 441] on h2 "Pillows: None" at bounding box center [867, 449] width 213 height 17
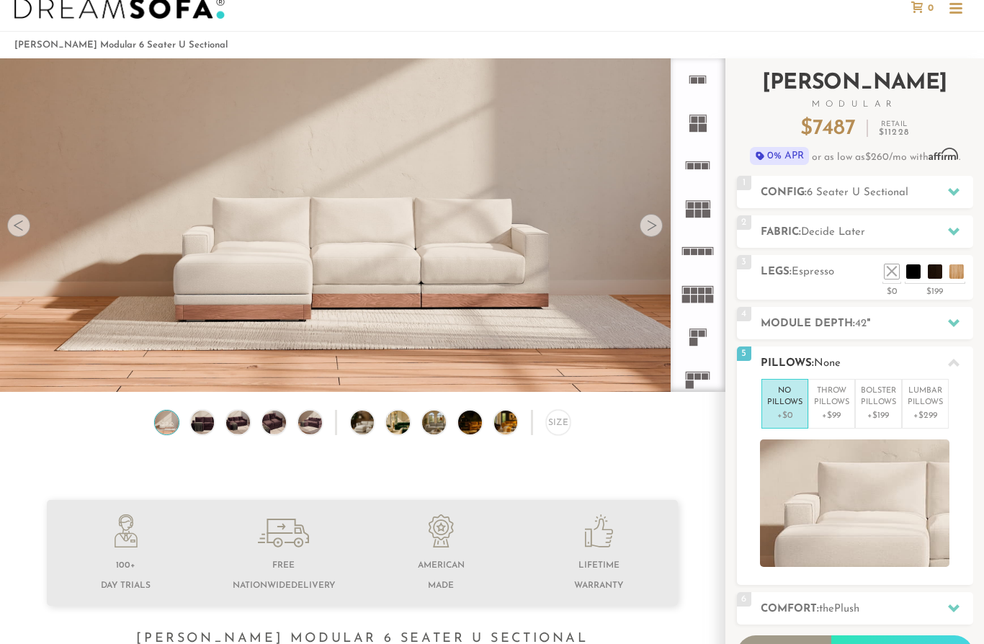
click at [973, 355] on h2 "Pillows: None" at bounding box center [867, 363] width 213 height 17
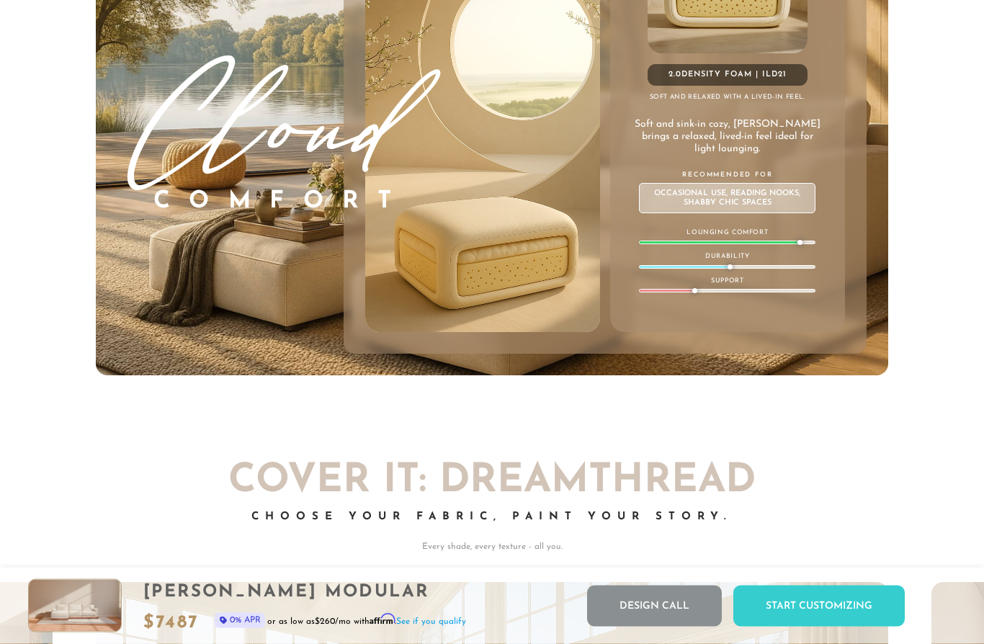
scroll to position [7599, 0]
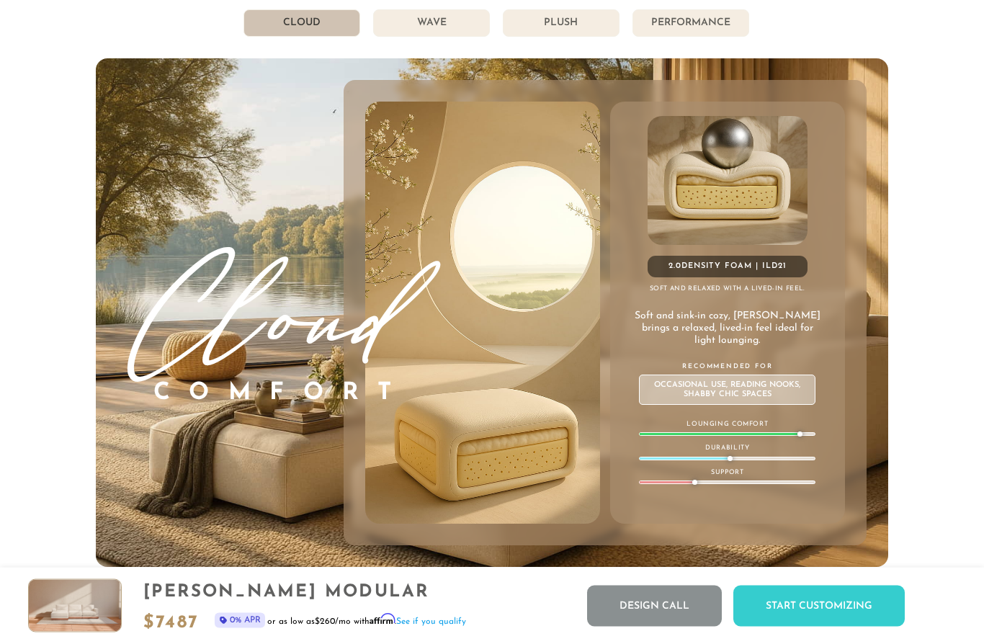
click at [409, 13] on li "Wave" at bounding box center [431, 23] width 117 height 27
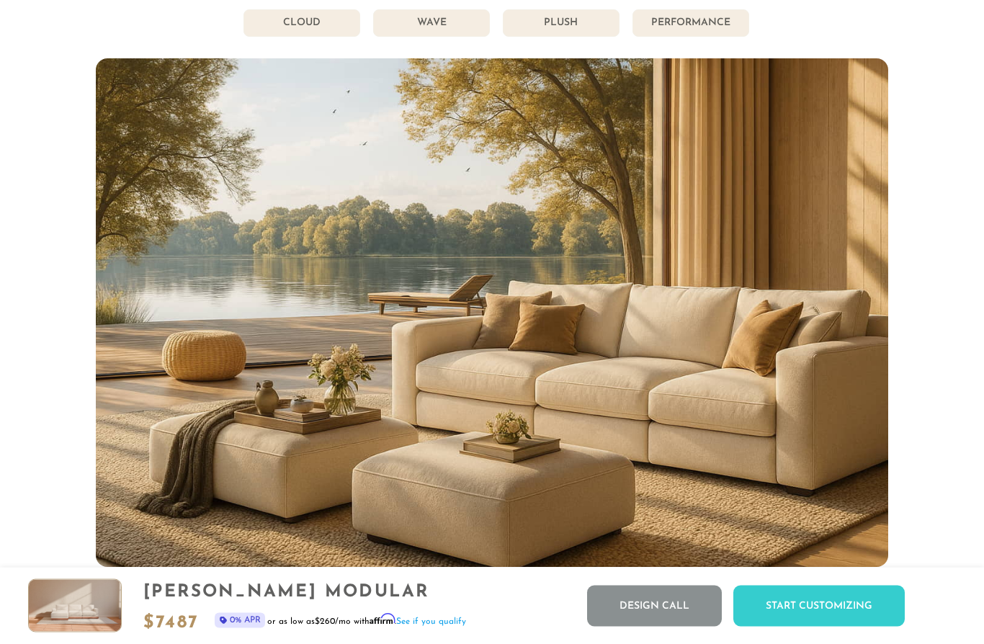
scroll to position [7599, 0]
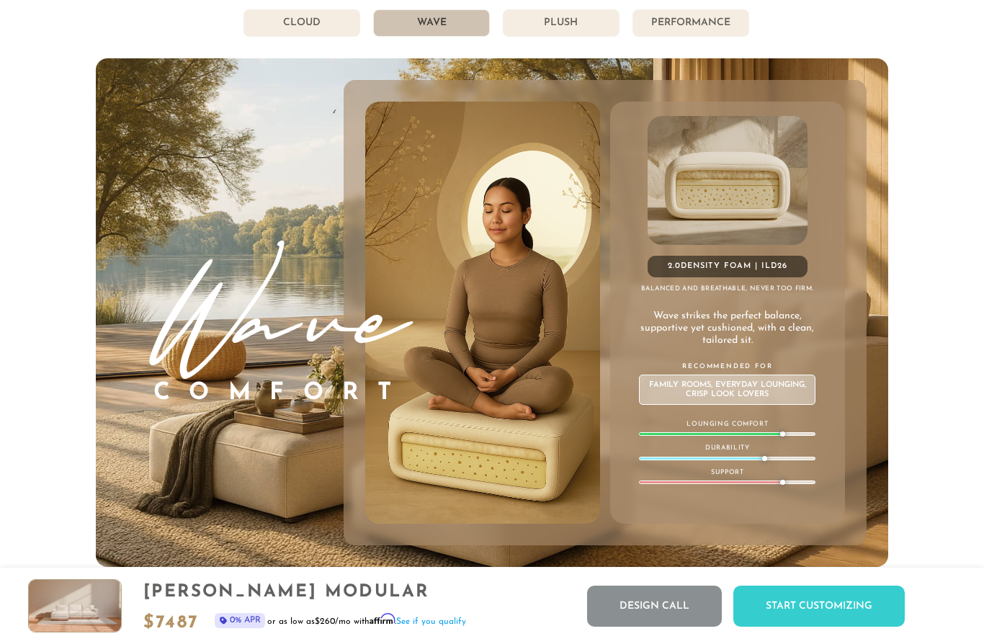
click at [597, 35] on li "Plush" at bounding box center [561, 22] width 117 height 27
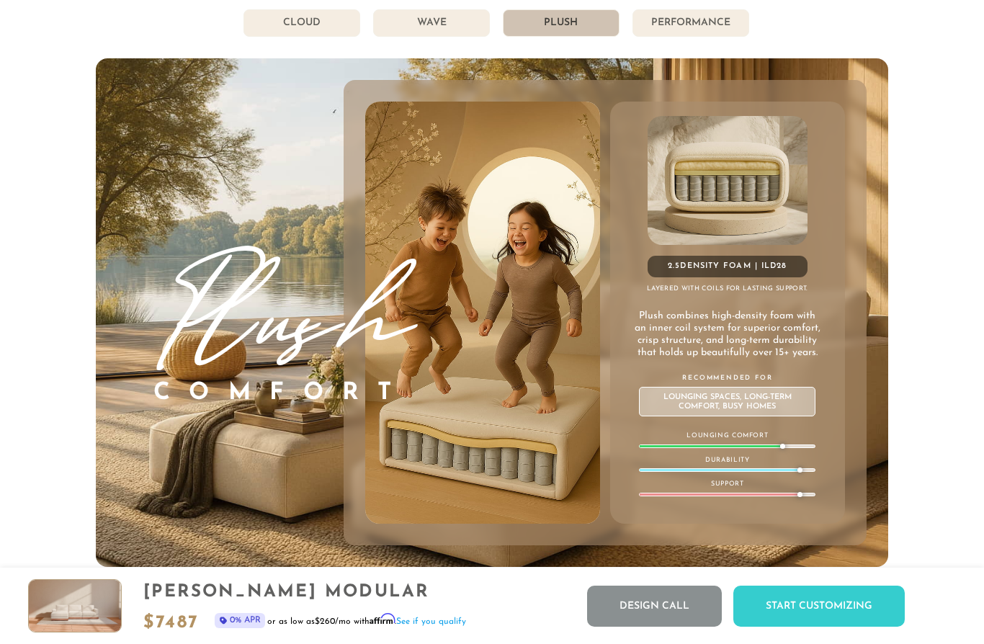
click at [726, 35] on li "Performance" at bounding box center [691, 22] width 117 height 27
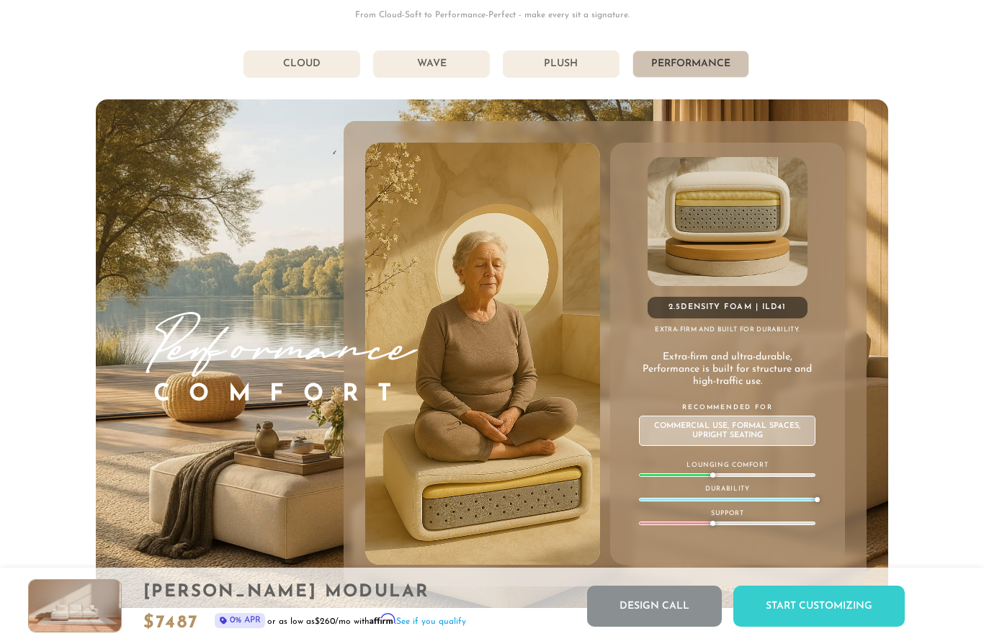
scroll to position [7550, 0]
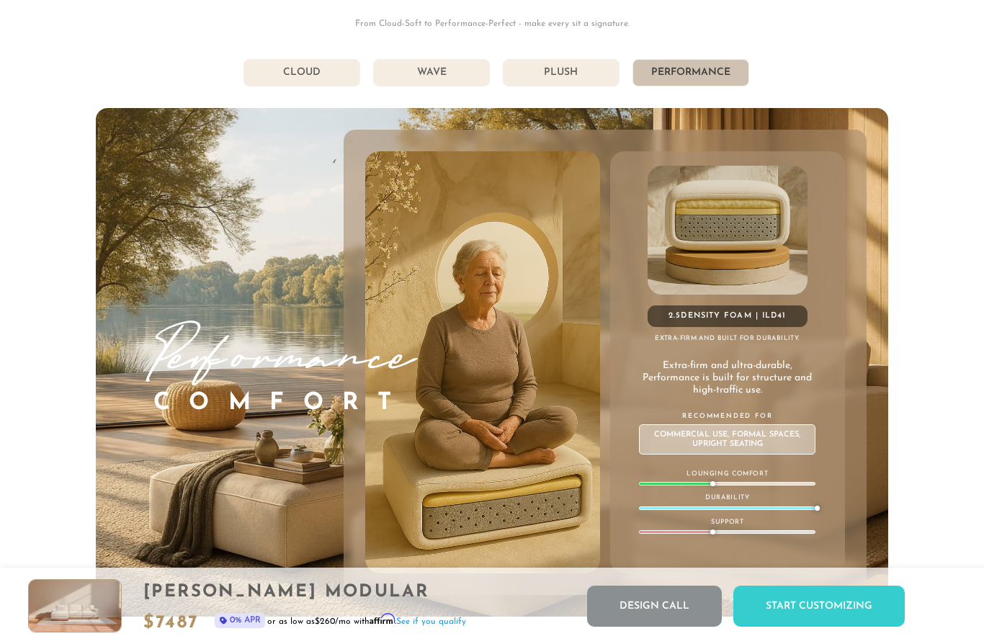
click at [291, 73] on li "Cloud" at bounding box center [302, 72] width 117 height 27
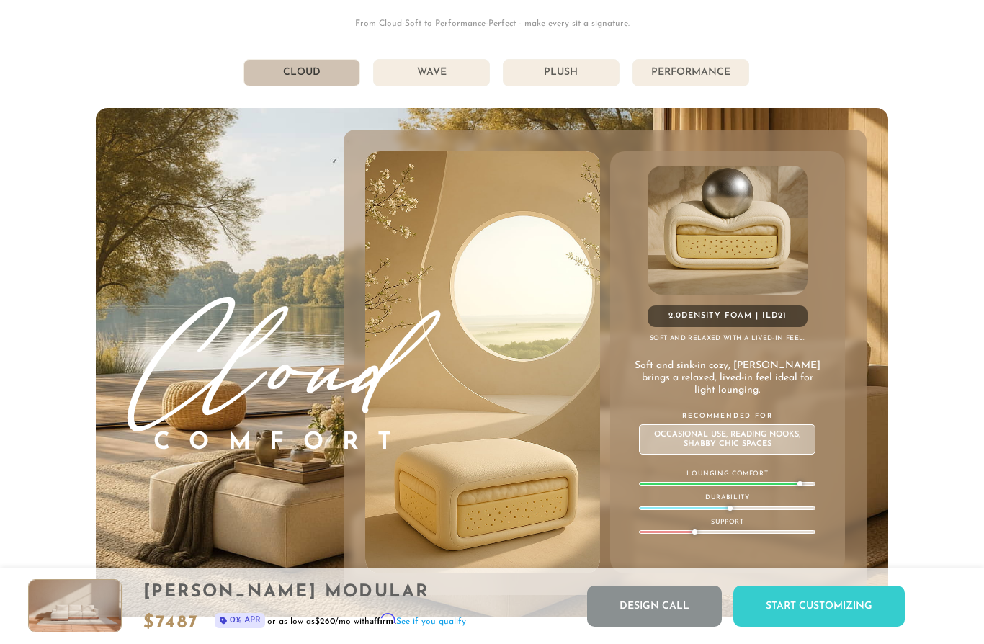
click at [432, 78] on li "Wave" at bounding box center [431, 72] width 117 height 27
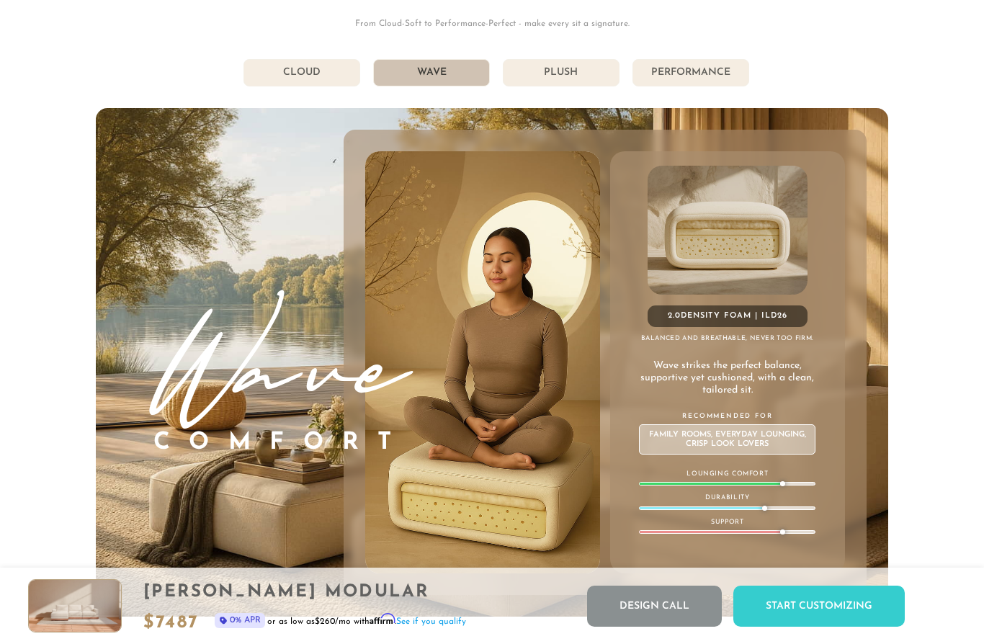
click at [548, 71] on li "Plush" at bounding box center [561, 72] width 117 height 27
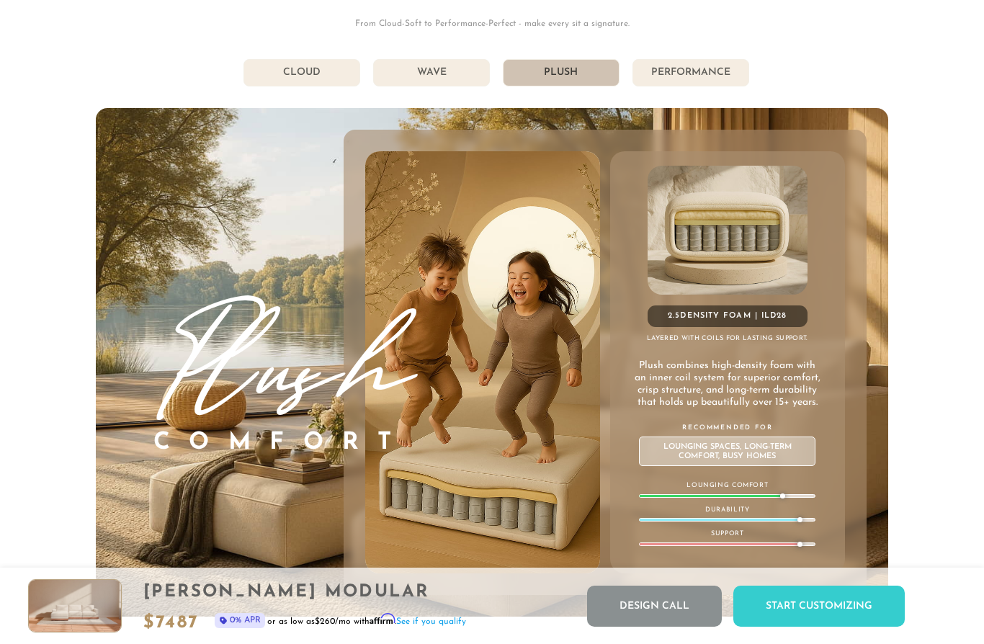
click at [711, 79] on li "Performance" at bounding box center [691, 72] width 117 height 27
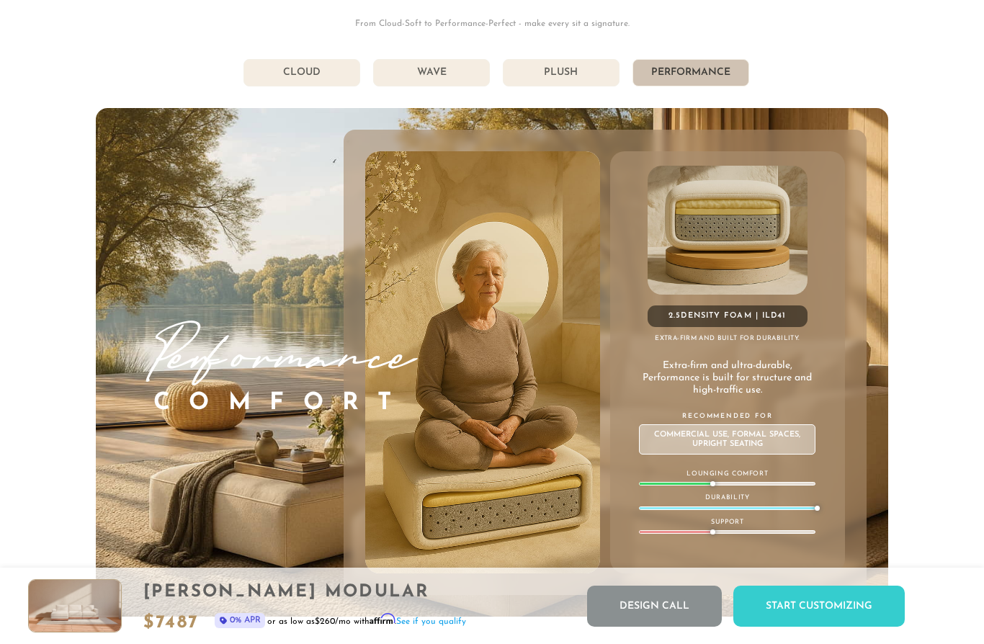
click at [596, 79] on li "Plush" at bounding box center [561, 72] width 117 height 27
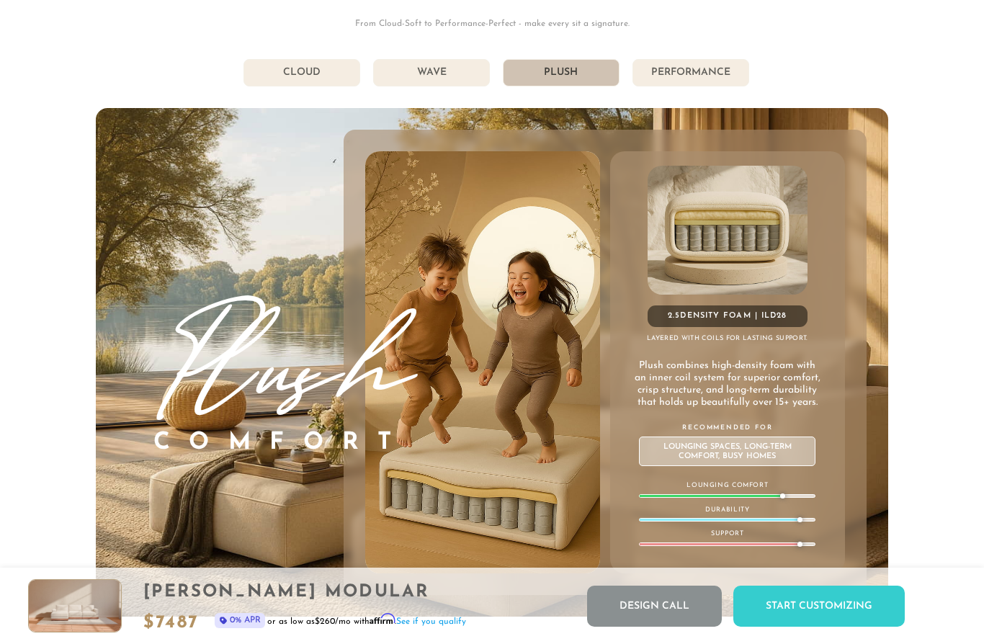
click at [731, 73] on li "Performance" at bounding box center [691, 72] width 117 height 27
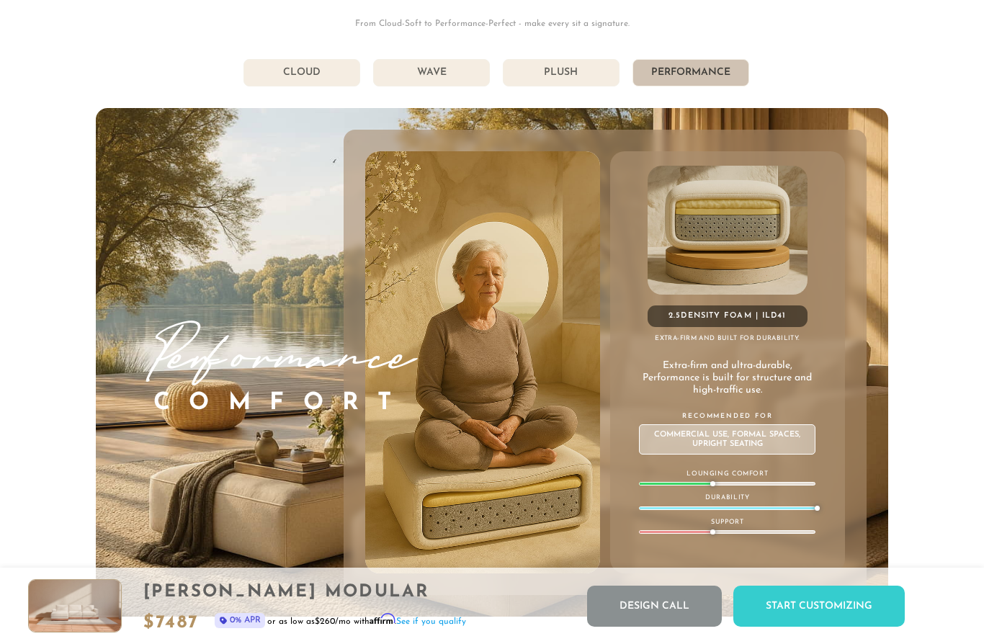
click at [597, 77] on li "Plush" at bounding box center [561, 72] width 117 height 27
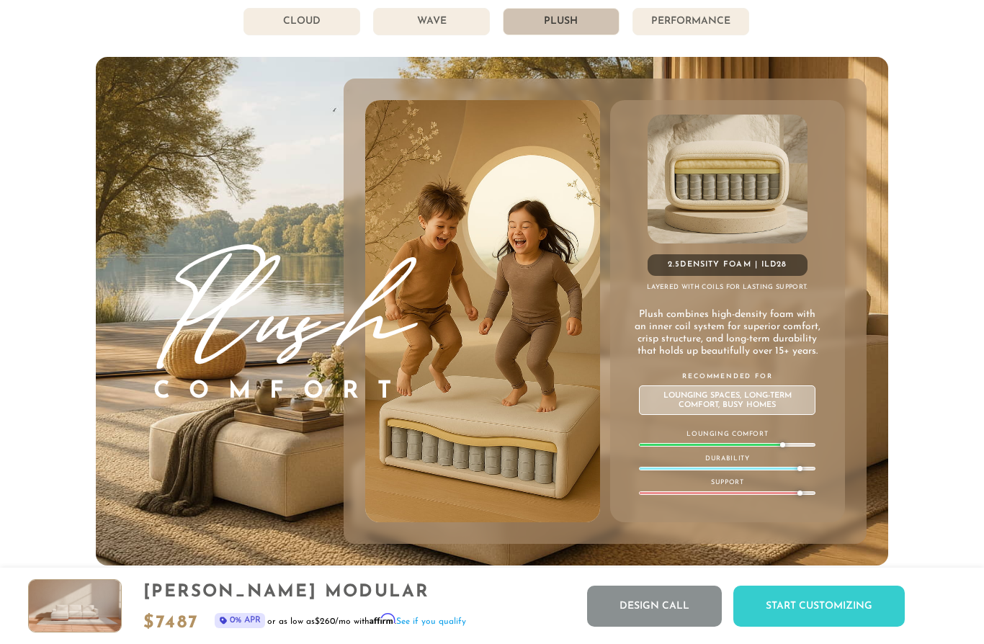
scroll to position [7588, 0]
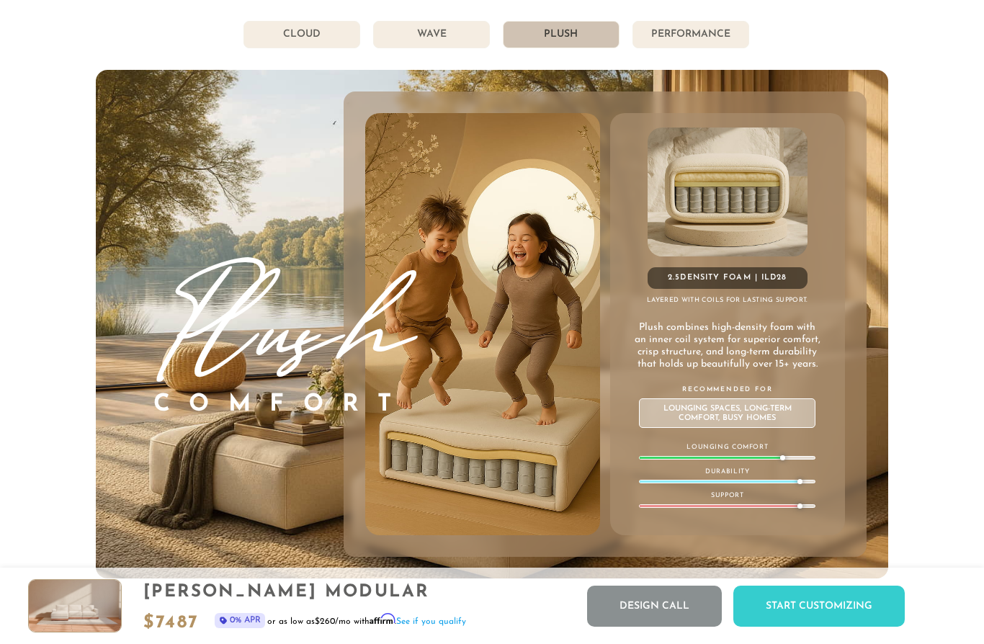
click at [452, 35] on li "Wave" at bounding box center [431, 34] width 117 height 27
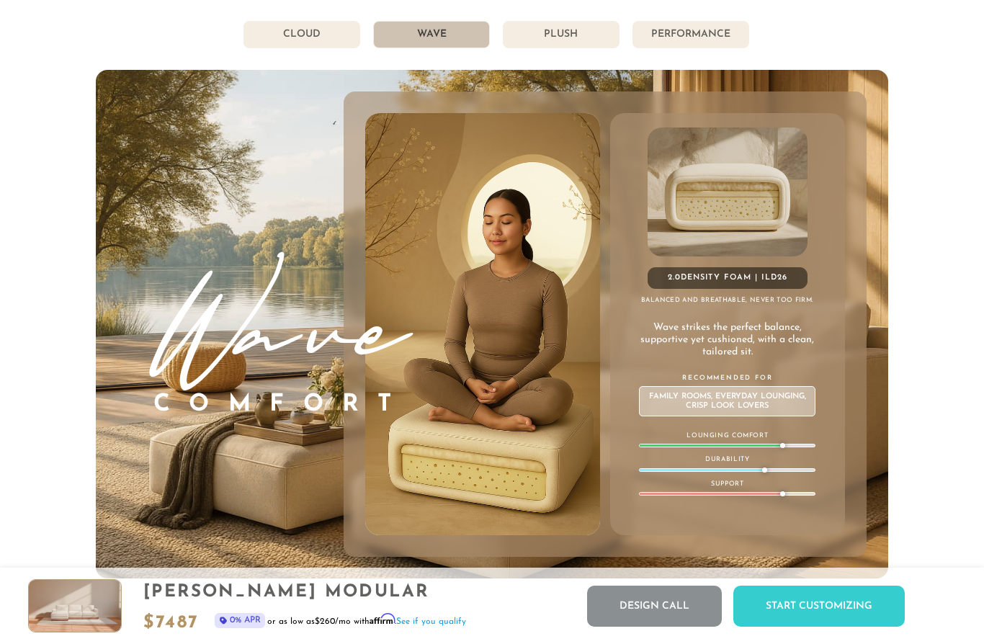
click at [549, 26] on li "Plush" at bounding box center [561, 34] width 117 height 27
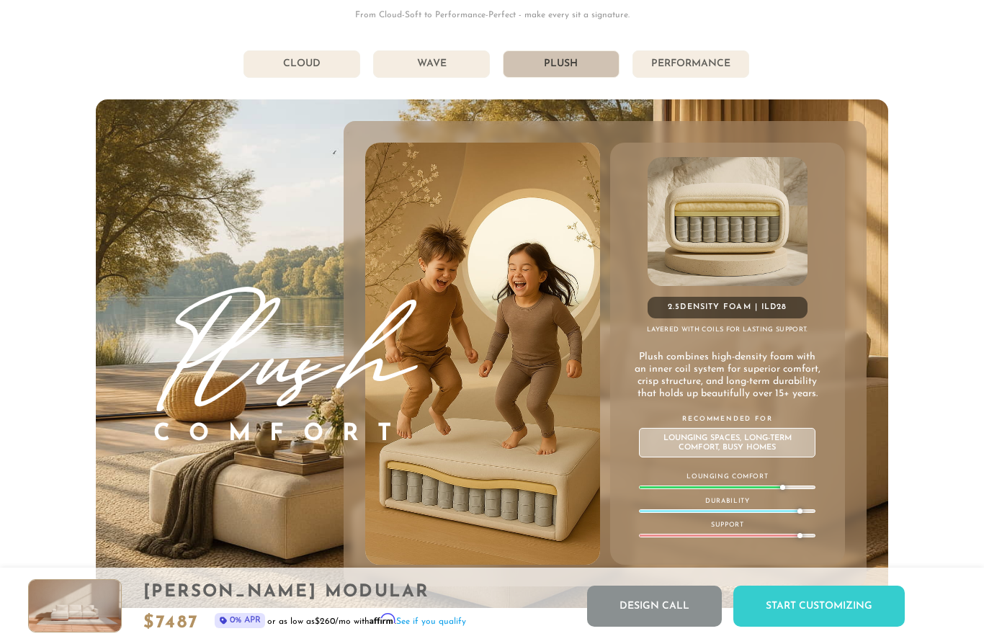
scroll to position [7558, 0]
click at [470, 63] on li "Wave" at bounding box center [431, 64] width 117 height 27
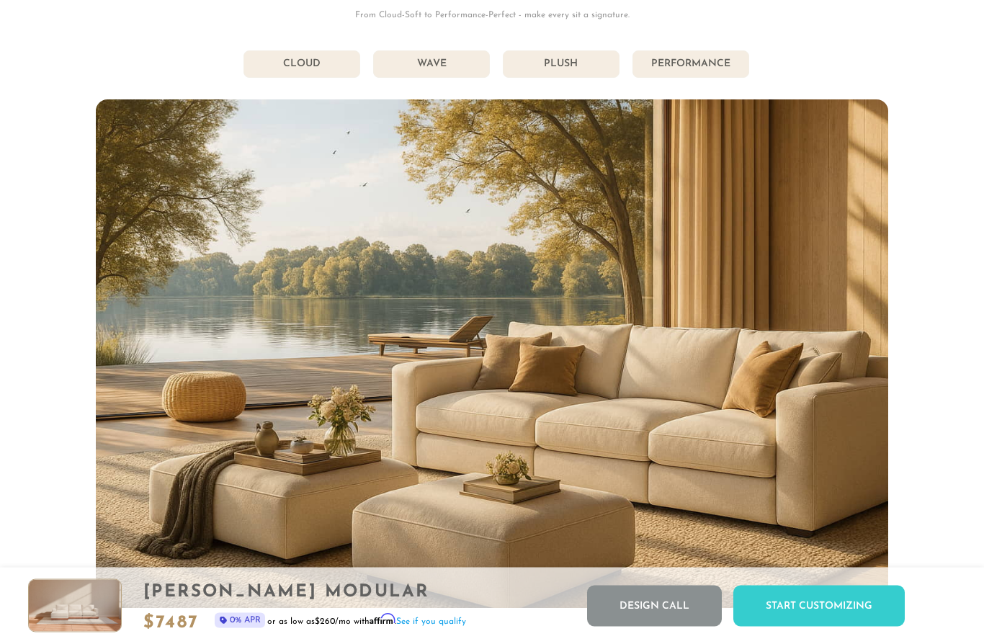
scroll to position [7558, 0]
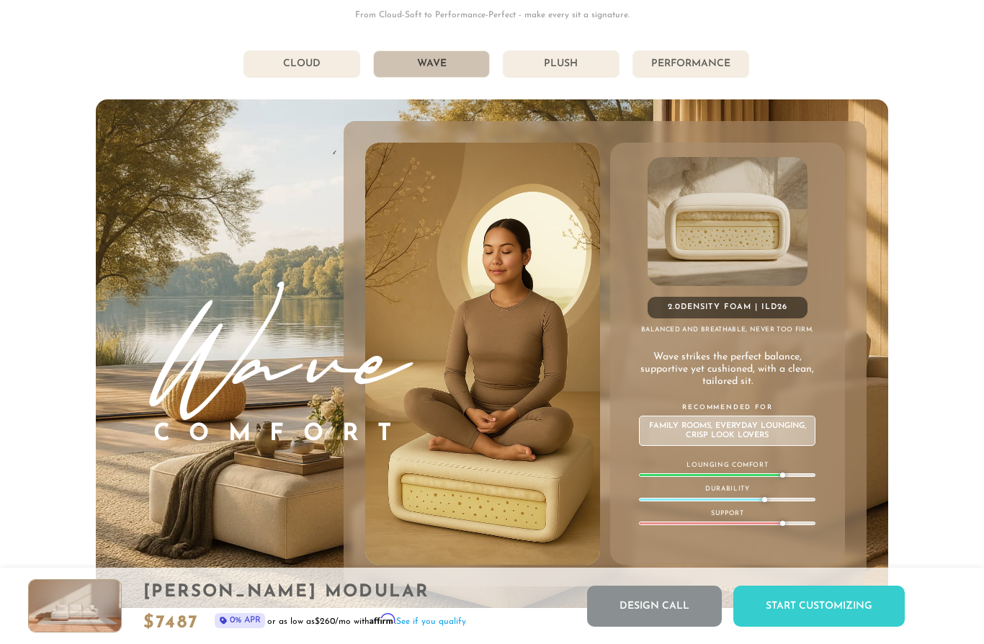
click at [550, 70] on li "Plush" at bounding box center [561, 63] width 117 height 27
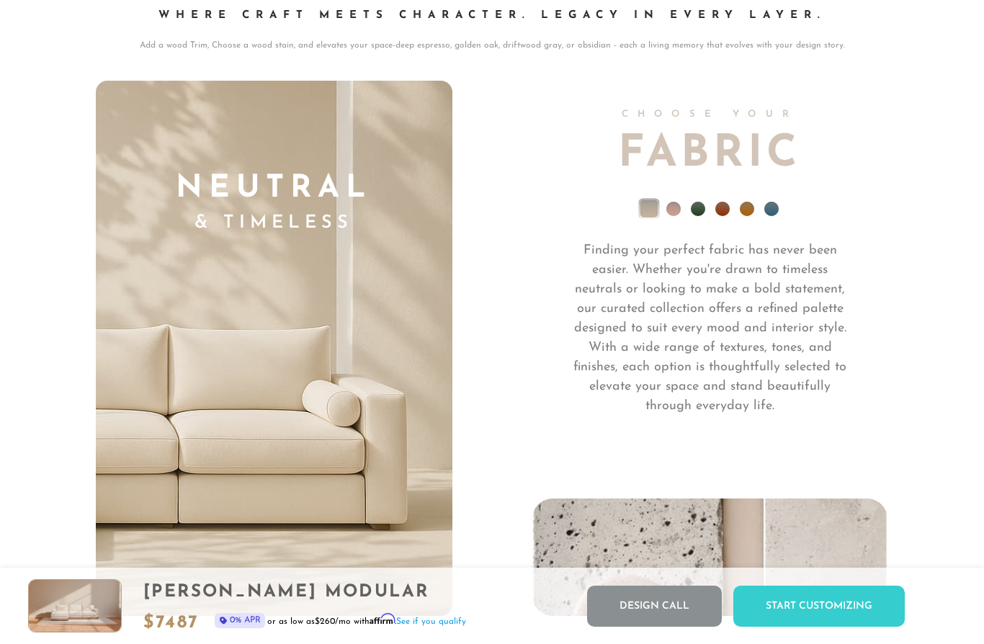
scroll to position [9792, 0]
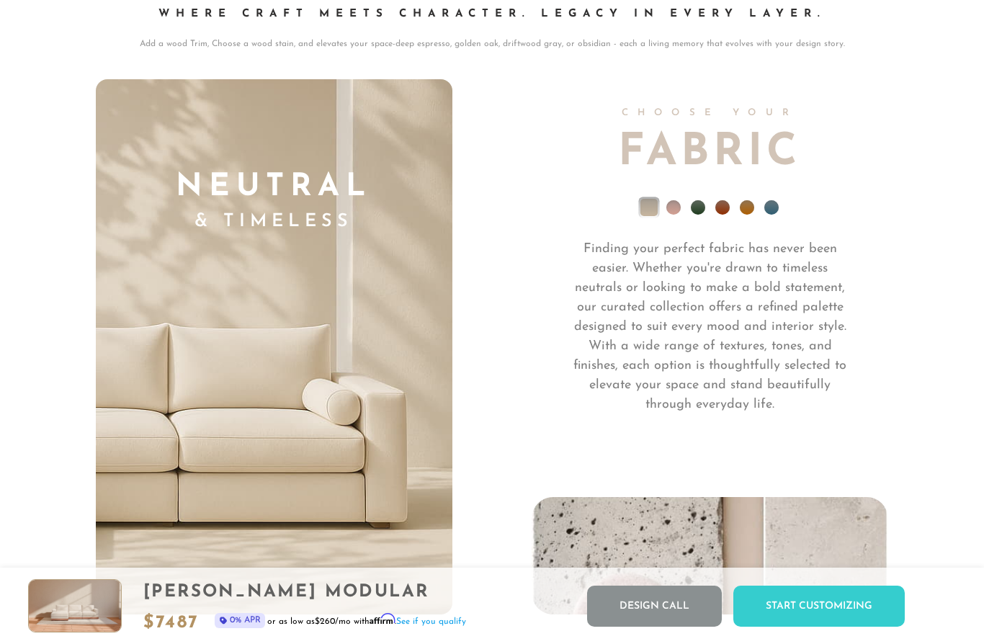
click at [679, 210] on li at bounding box center [673, 207] width 14 height 14
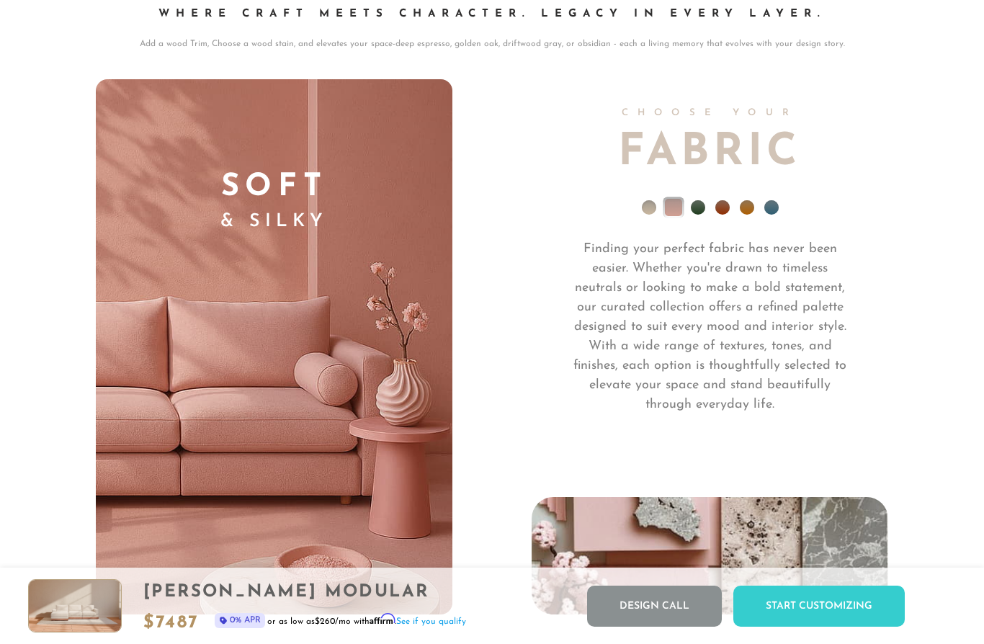
click at [700, 207] on li at bounding box center [698, 207] width 14 height 14
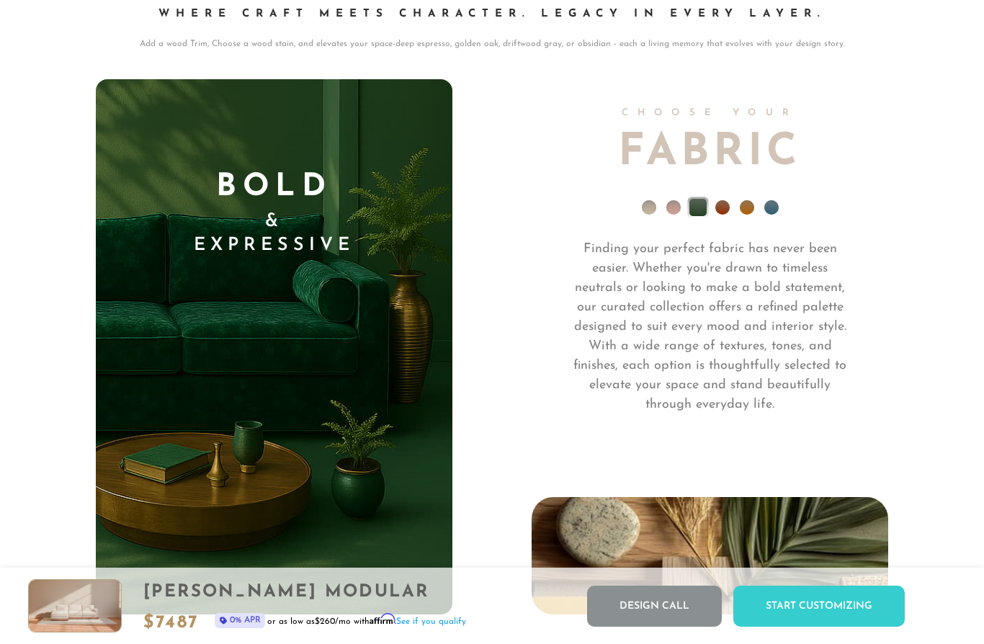
click at [718, 210] on li at bounding box center [722, 207] width 14 height 14
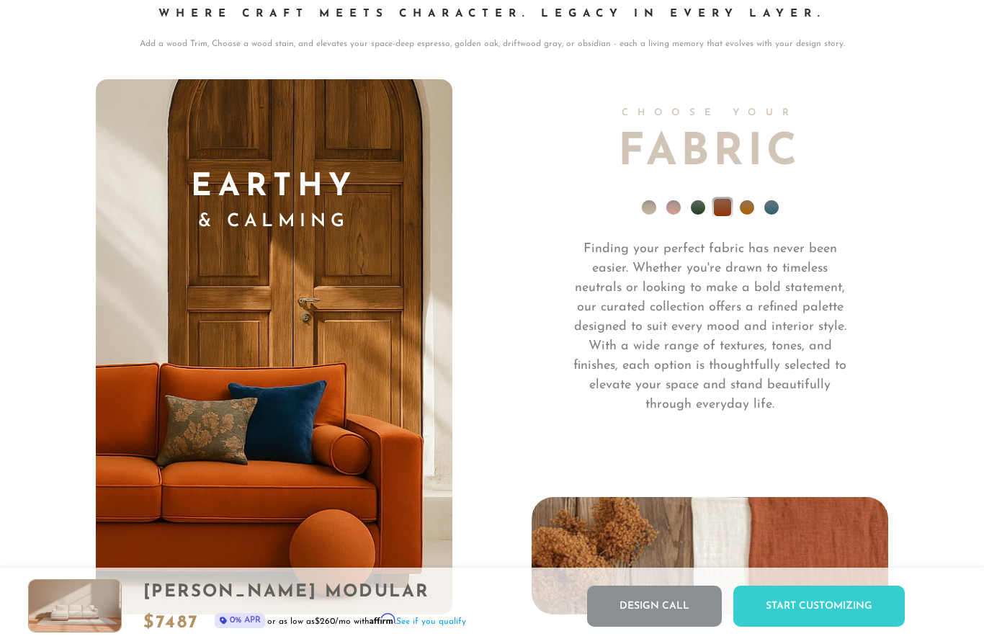
click at [751, 213] on li at bounding box center [747, 207] width 14 height 14
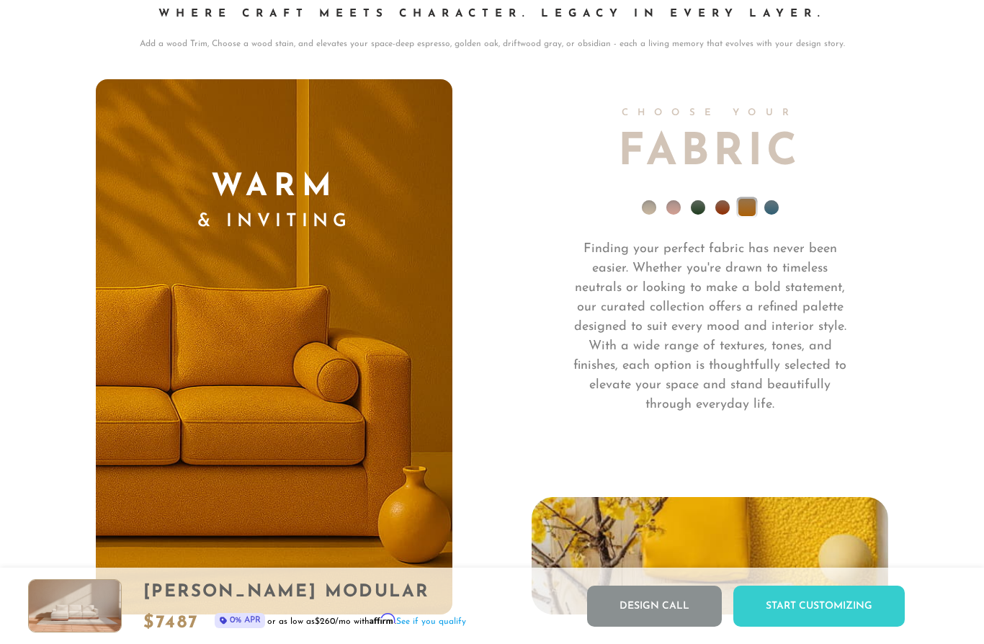
click at [774, 213] on li at bounding box center [771, 207] width 14 height 14
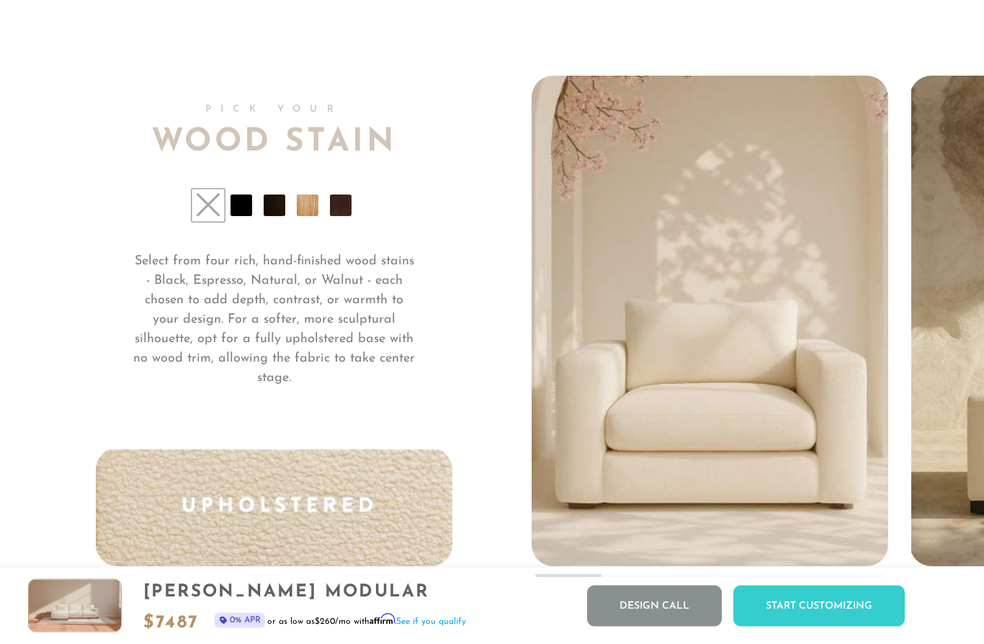
scroll to position [10419, 0]
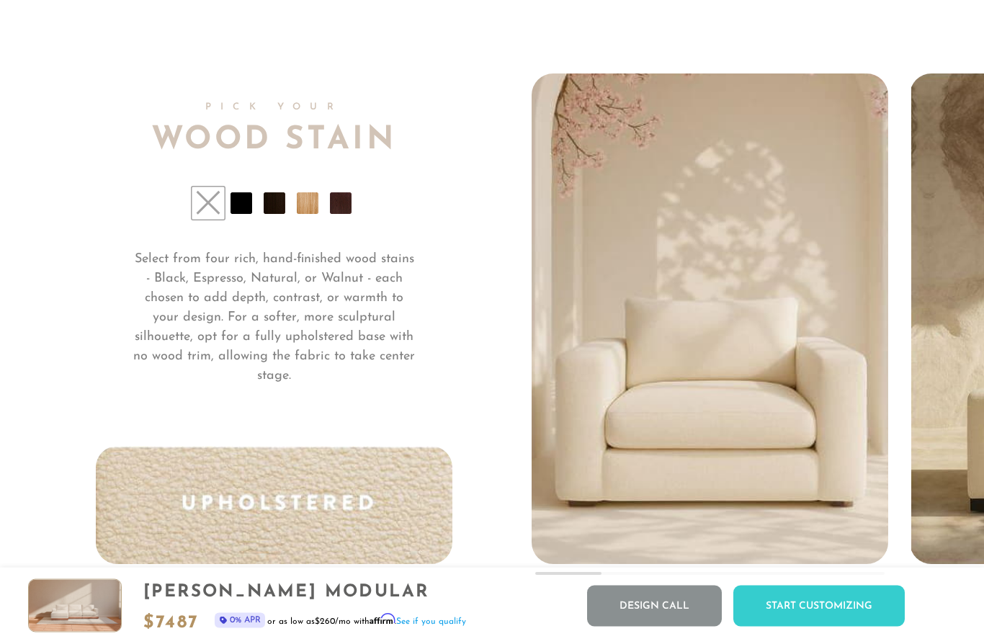
click at [238, 202] on li at bounding box center [242, 204] width 22 height 22
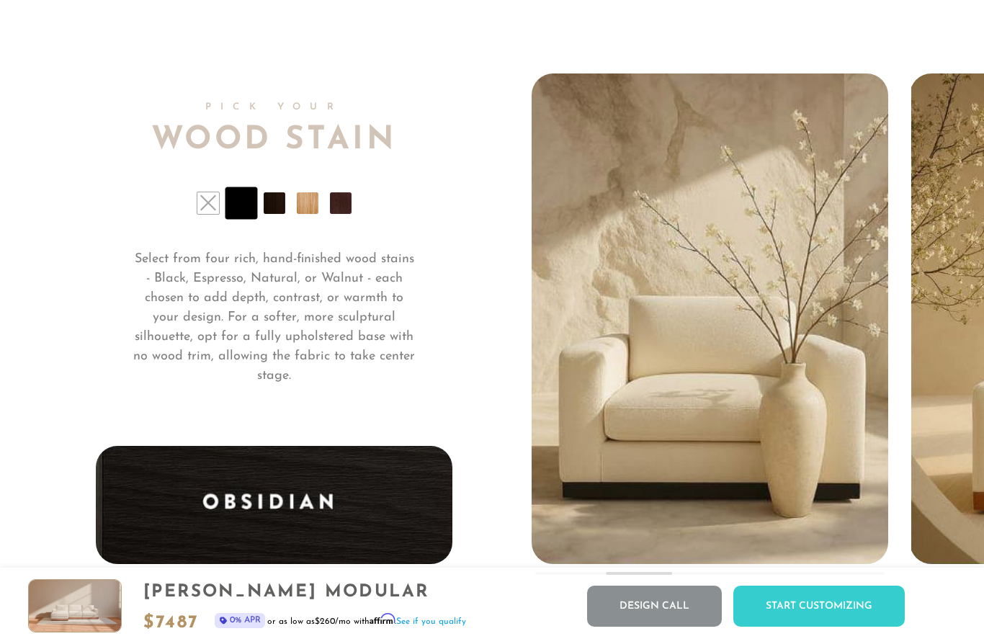
click at [265, 210] on li at bounding box center [275, 203] width 22 height 22
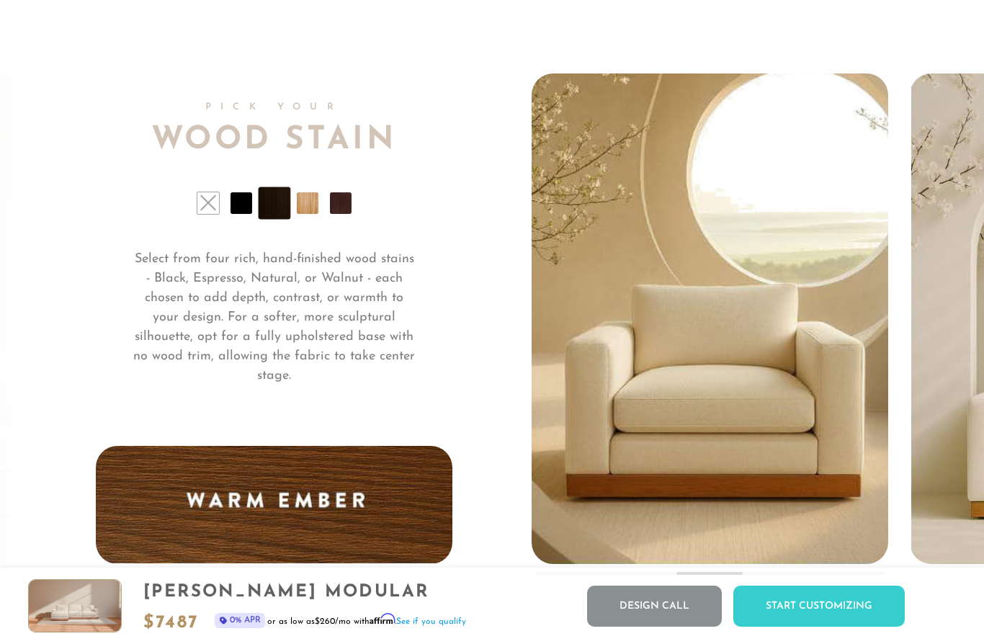
click at [303, 207] on li at bounding box center [308, 203] width 22 height 22
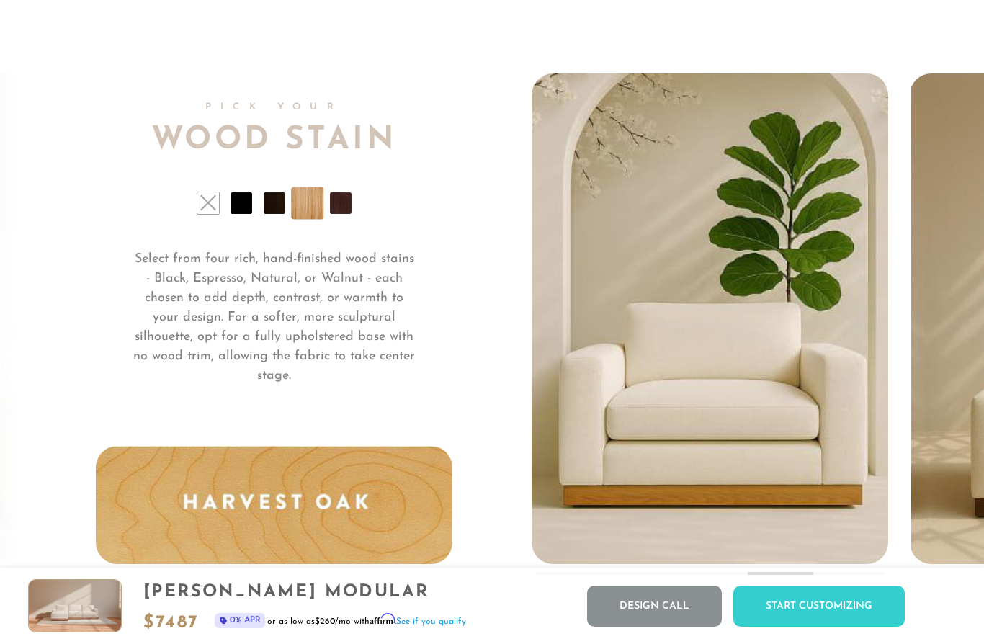
click at [334, 210] on li at bounding box center [341, 203] width 22 height 22
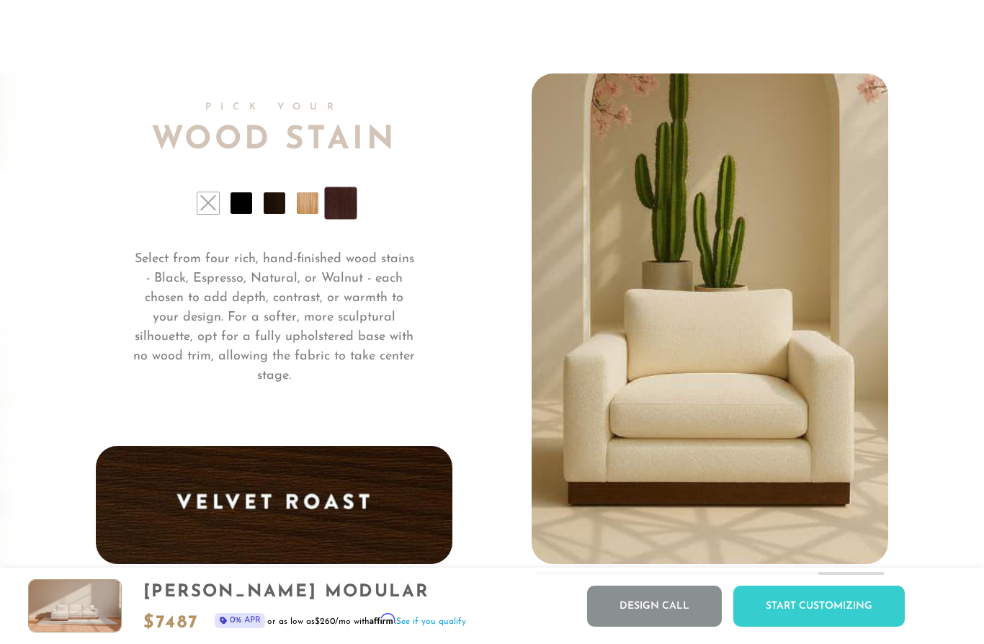
click at [283, 206] on li at bounding box center [275, 203] width 22 height 22
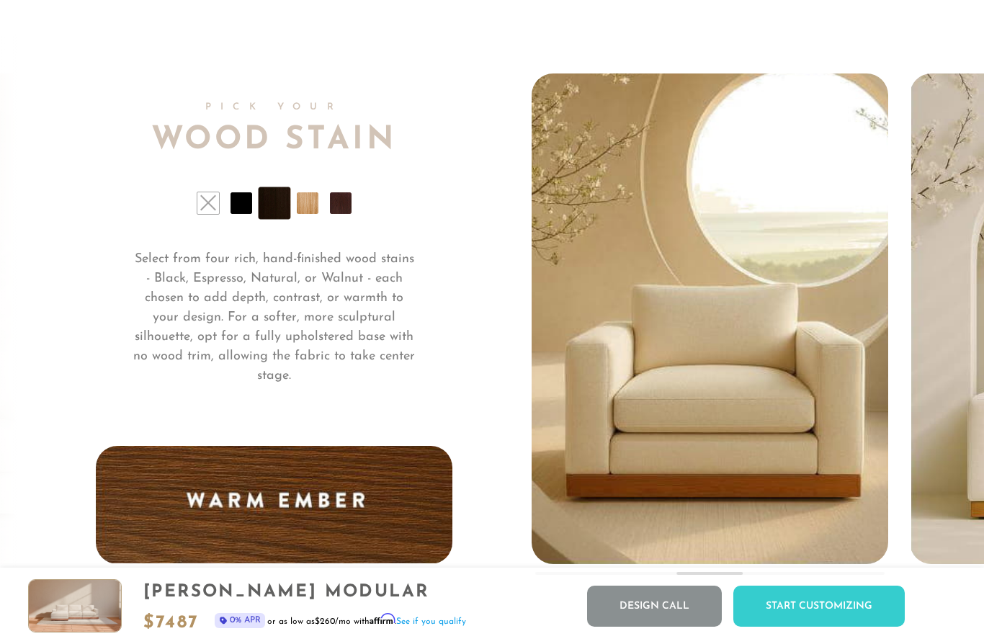
click at [245, 205] on li at bounding box center [242, 203] width 22 height 22
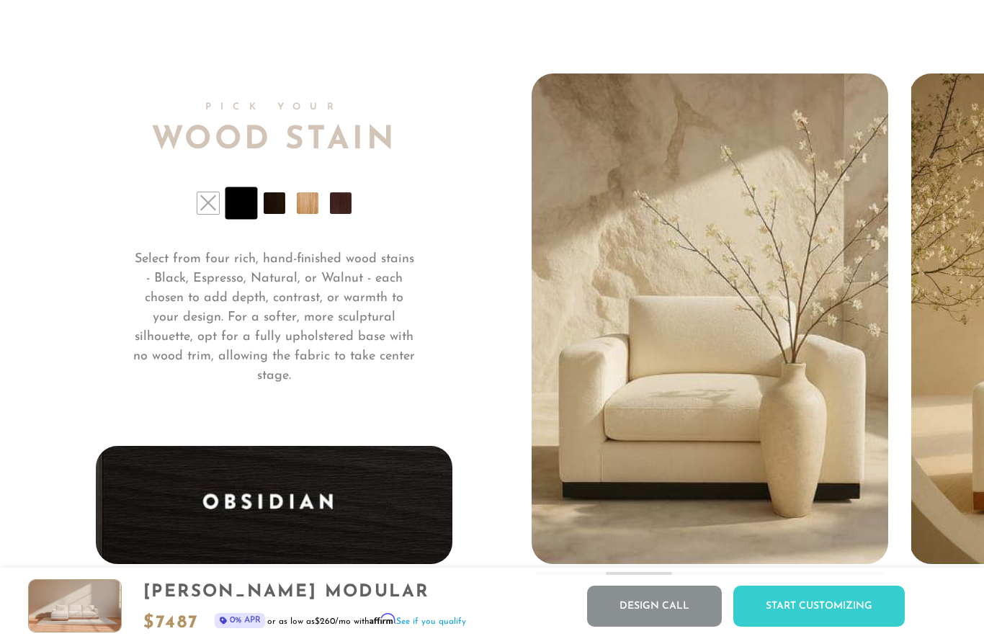
click at [266, 205] on li at bounding box center [275, 203] width 22 height 22
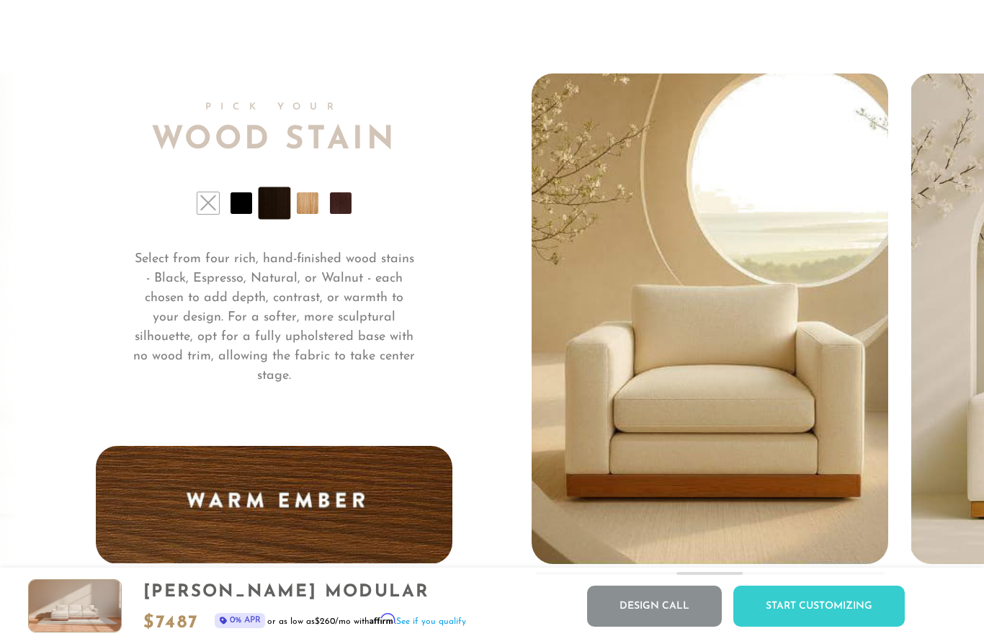
click at [331, 207] on li at bounding box center [341, 203] width 22 height 22
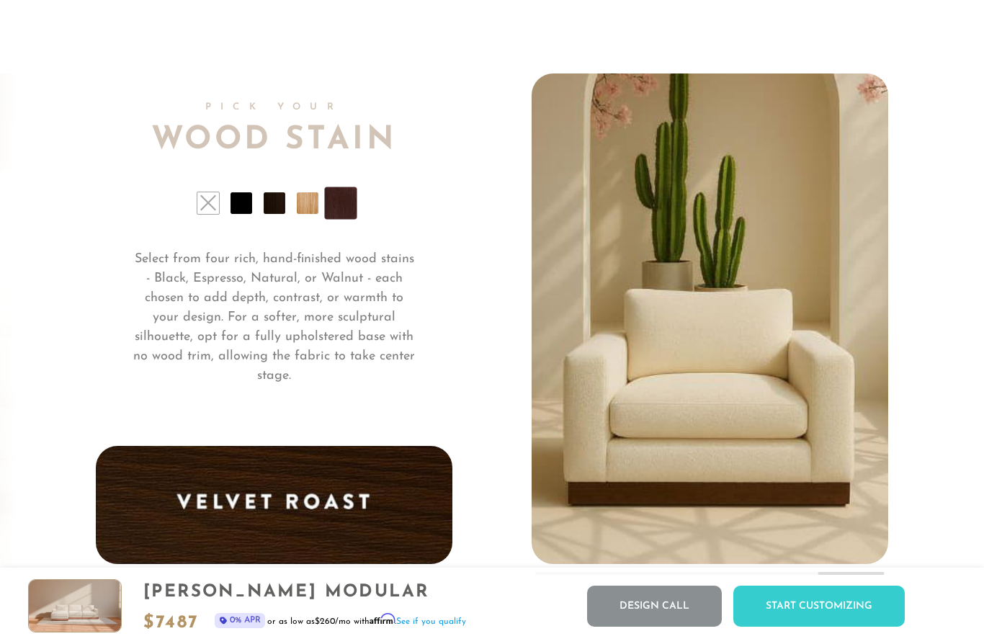
click at [277, 210] on li at bounding box center [275, 203] width 22 height 22
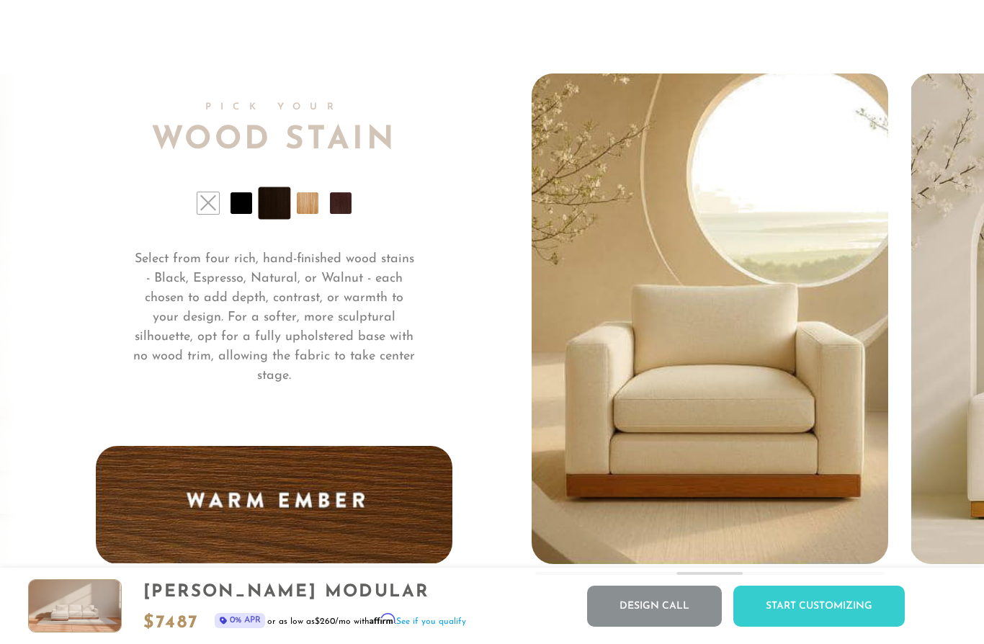
click at [336, 208] on li at bounding box center [341, 203] width 22 height 22
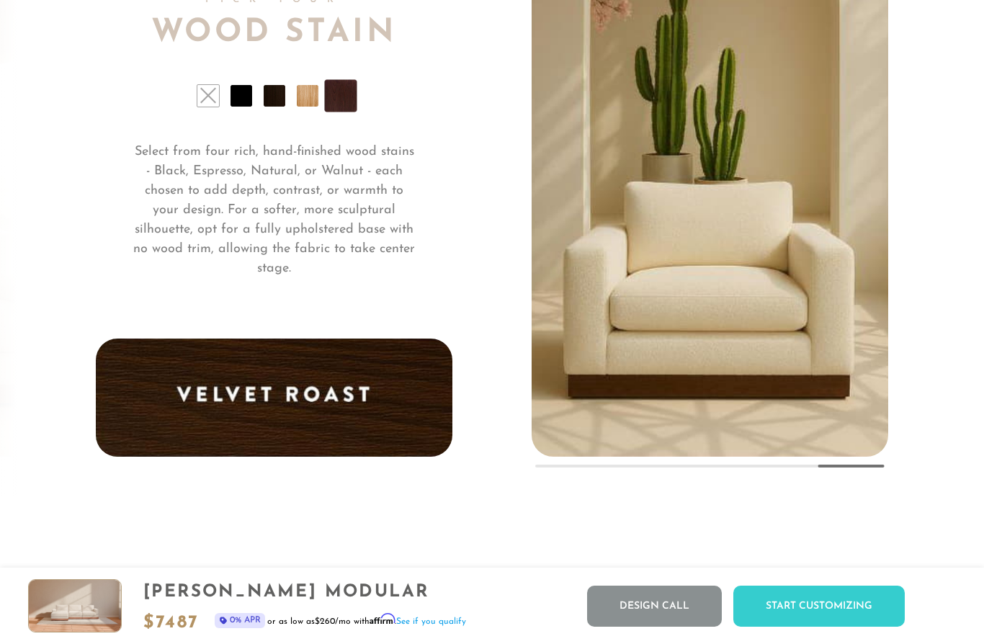
scroll to position [10528, 0]
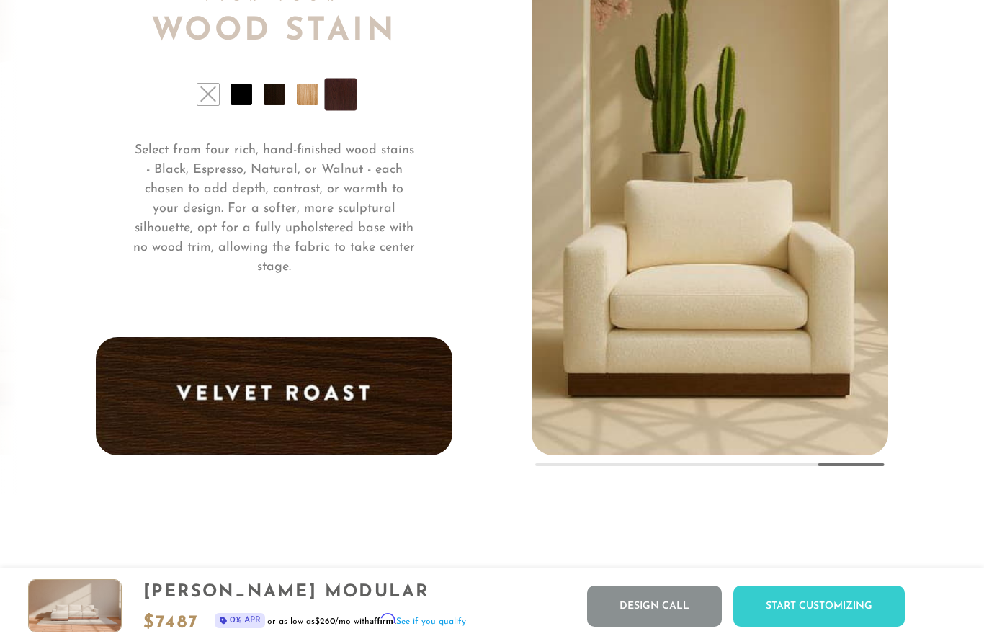
click at [290, 398] on img at bounding box center [274, 396] width 357 height 118
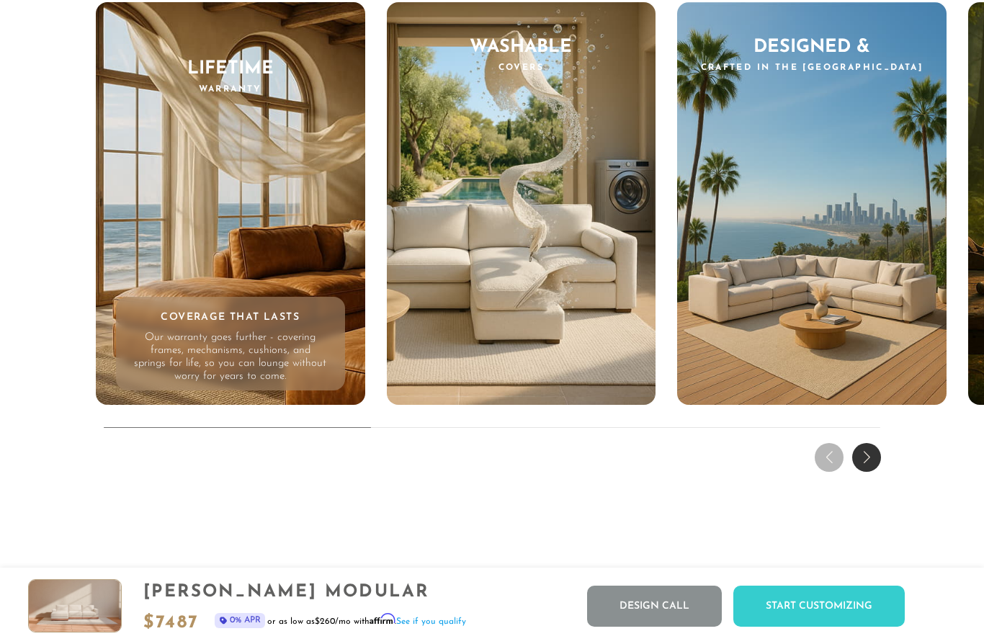
scroll to position [13365, 0]
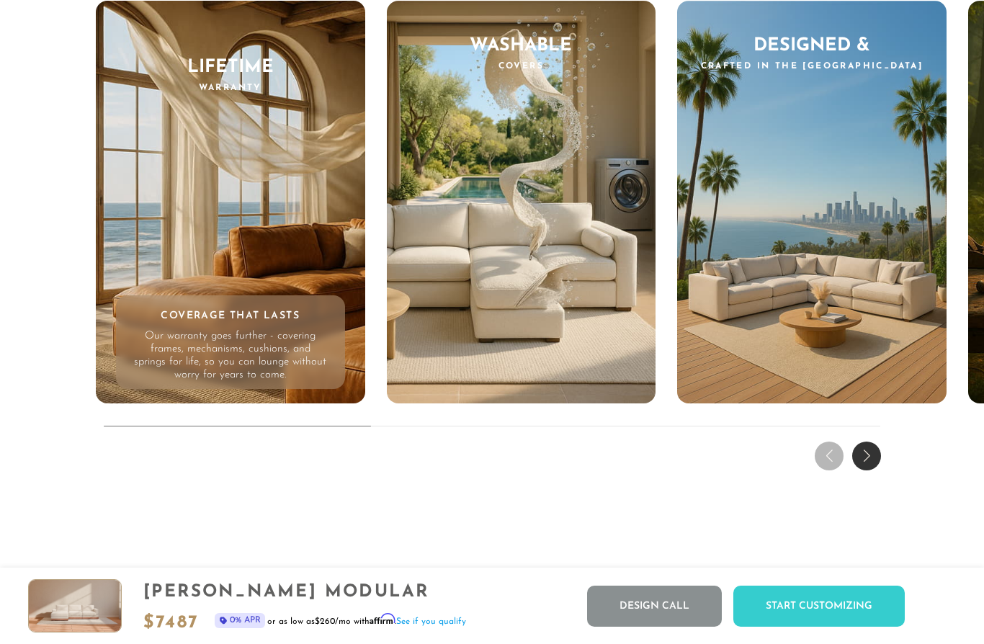
click at [862, 468] on div "Next slide" at bounding box center [866, 456] width 29 height 29
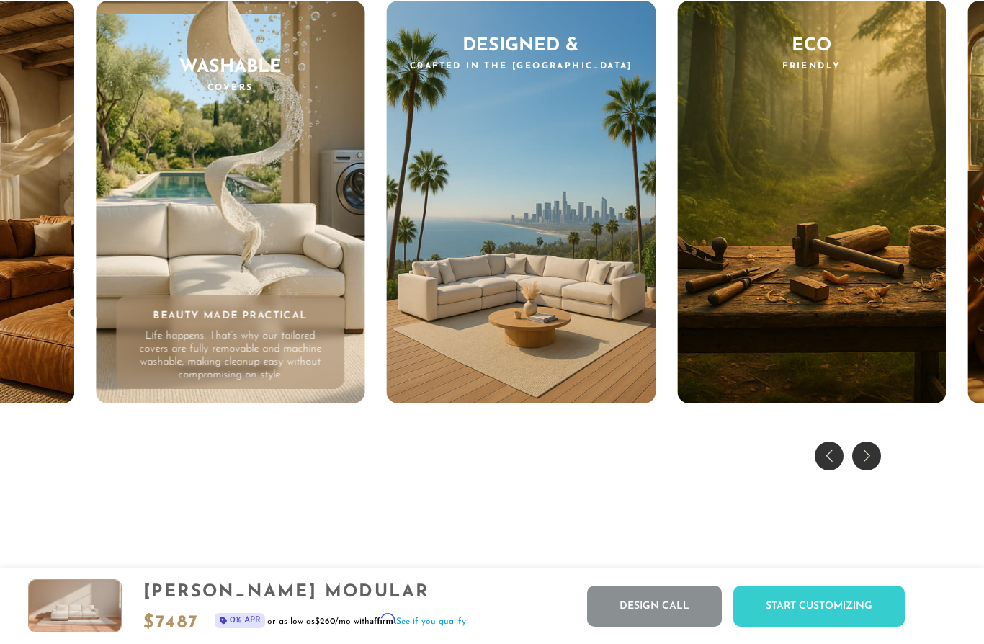
click at [862, 468] on div "Next slide" at bounding box center [866, 456] width 29 height 29
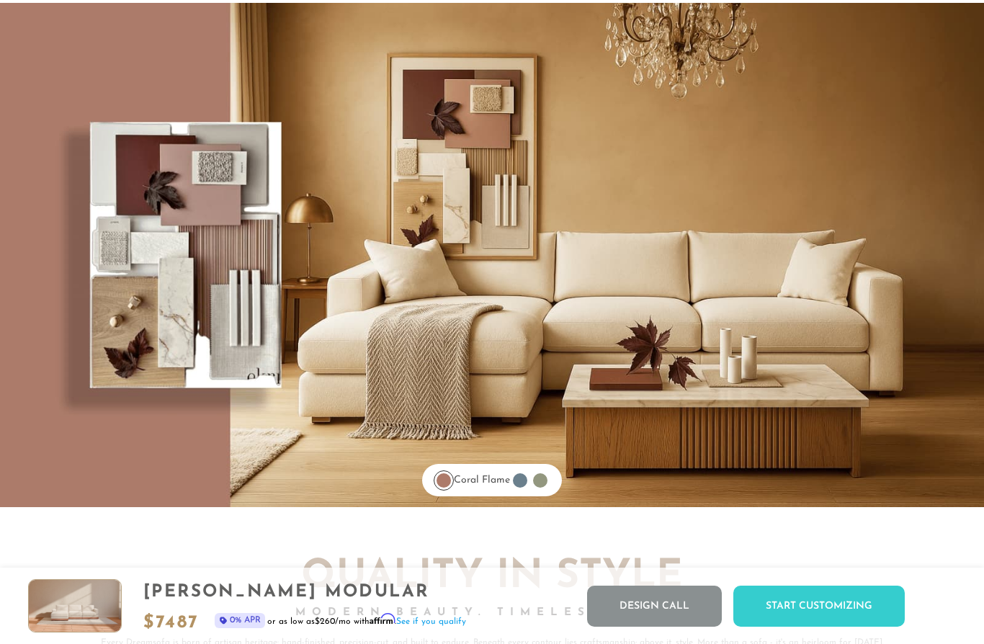
scroll to position [11261, 0]
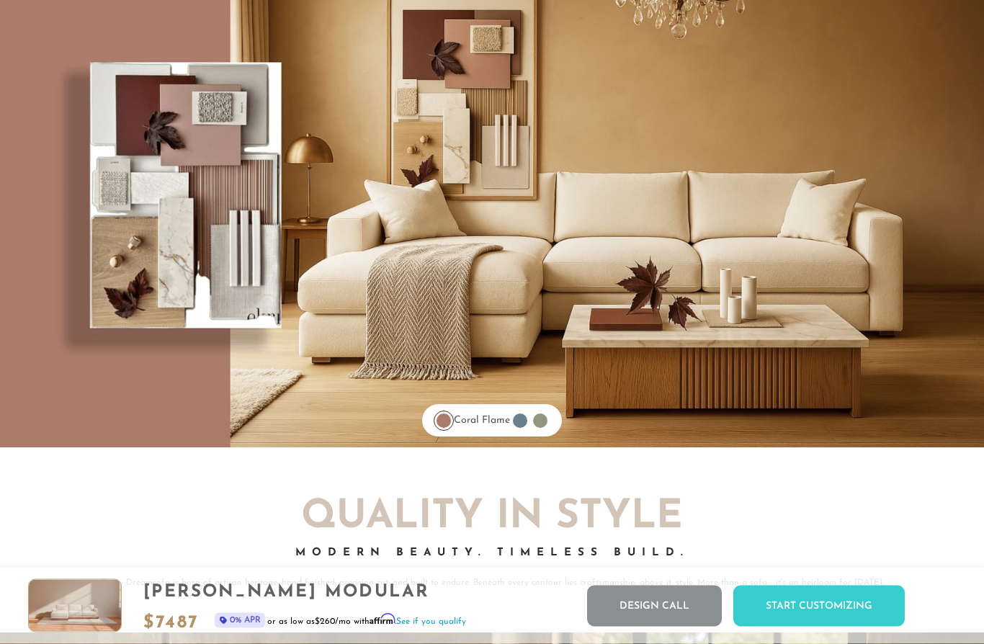
click at [530, 428] on div at bounding box center [520, 421] width 20 height 20
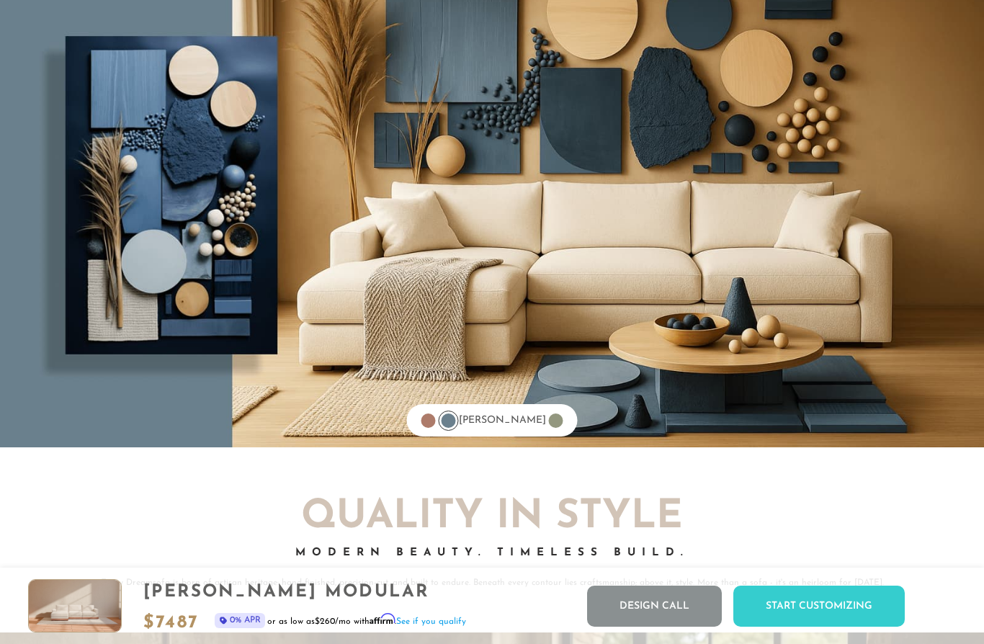
click at [549, 419] on div at bounding box center [556, 421] width 14 height 14
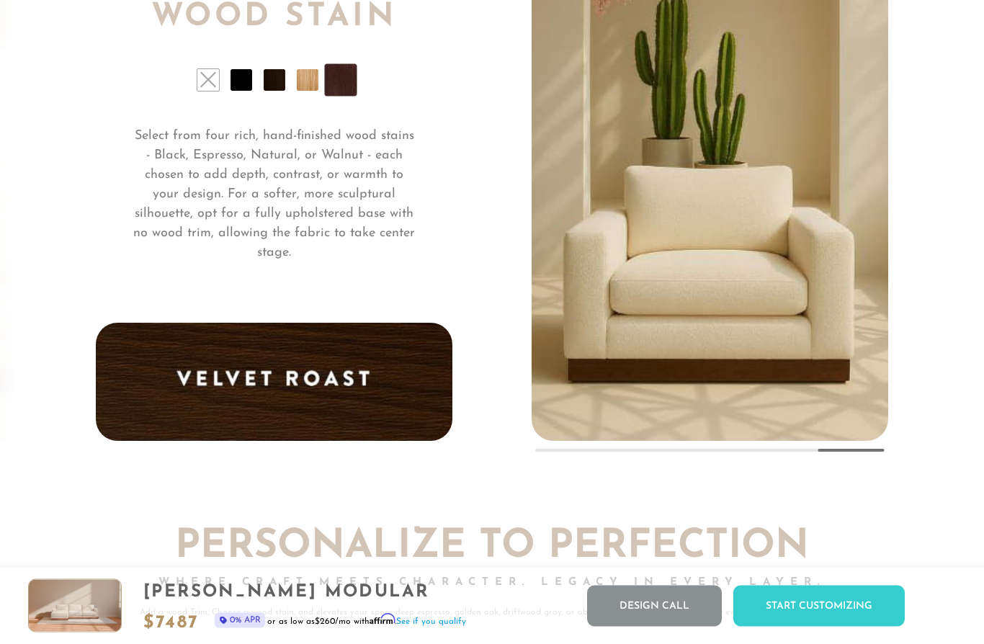
scroll to position [10536, 0]
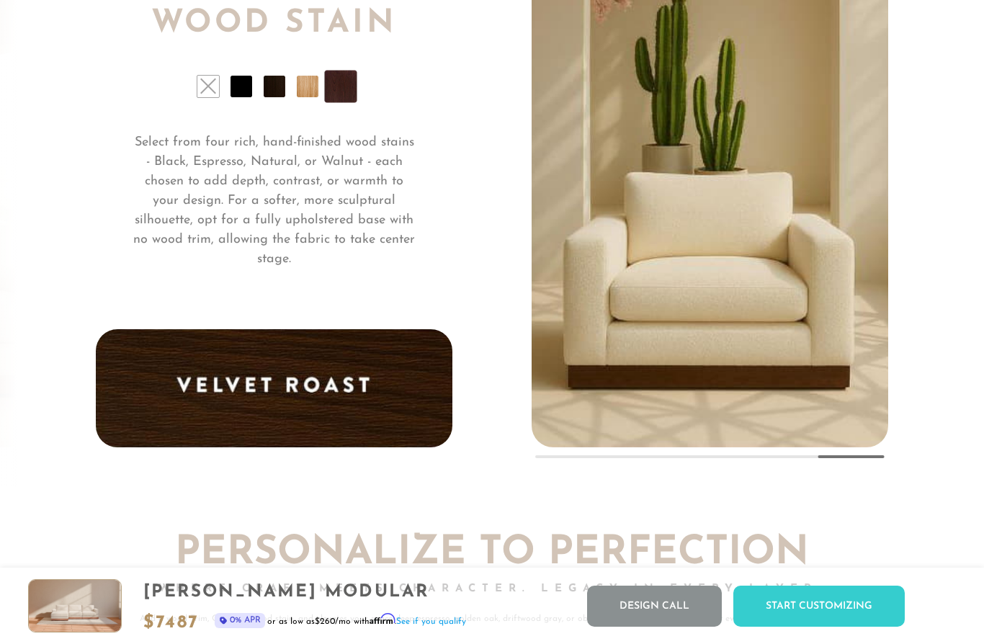
click at [245, 77] on li at bounding box center [242, 87] width 22 height 22
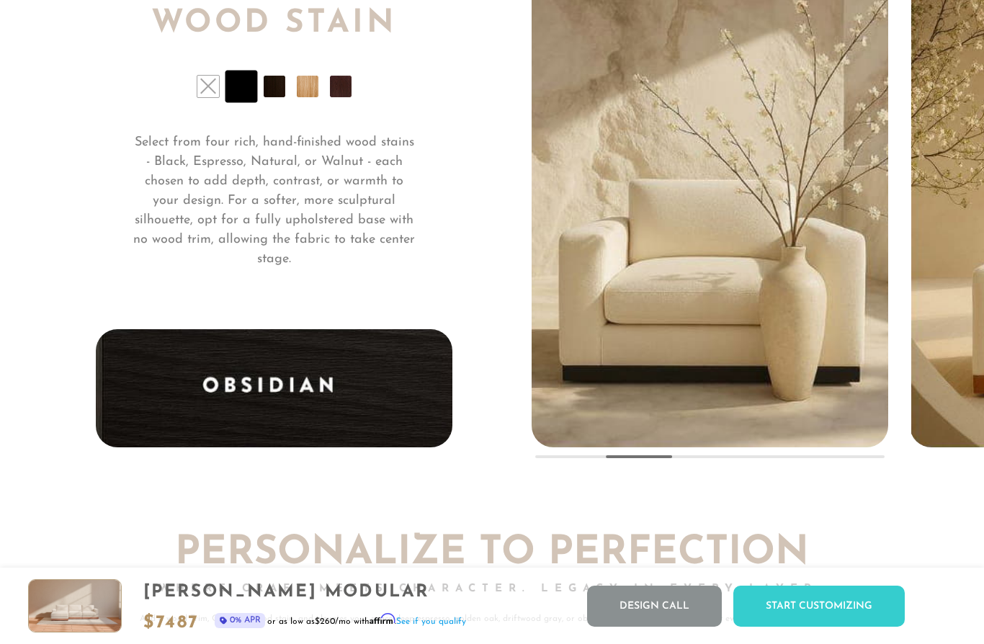
click at [280, 86] on li at bounding box center [275, 87] width 22 height 22
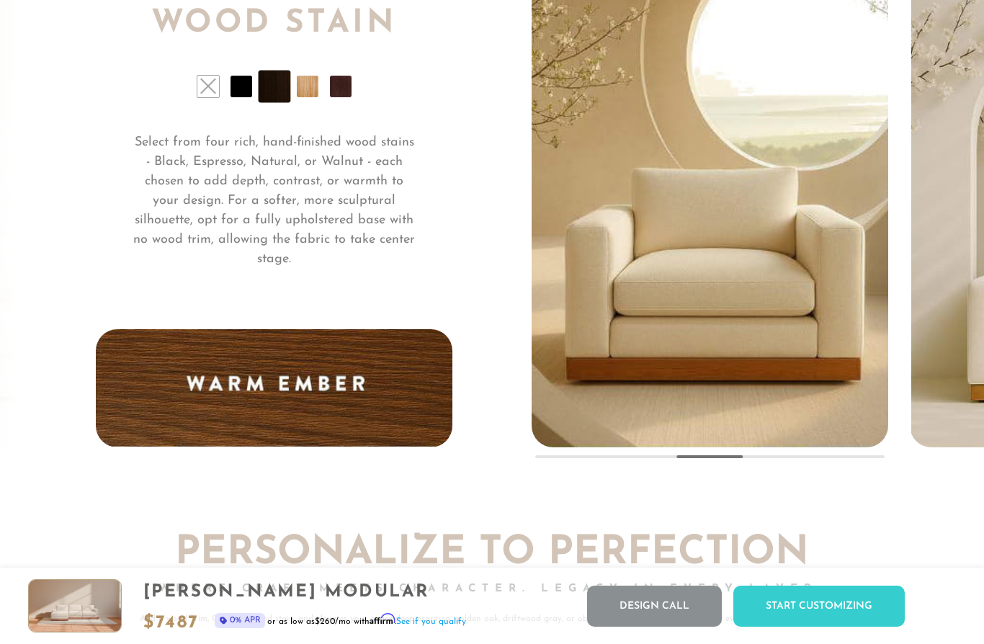
click at [314, 86] on li at bounding box center [308, 87] width 22 height 22
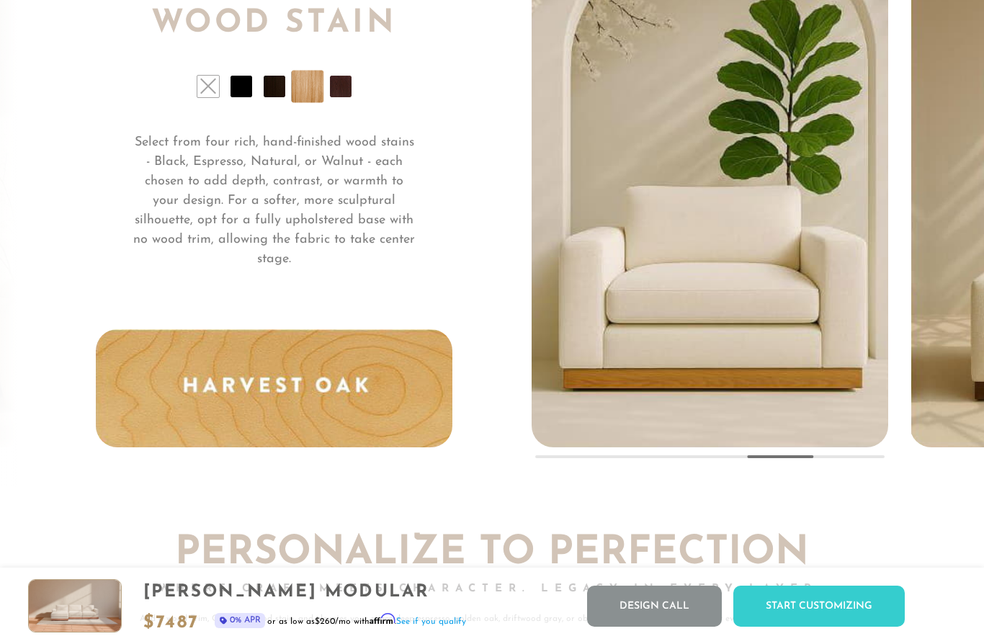
click at [343, 83] on li at bounding box center [341, 87] width 22 height 22
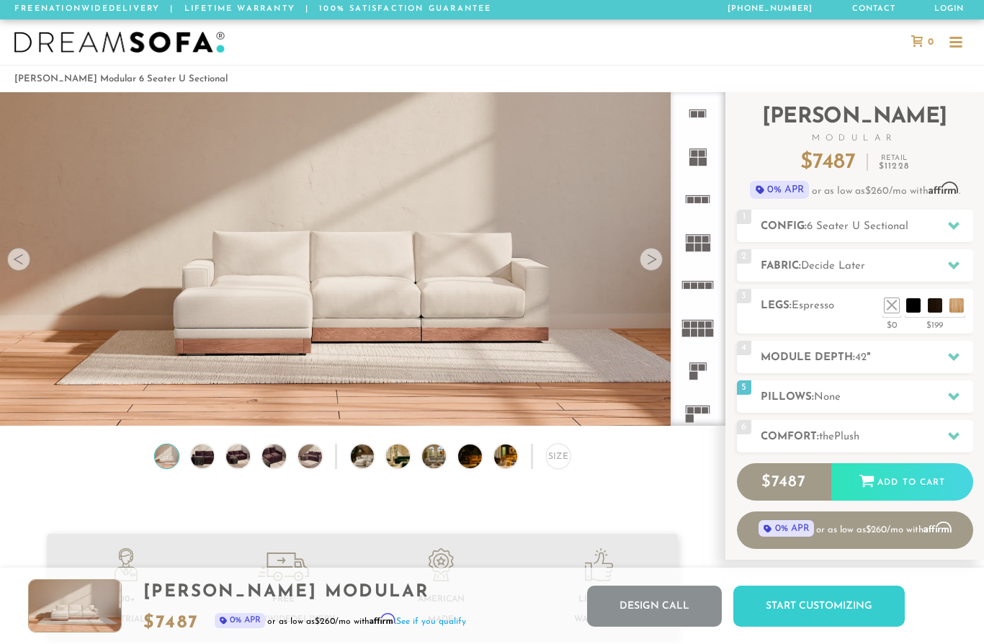
scroll to position [0, 0]
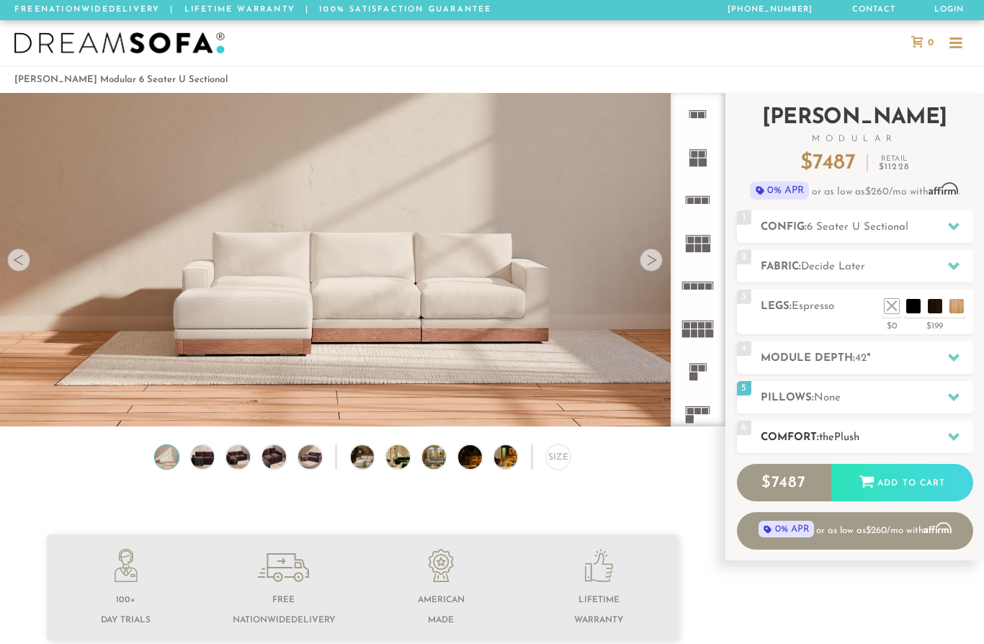
click at [965, 439] on div at bounding box center [954, 437] width 30 height 30
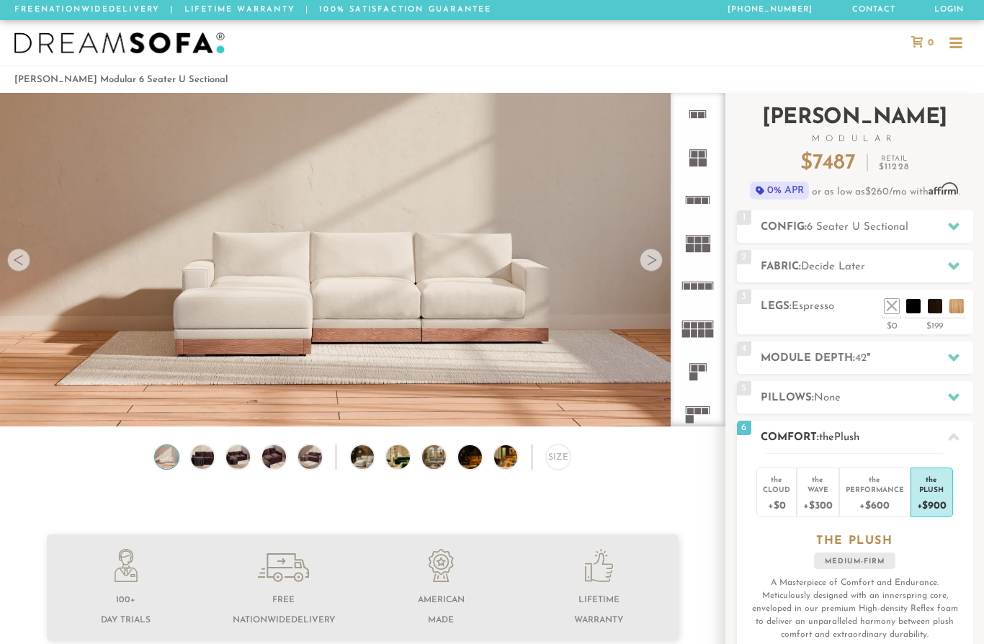
click at [966, 435] on div at bounding box center [954, 437] width 30 height 30
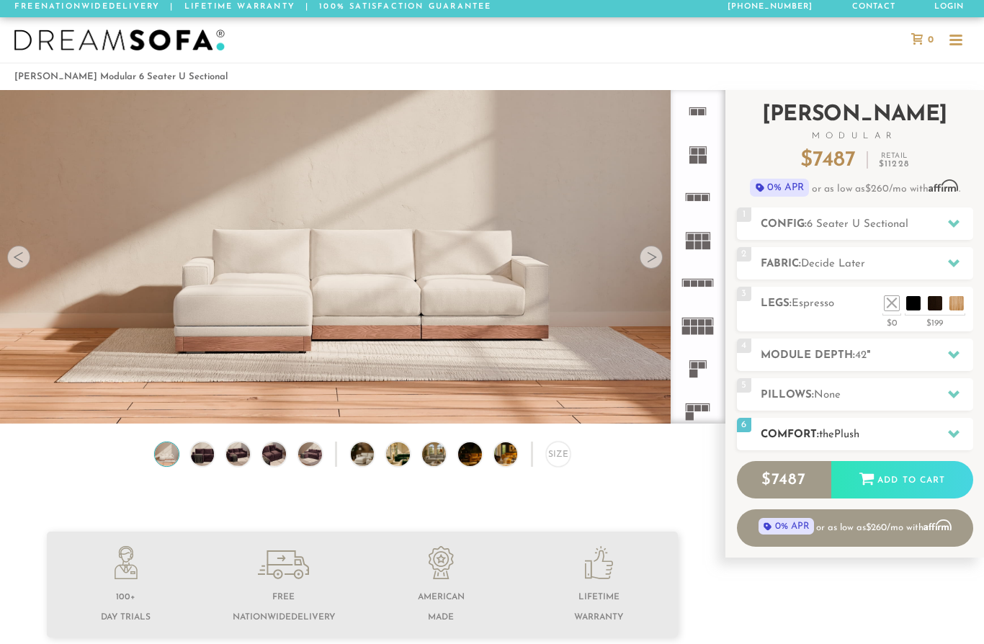
scroll to position [50, 0]
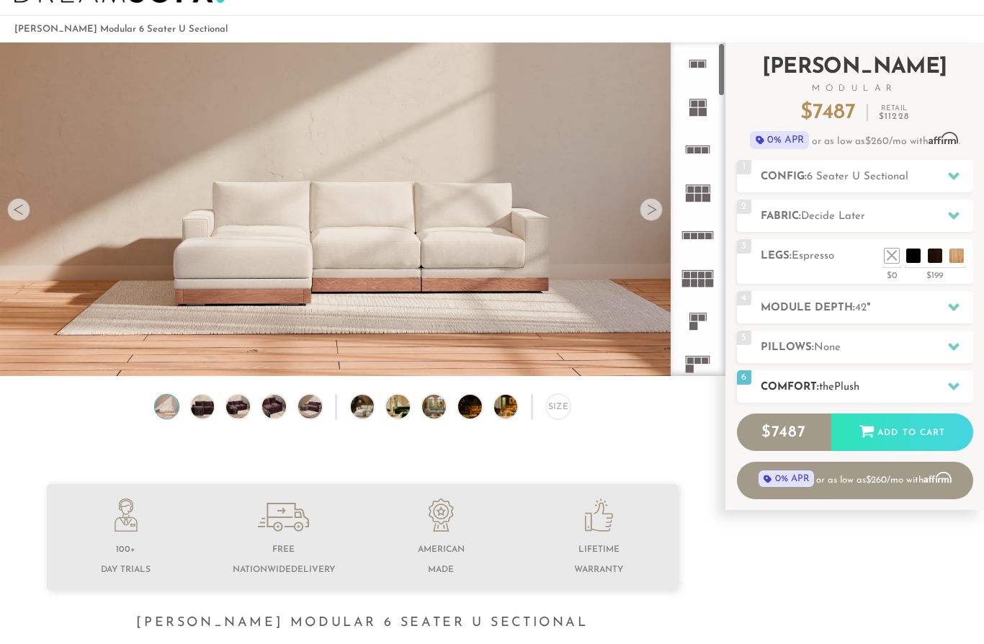
click at [820, 390] on h2 "Comfort: the Plush" at bounding box center [867, 387] width 213 height 17
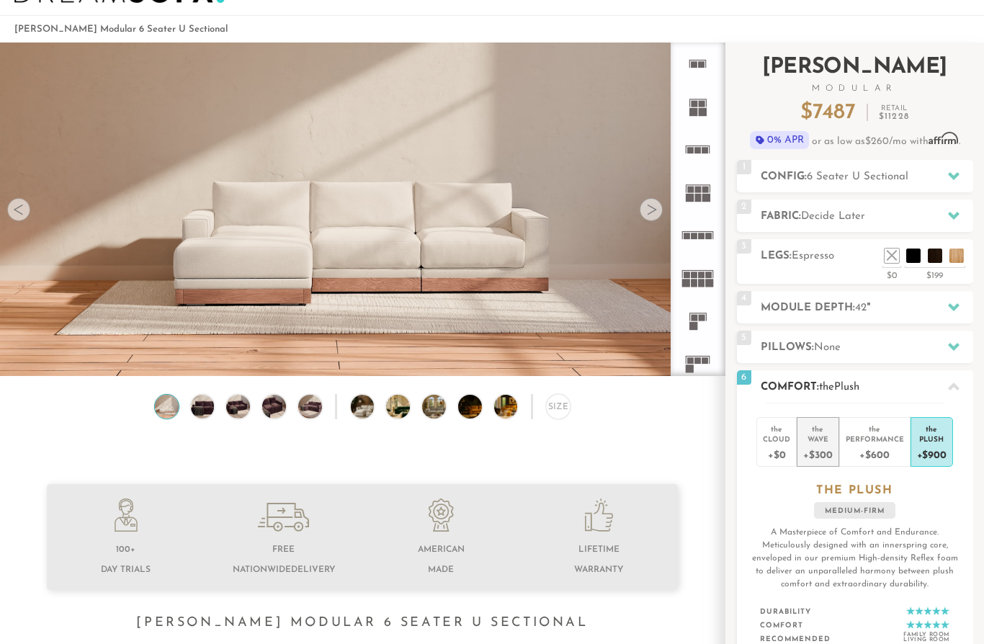
click at [813, 441] on div "Wave" at bounding box center [817, 439] width 29 height 10
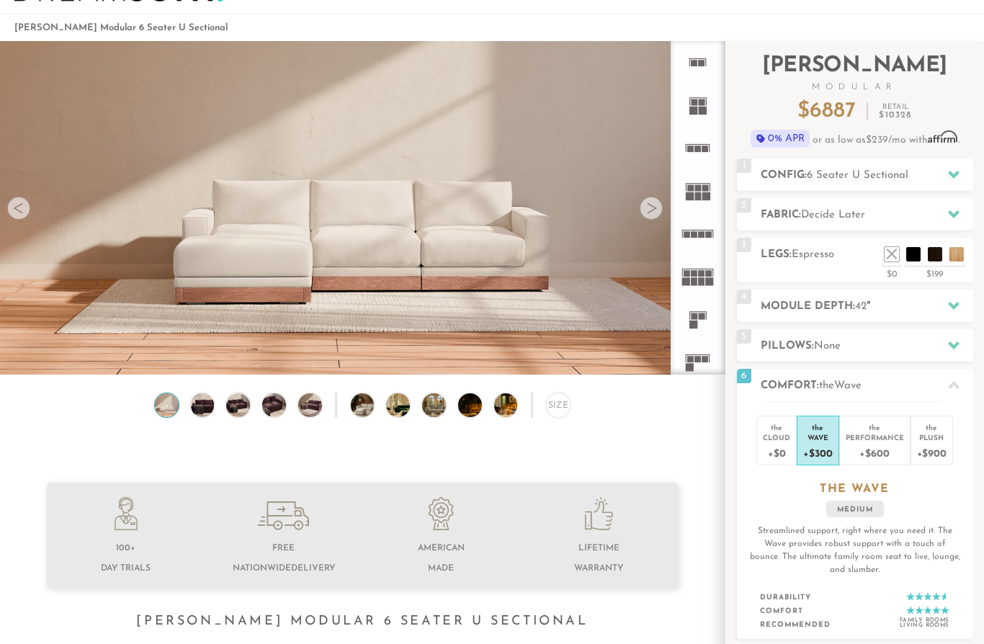
scroll to position [49, 0]
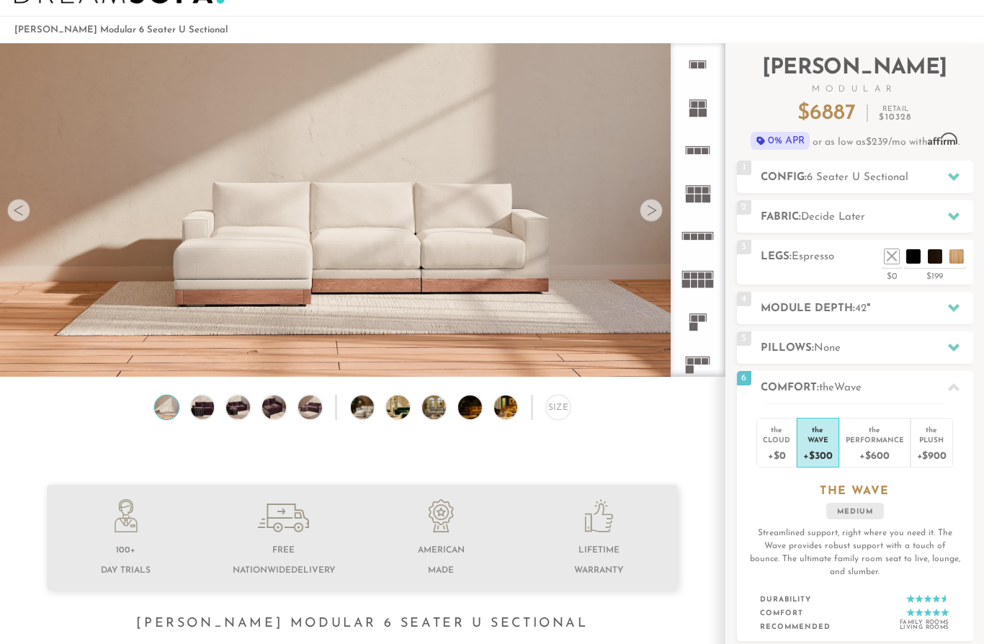
click at [648, 212] on div at bounding box center [651, 211] width 23 height 23
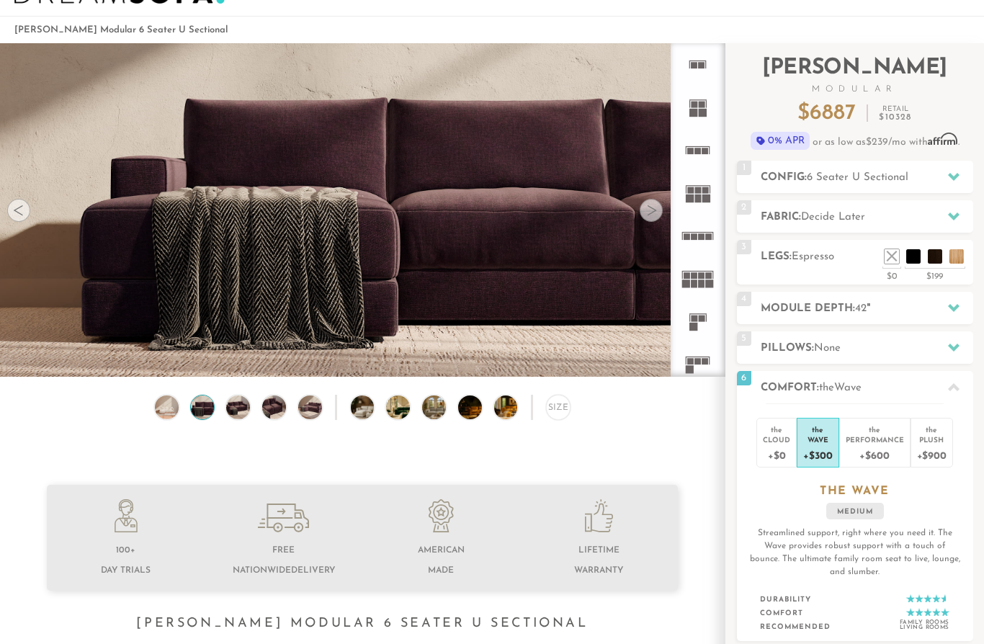
click at [648, 212] on div at bounding box center [651, 211] width 23 height 23
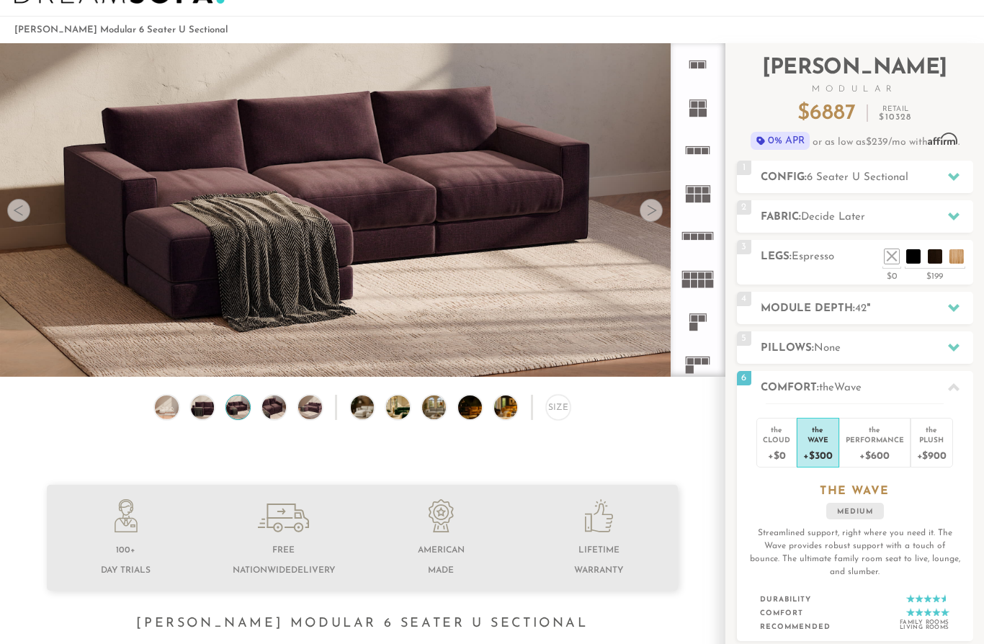
click at [648, 212] on div at bounding box center [651, 211] width 23 height 23
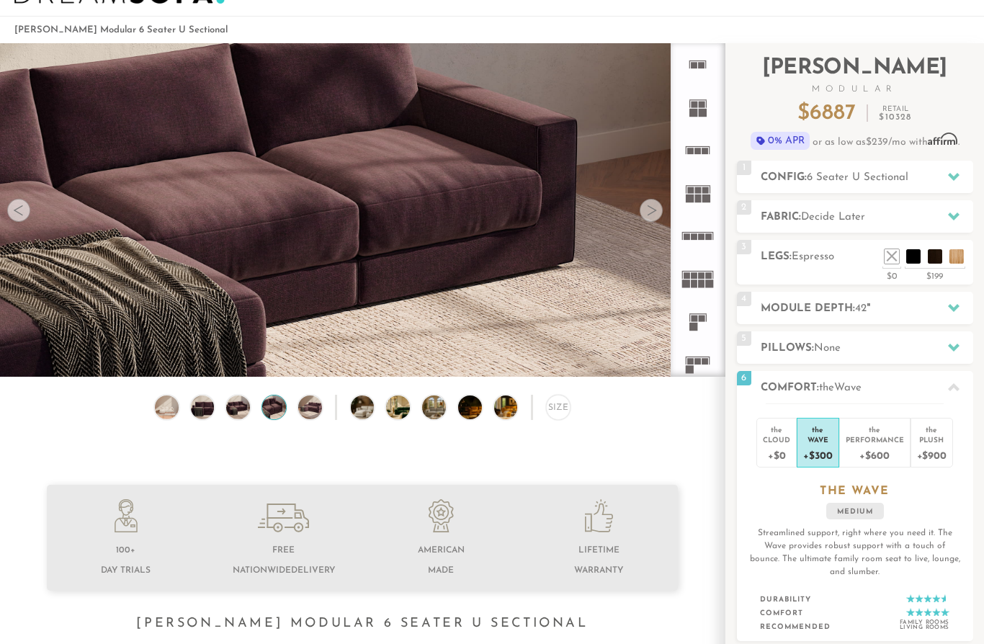
click at [648, 212] on div at bounding box center [651, 211] width 23 height 23
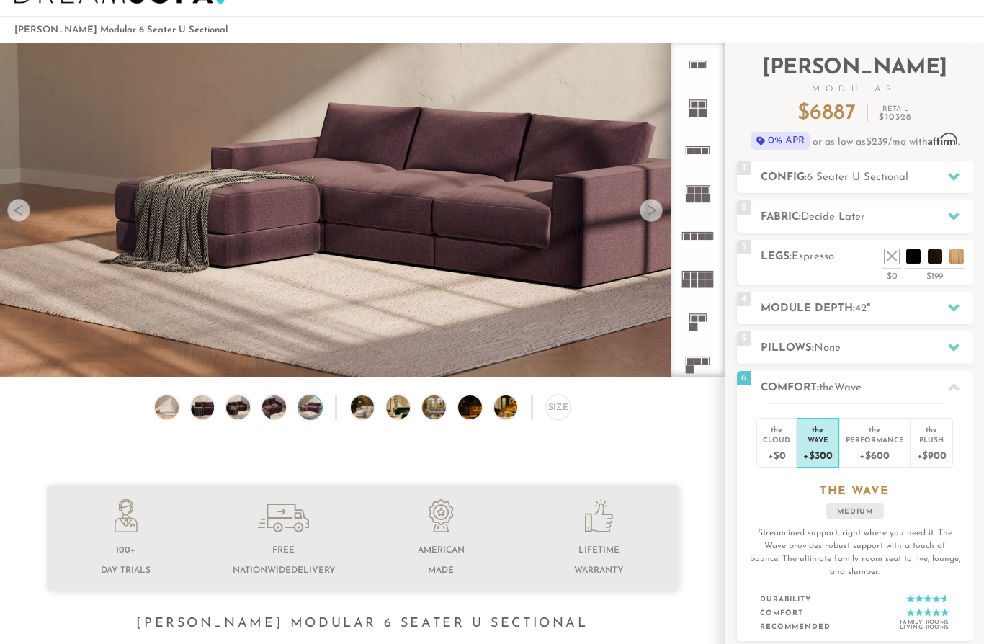
click at [648, 212] on div at bounding box center [651, 211] width 23 height 23
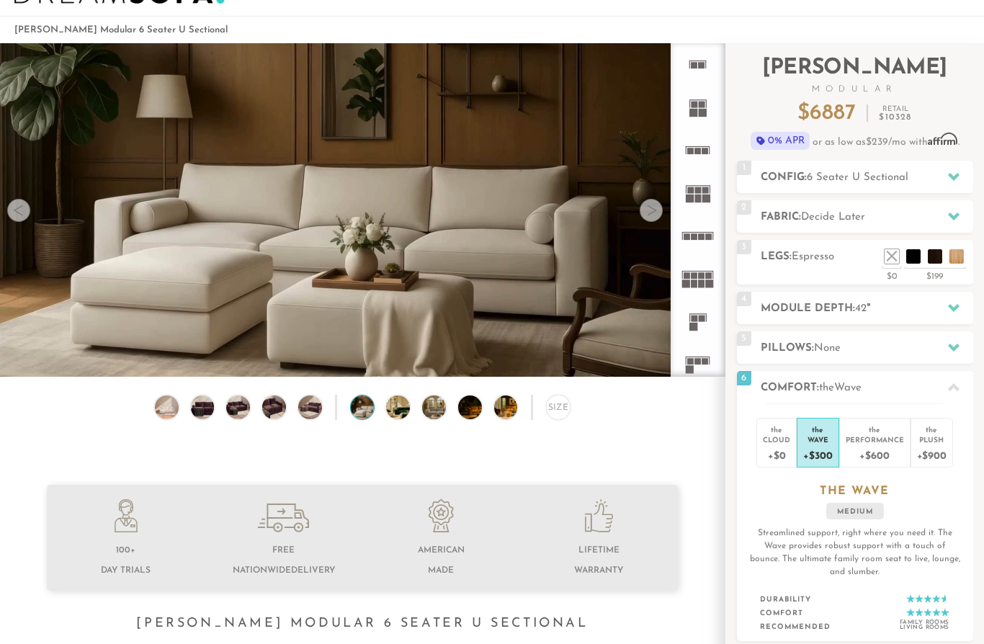
scroll to position [50, 0]
click at [934, 439] on div "Plush" at bounding box center [932, 439] width 30 height 10
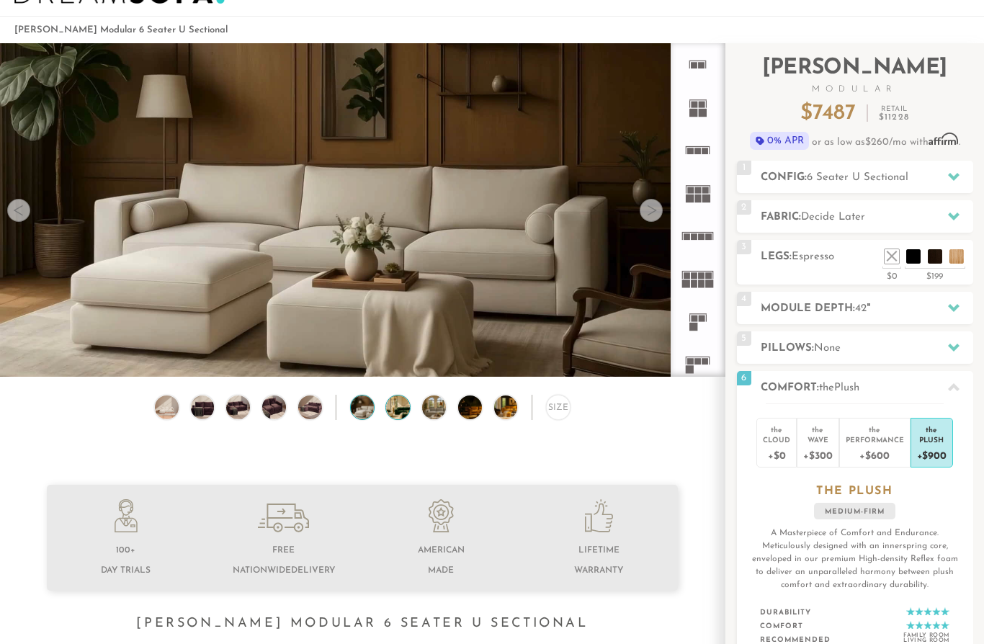
click at [406, 409] on img at bounding box center [407, 408] width 42 height 24
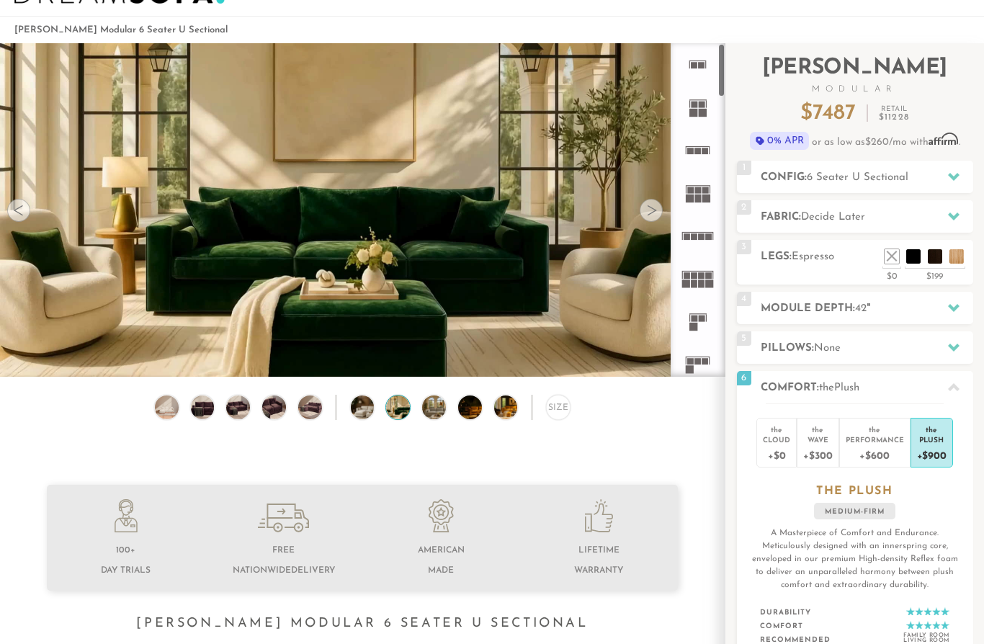
click at [649, 215] on div at bounding box center [651, 210] width 23 height 23
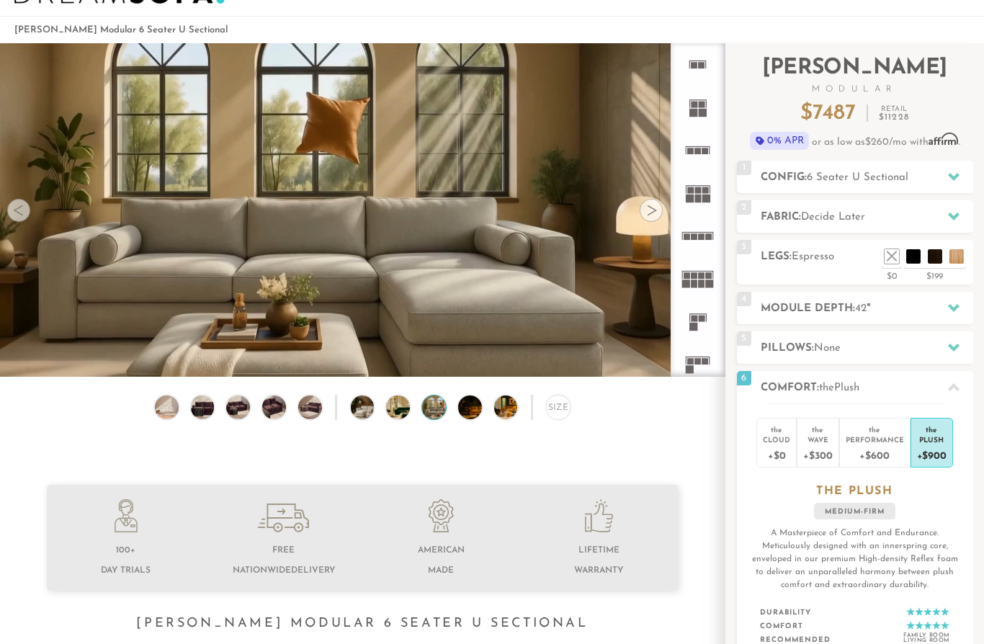
click at [649, 215] on div at bounding box center [651, 210] width 23 height 23
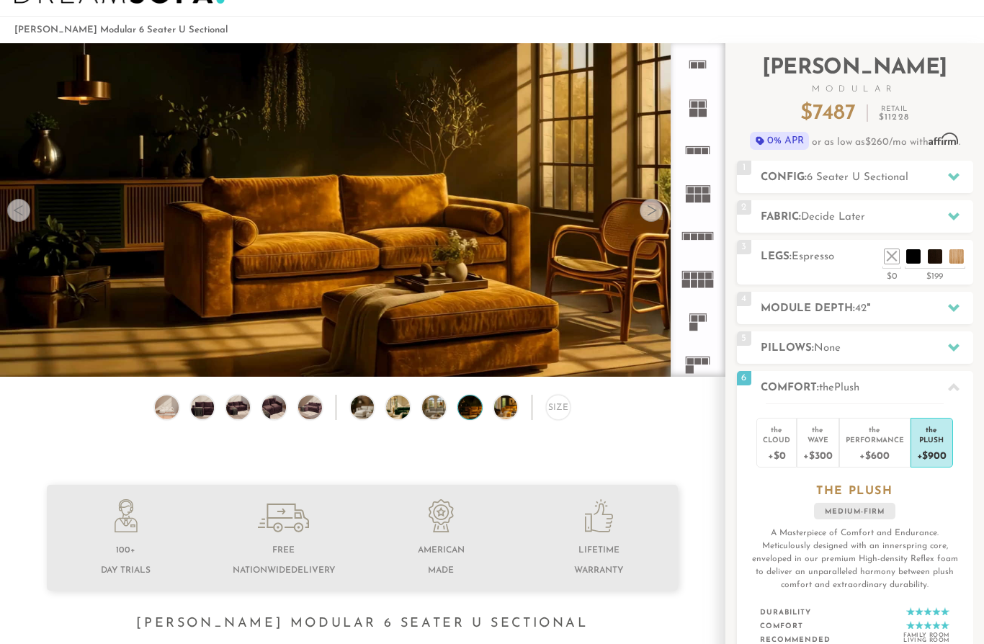
click at [649, 215] on div at bounding box center [651, 210] width 23 height 23
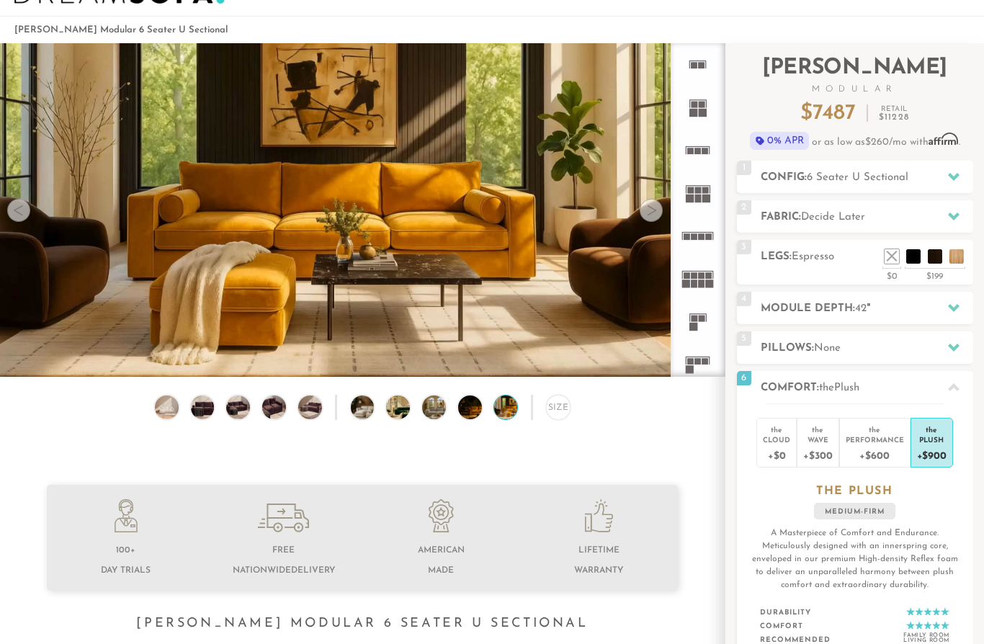
click at [649, 215] on div at bounding box center [651, 210] width 23 height 23
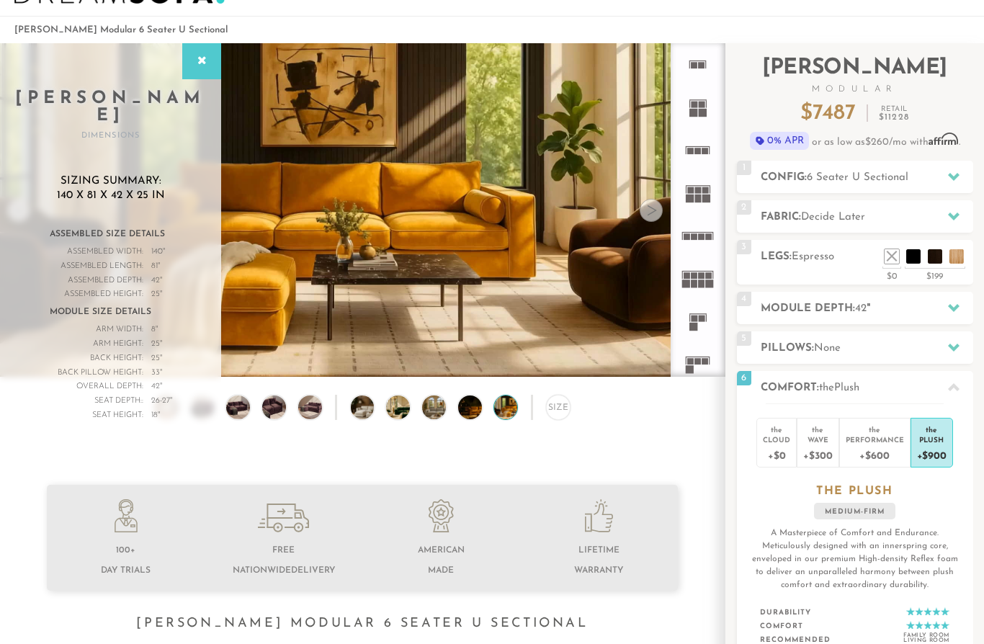
click at [649, 215] on div at bounding box center [651, 210] width 23 height 23
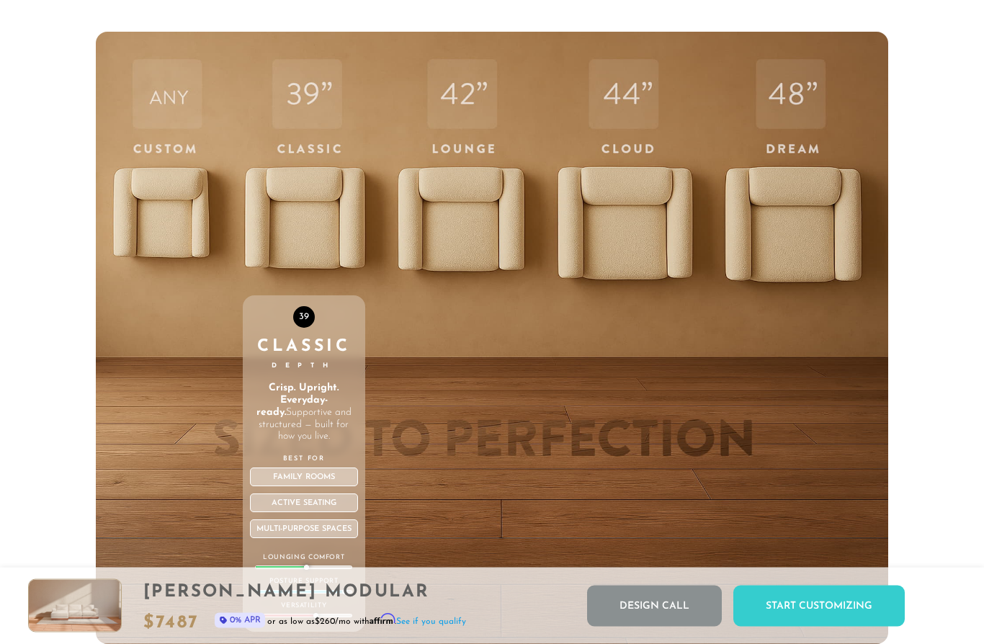
scroll to position [4625, 0]
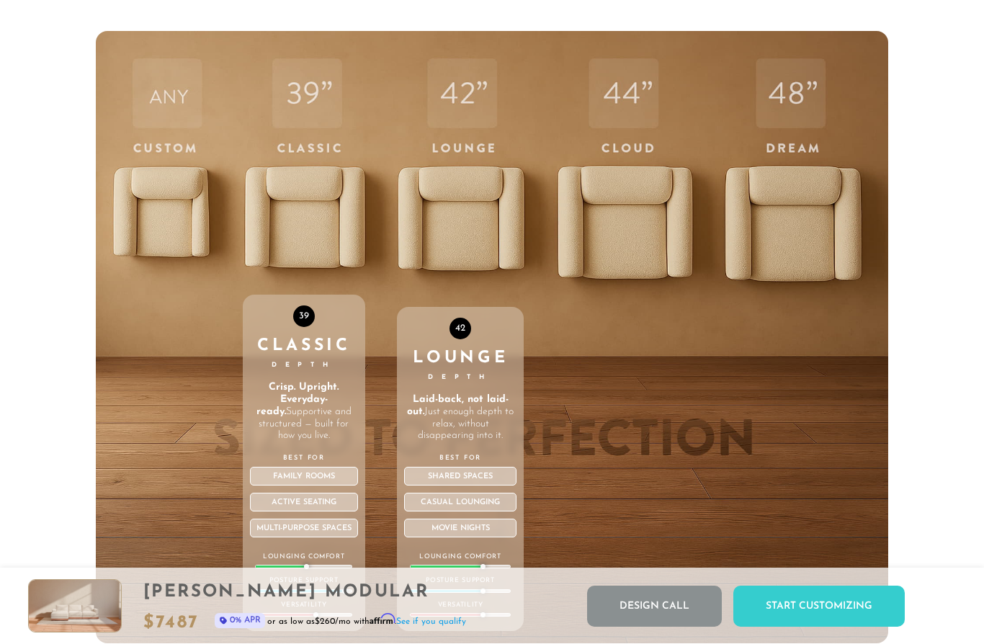
click at [474, 215] on div "42 Lounge Depth Laid-back, not laid-out. Just enough depth to relax, without di…" at bounding box center [460, 337] width 127 height 612
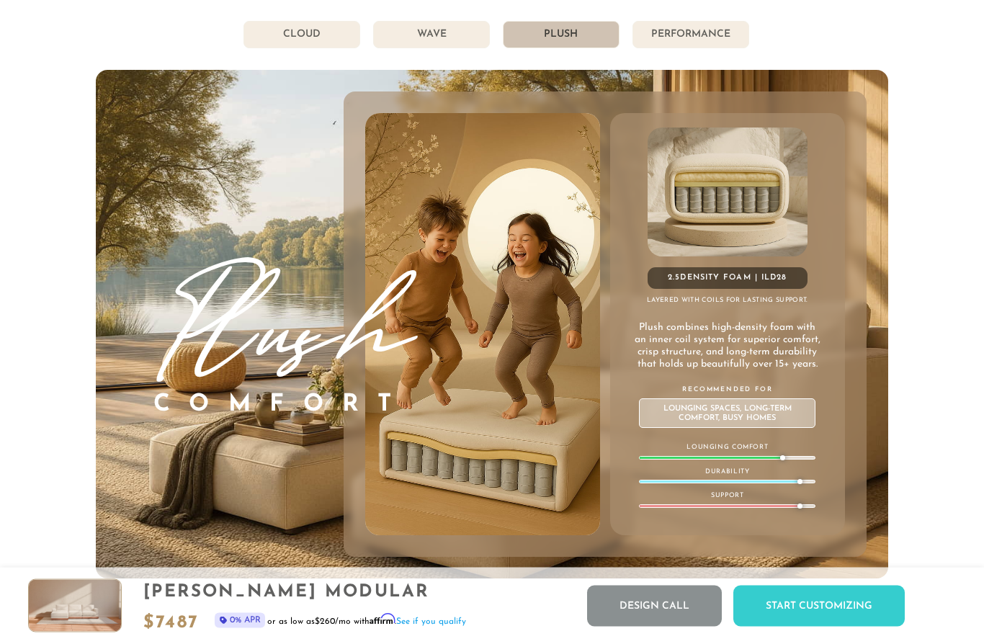
scroll to position [7617, 0]
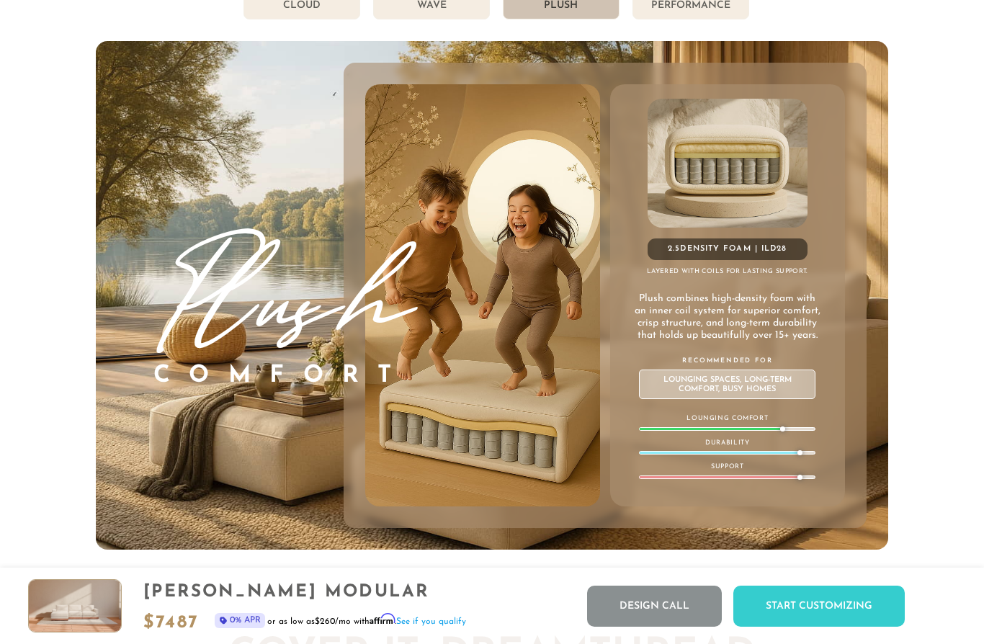
click at [443, 17] on li "Wave" at bounding box center [431, 5] width 117 height 27
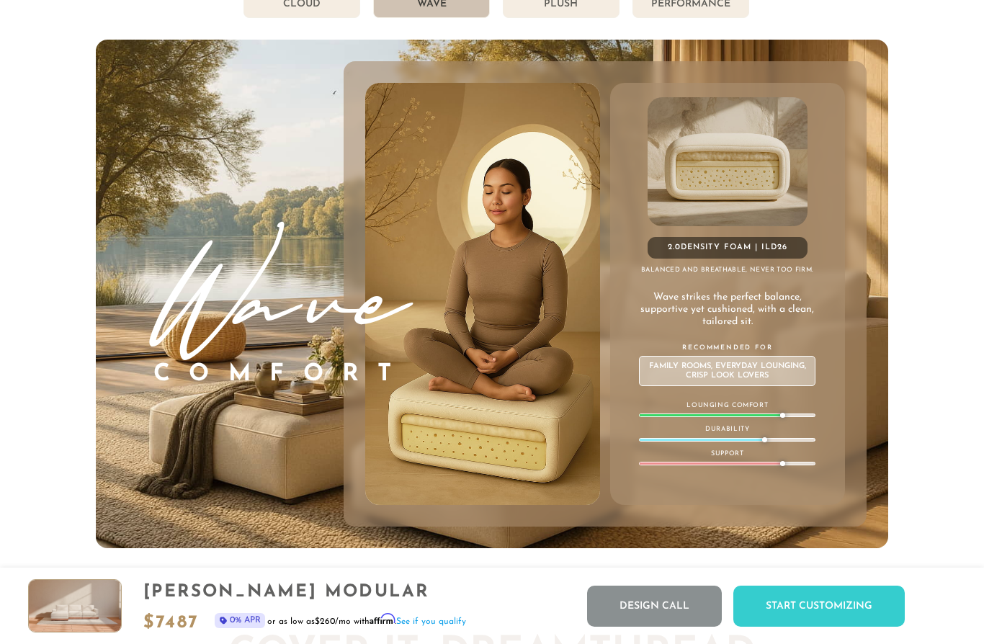
scroll to position [7617, 0]
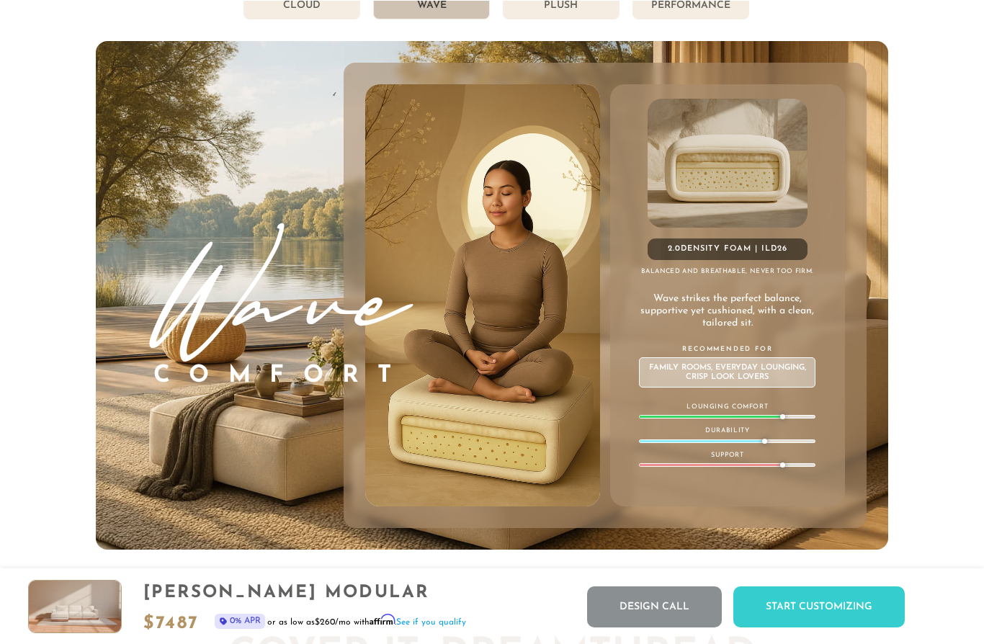
click at [566, 9] on li "Plush" at bounding box center [561, 4] width 117 height 27
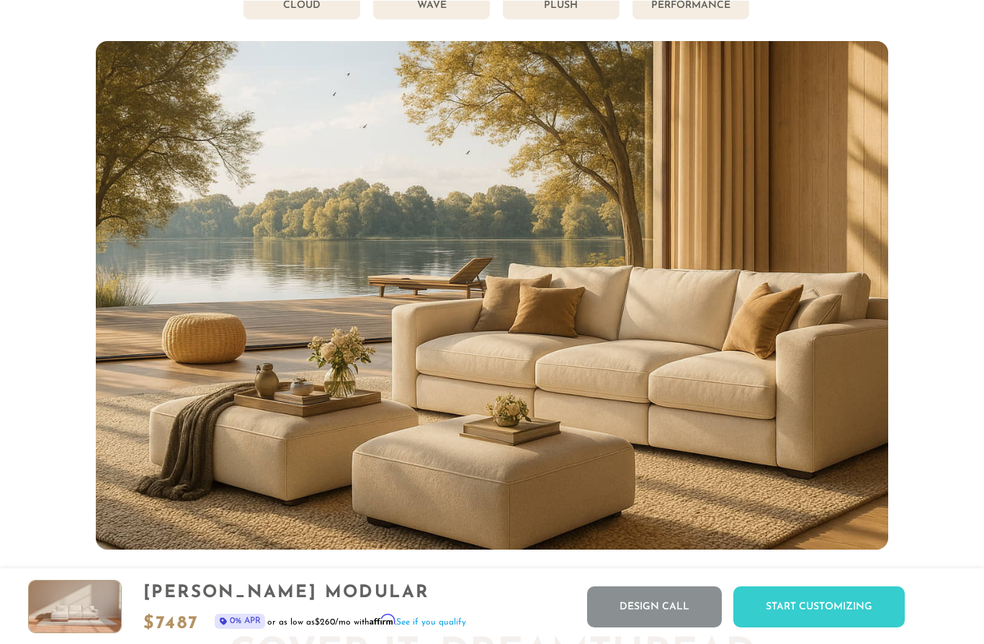
scroll to position [7617, 0]
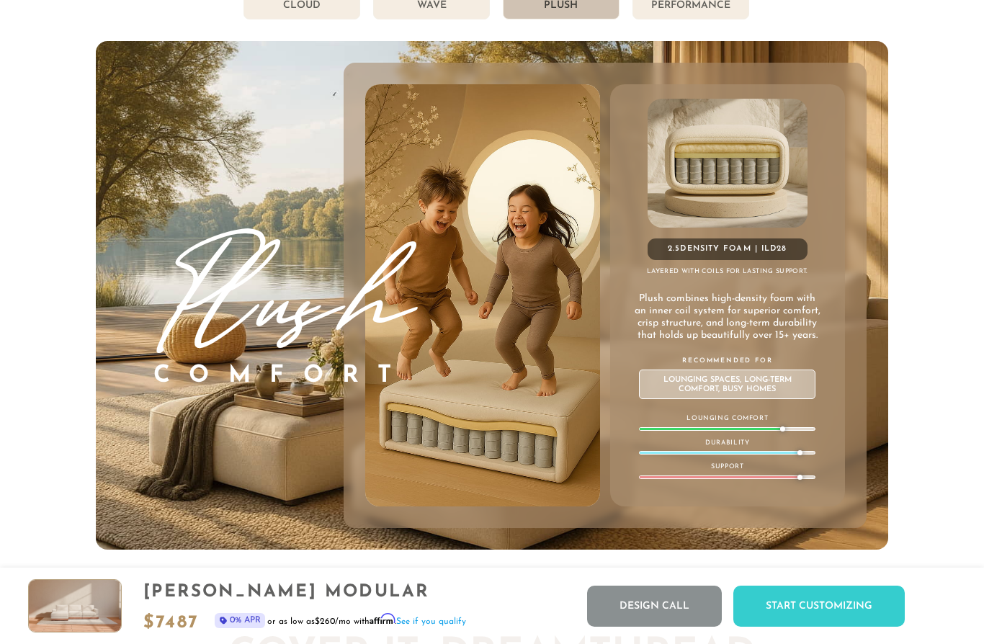
click at [470, 22] on div "Get Comfortable: DreamComfort Choose Your Comfort, Own Your Bliss. From Cloud-S…" at bounding box center [492, 211] width 793 height 679
click at [460, 14] on li "Wave" at bounding box center [431, 5] width 117 height 27
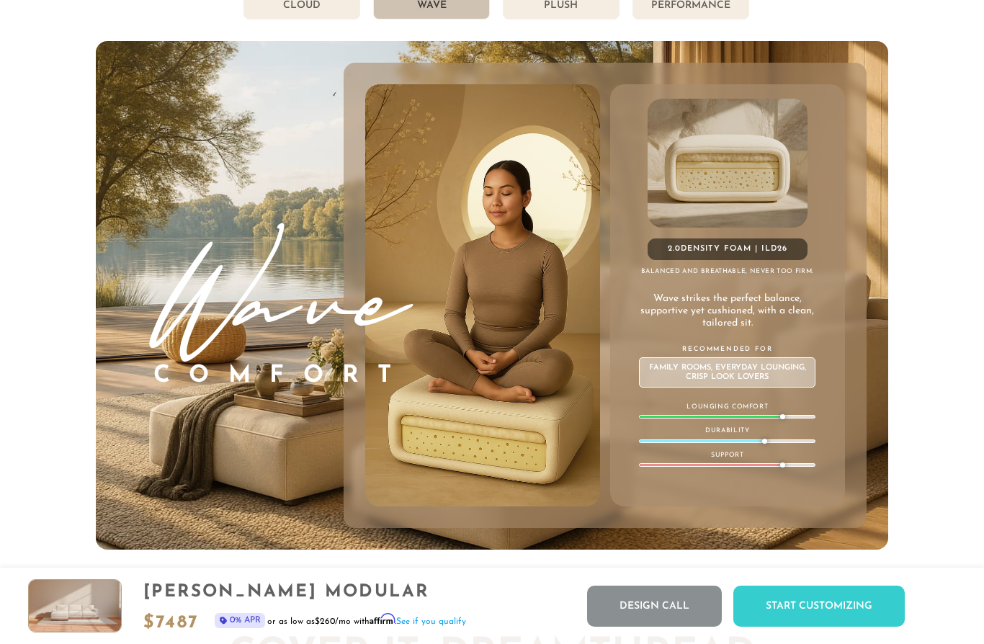
click at [297, 9] on li "Cloud" at bounding box center [302, 5] width 117 height 27
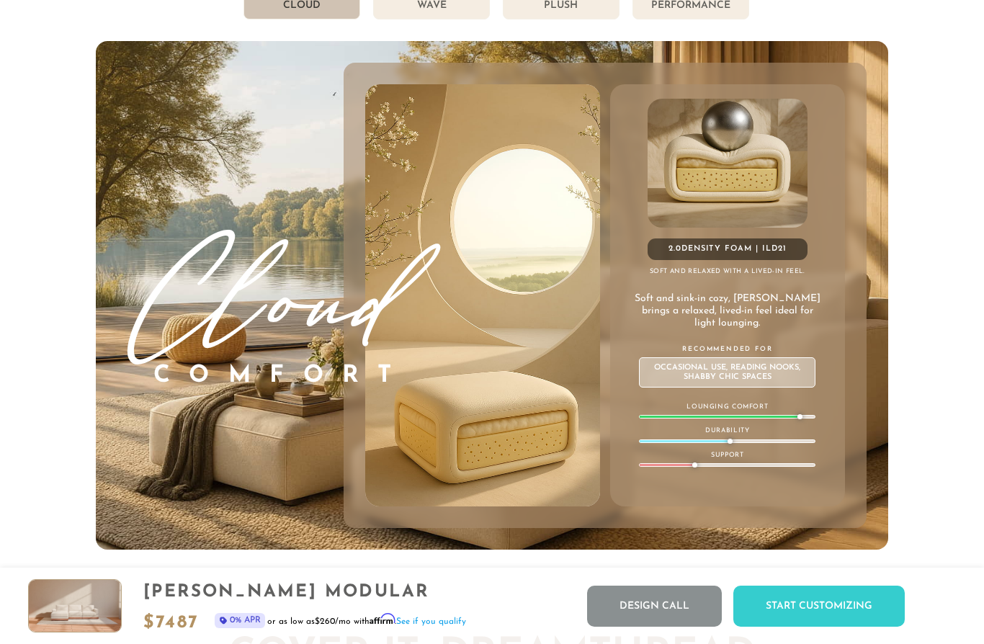
click at [437, 9] on li "Wave" at bounding box center [431, 5] width 117 height 27
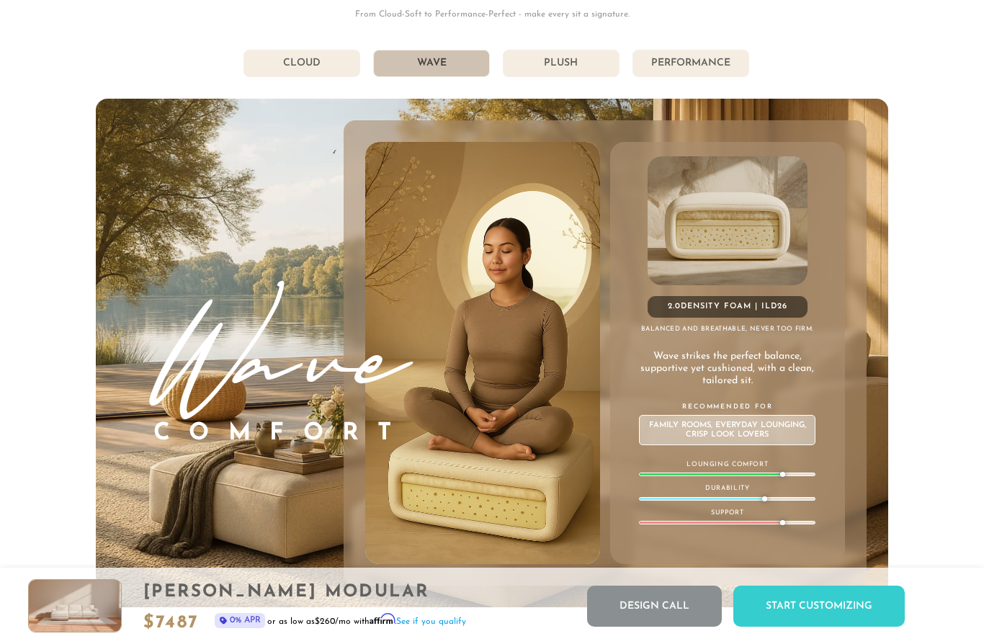
scroll to position [7557, 0]
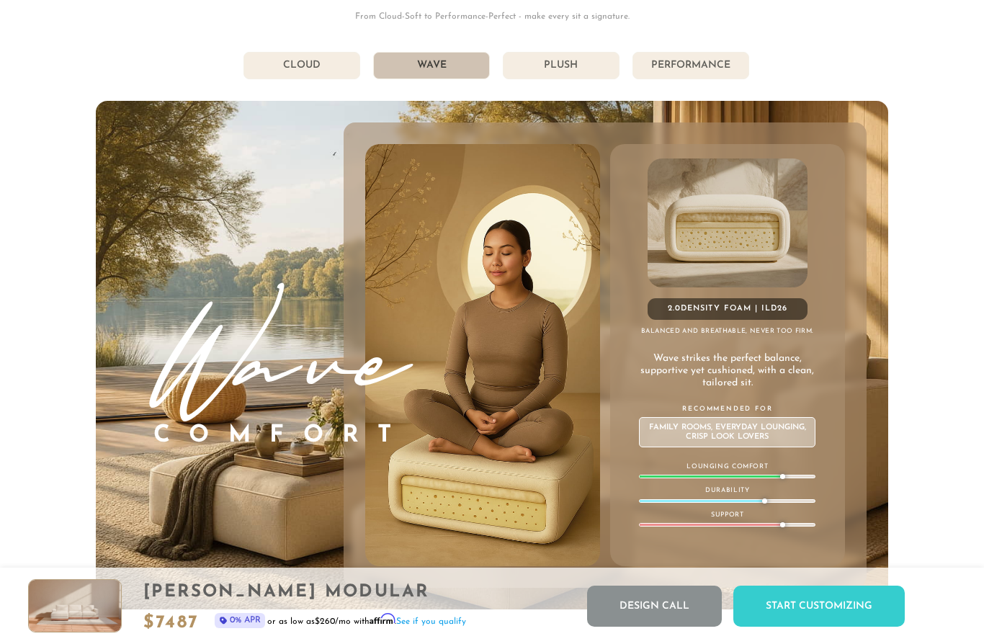
click at [605, 68] on li "Plush" at bounding box center [561, 65] width 117 height 27
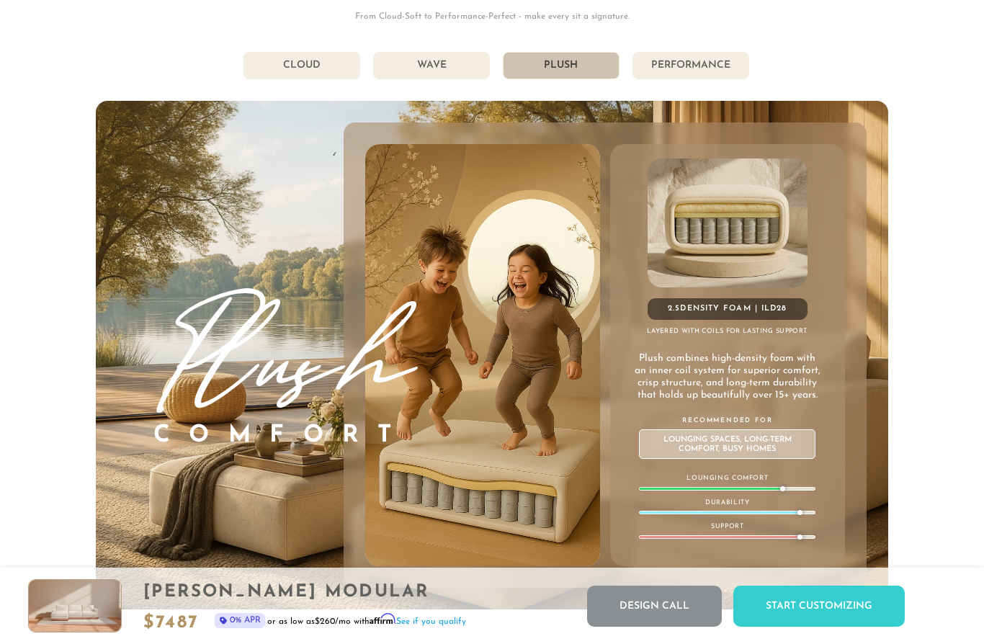
click at [457, 65] on li "Wave" at bounding box center [431, 65] width 117 height 27
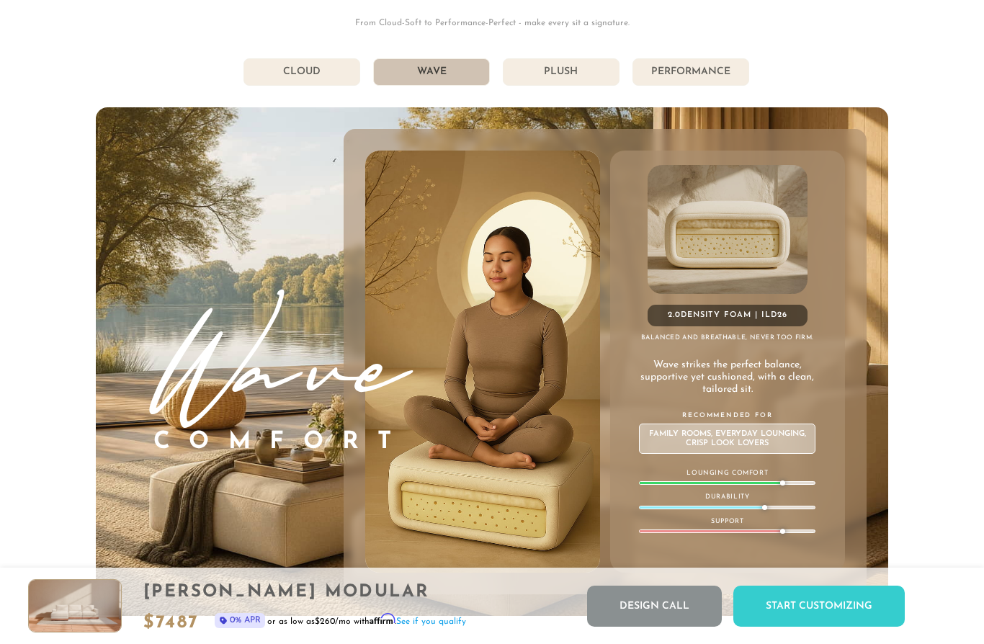
scroll to position [7549, 0]
click at [556, 86] on li "Plush" at bounding box center [561, 73] width 117 height 27
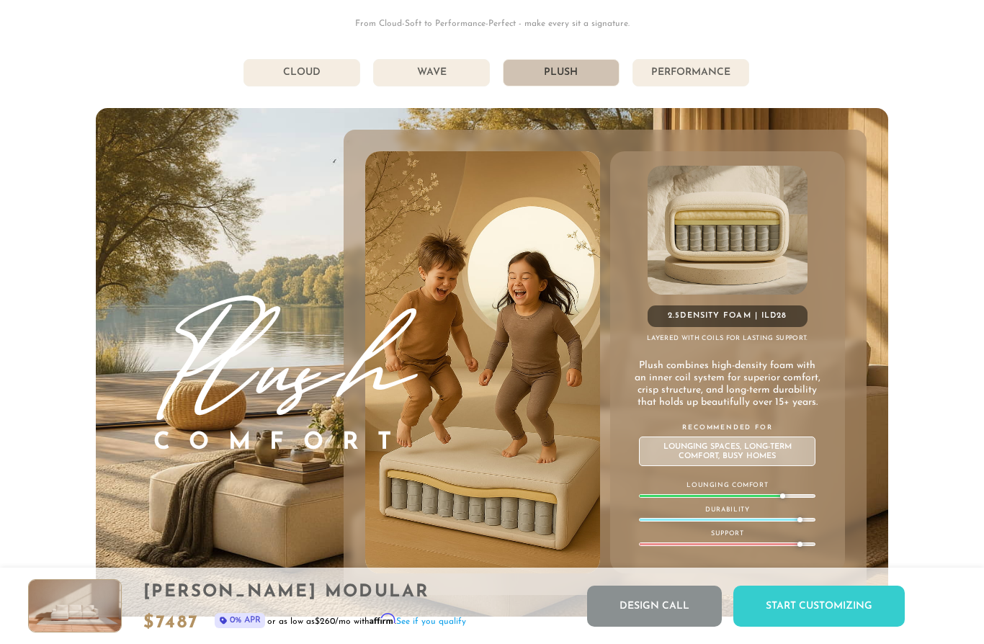
click at [458, 71] on li "Wave" at bounding box center [431, 72] width 117 height 27
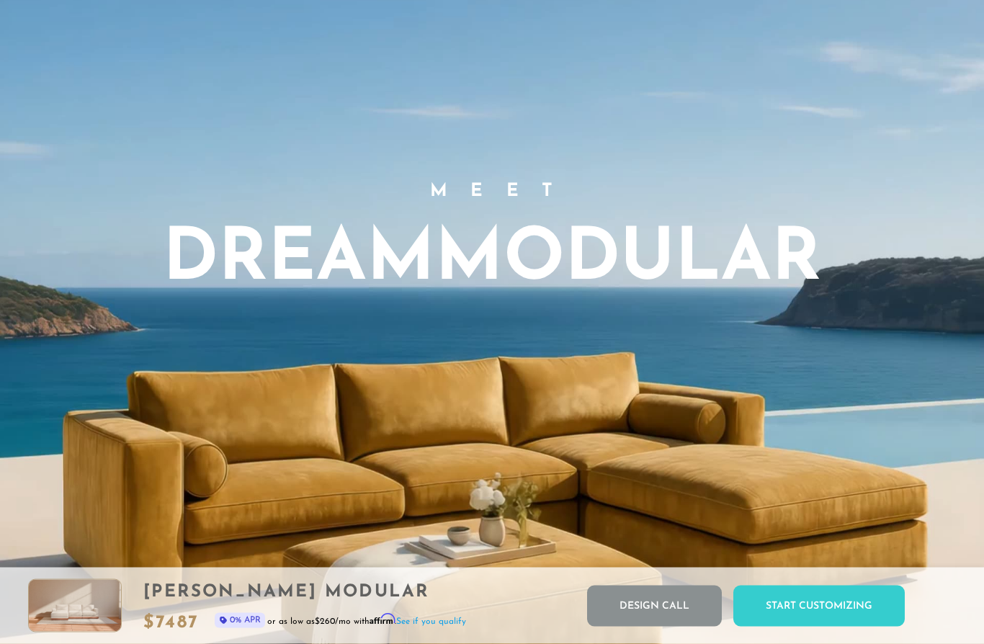
scroll to position [0, 0]
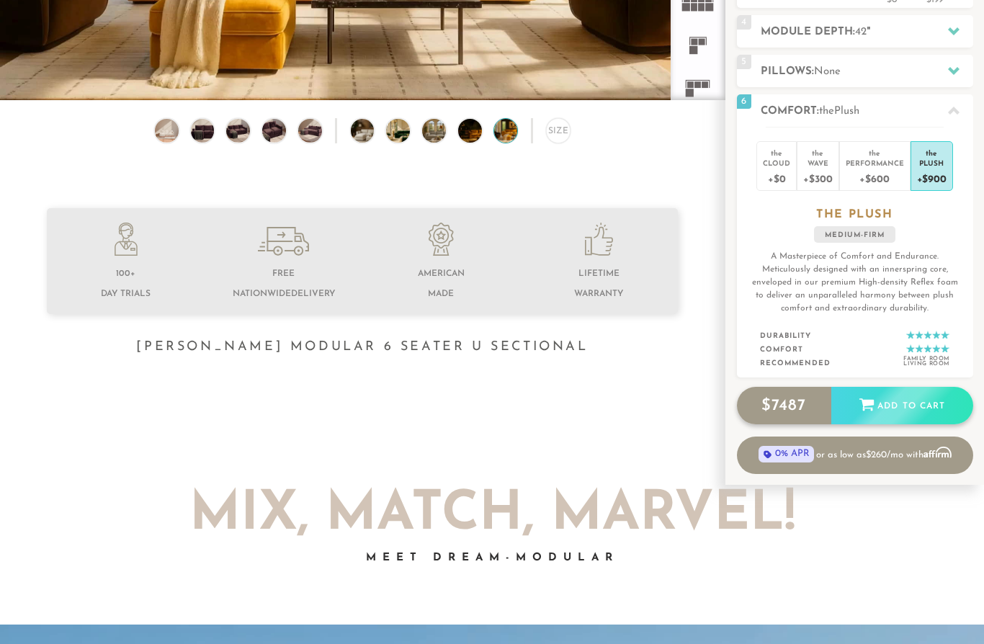
click at [918, 413] on div "Add to Cart" at bounding box center [902, 406] width 142 height 39
